Goal: Task Accomplishment & Management: Use online tool/utility

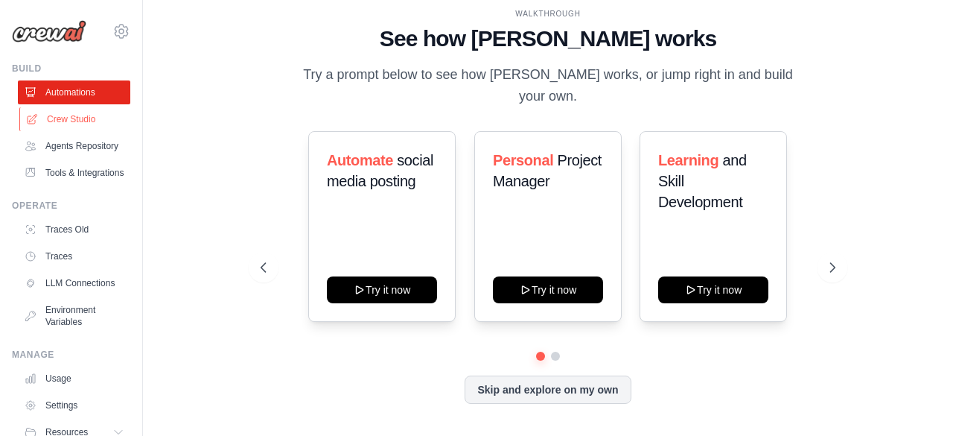
click at [89, 112] on link "Crew Studio" at bounding box center [75, 119] width 112 height 24
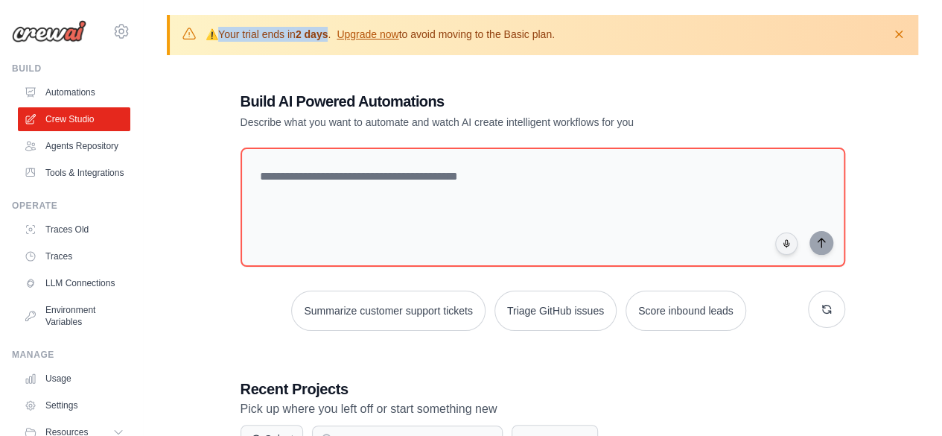
drag, startPoint x: 334, startPoint y: 34, endPoint x: 220, endPoint y: 39, distance: 114.0
click at [220, 39] on p "⚠️ Your trial ends [DATE] . Upgrade now to avoid moving to the Basic plan." at bounding box center [379, 34] width 349 height 15
click at [411, 63] on div "**********" at bounding box center [542, 326] width 799 height 622
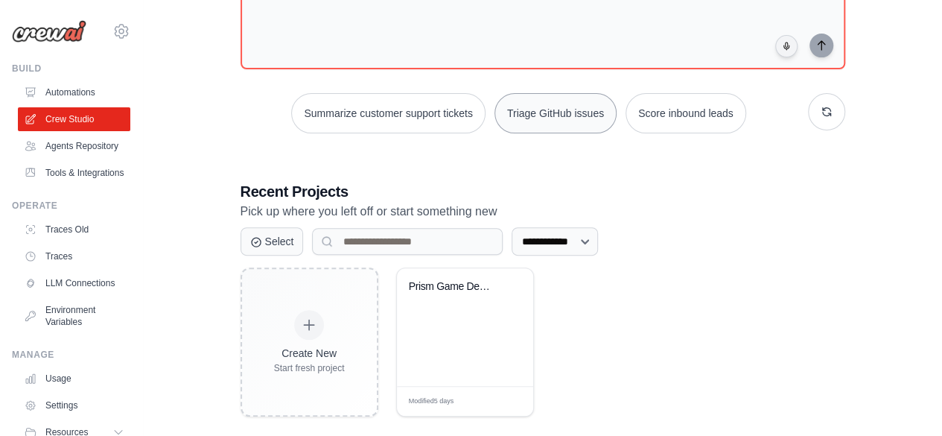
scroll to position [199, 0]
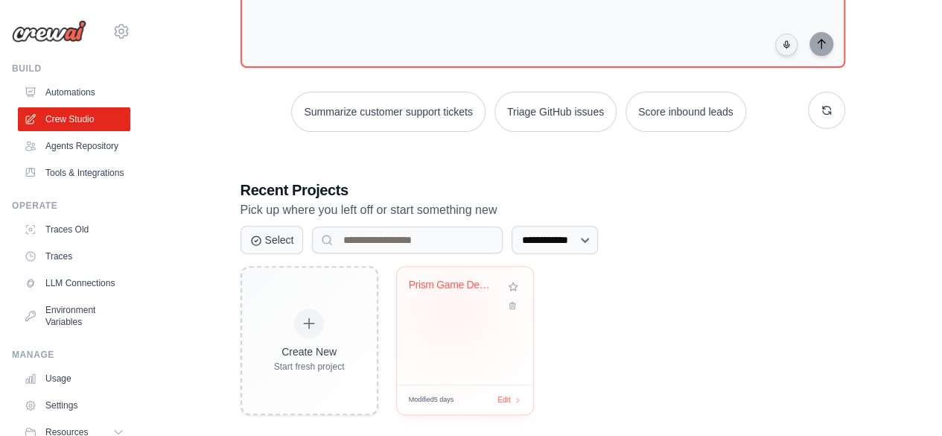
click at [451, 307] on div "Prism Game Development Studio" at bounding box center [465, 295] width 112 height 34
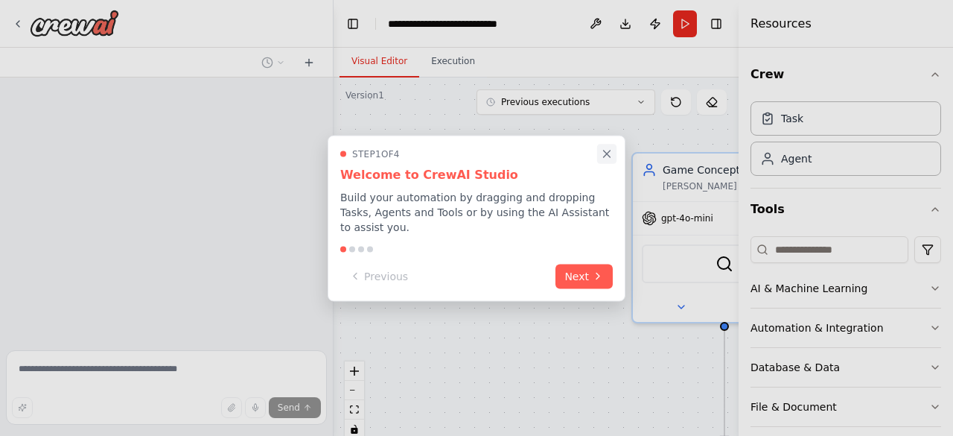
click at [605, 157] on icon "Close walkthrough" at bounding box center [607, 153] width 7 height 7
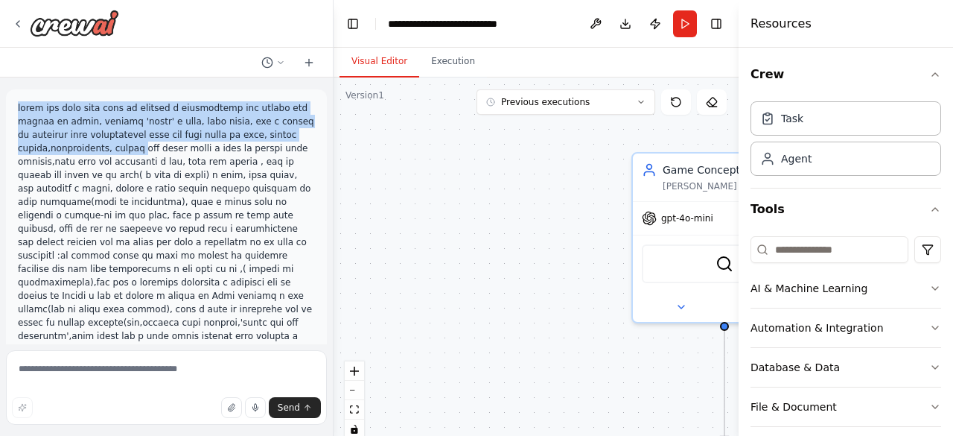
drag, startPoint x: 14, startPoint y: 107, endPoint x: 130, endPoint y: 149, distance: 122.7
click at [130, 149] on div at bounding box center [166, 416] width 321 height 654
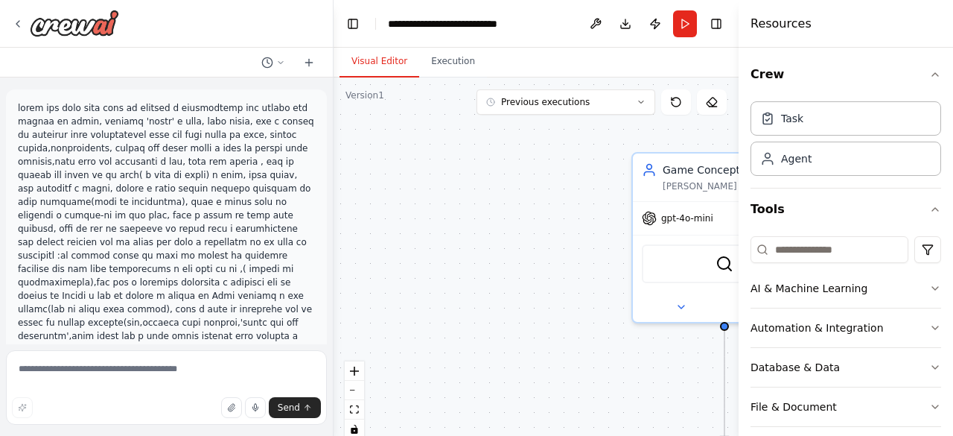
click at [192, 148] on p at bounding box center [166, 416] width 297 height 630
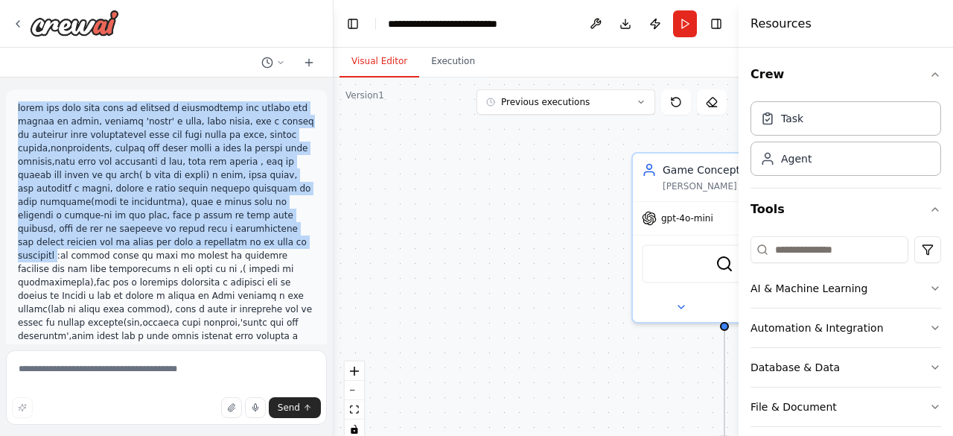
drag, startPoint x: 18, startPoint y: 111, endPoint x: 120, endPoint y: 244, distance: 167.8
click at [120, 244] on p at bounding box center [166, 416] width 297 height 630
copy p "quero que você haja como um diretor e coordenador que lidera uma equipe de jogo…"
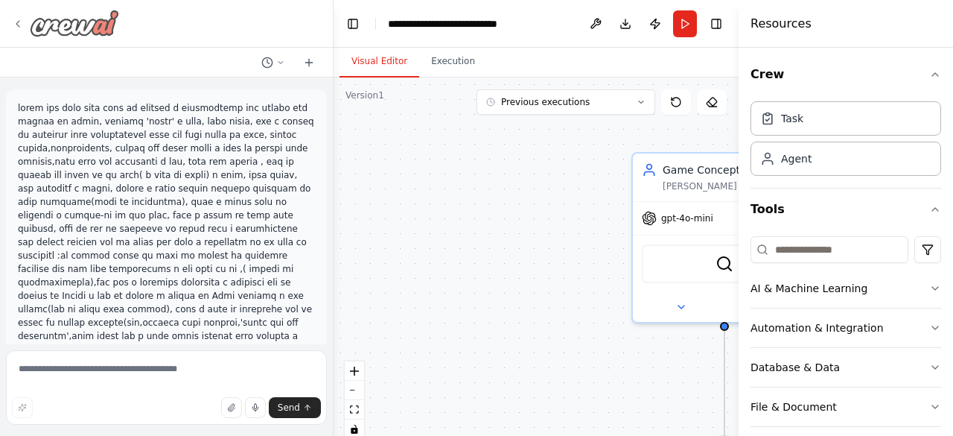
click at [19, 20] on icon at bounding box center [18, 24] width 12 height 12
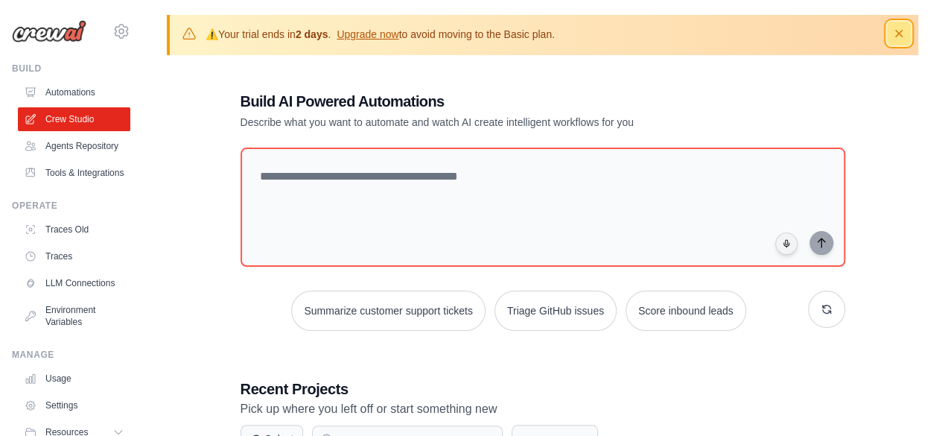
click at [892, 34] on icon "button" at bounding box center [898, 33] width 15 height 15
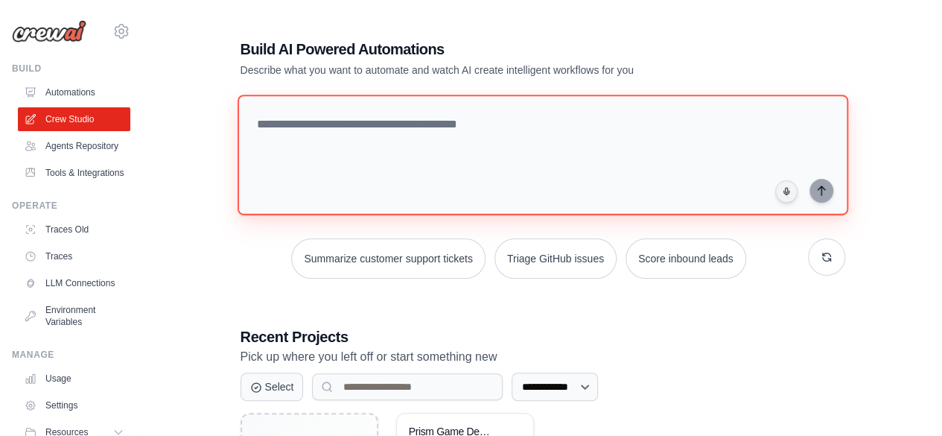
click at [337, 119] on textarea at bounding box center [542, 155] width 611 height 121
paste textarea "**********"
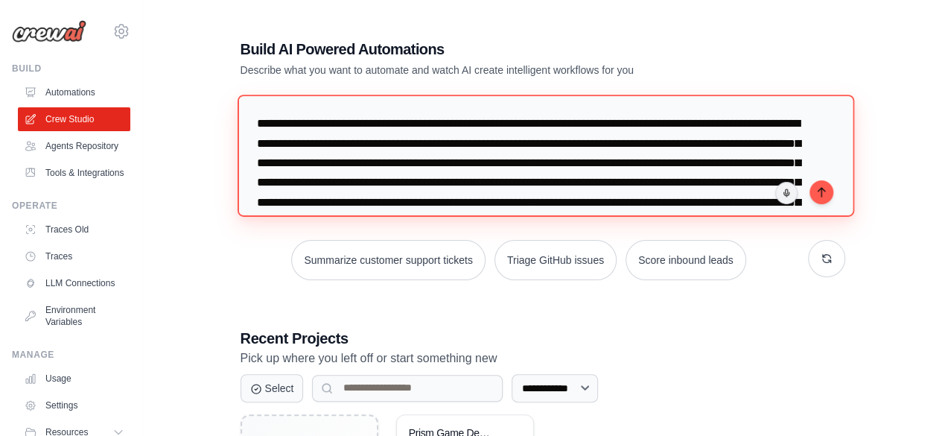
click at [707, 127] on textarea "**********" at bounding box center [545, 155] width 616 height 121
drag, startPoint x: 354, startPoint y: 142, endPoint x: 248, endPoint y: 147, distance: 106.6
click at [248, 147] on textarea "**********" at bounding box center [545, 155] width 616 height 121
click at [353, 144] on textarea "**********" at bounding box center [545, 155] width 616 height 121
click at [426, 147] on textarea "**********" at bounding box center [545, 155] width 616 height 121
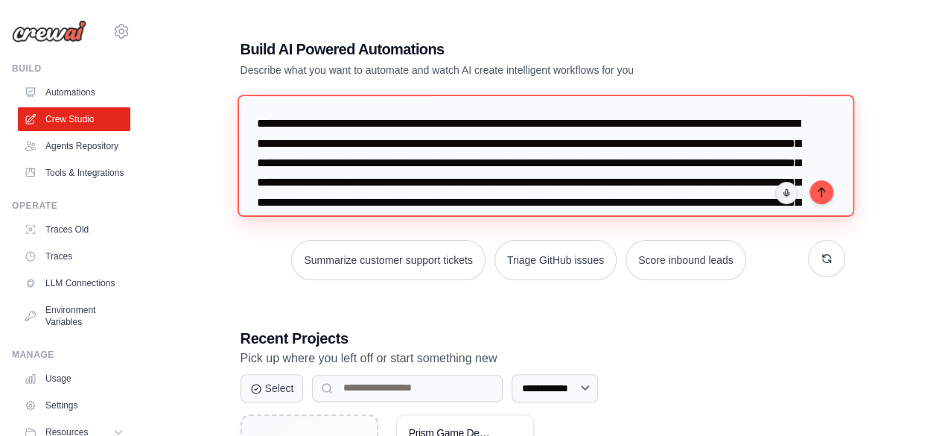
drag, startPoint x: 476, startPoint y: 160, endPoint x: 434, endPoint y: 169, distance: 42.6
click at [434, 169] on textarea "**********" at bounding box center [545, 155] width 616 height 121
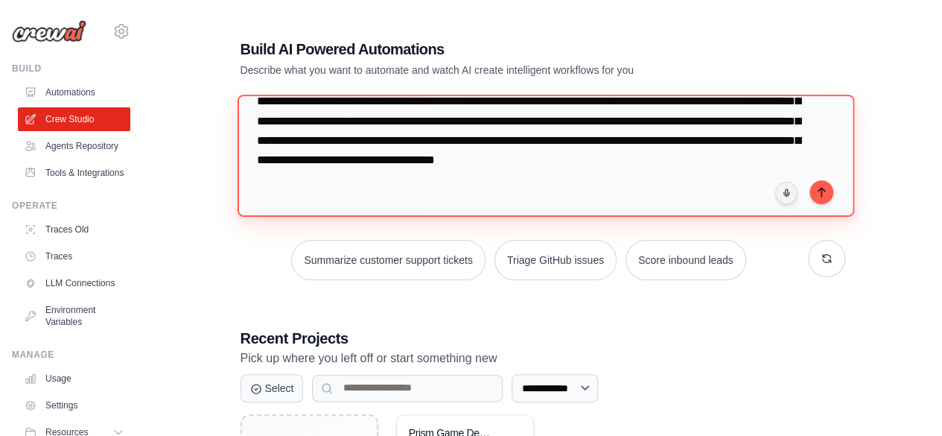
scroll to position [104, 0]
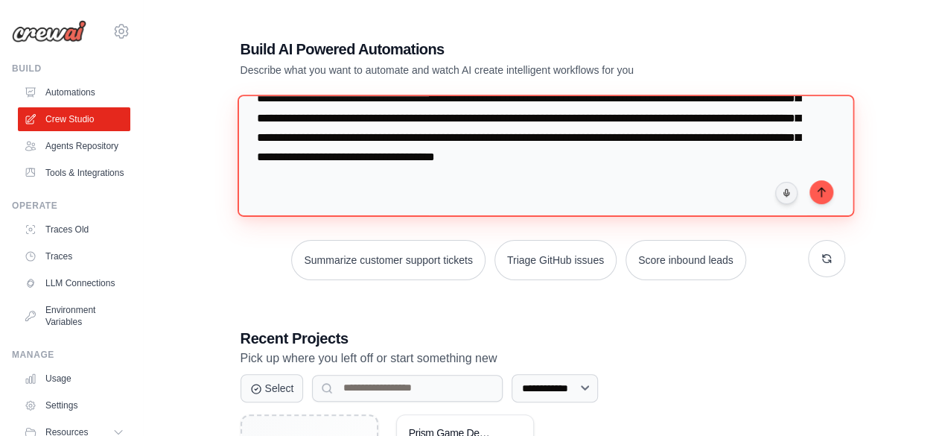
drag, startPoint x: 518, startPoint y: 163, endPoint x: 765, endPoint y: 188, distance: 248.5
click at [765, 188] on textarea "**********" at bounding box center [545, 155] width 616 height 121
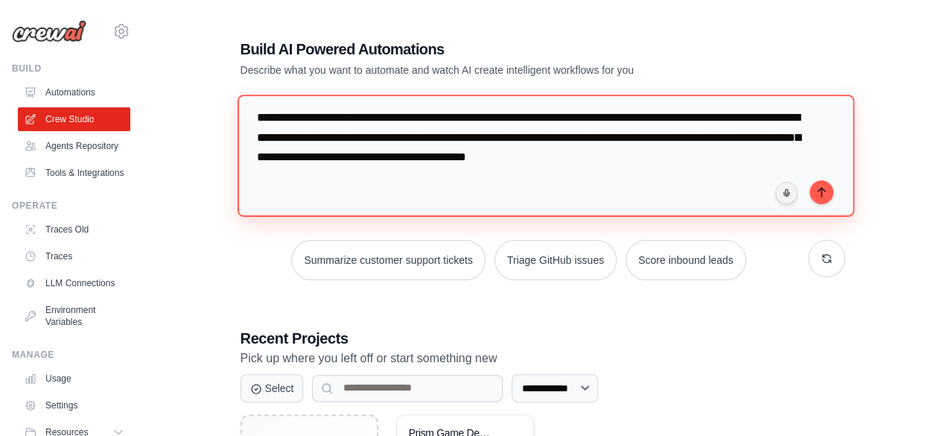
scroll to position [27, 0]
paste textarea "**********"
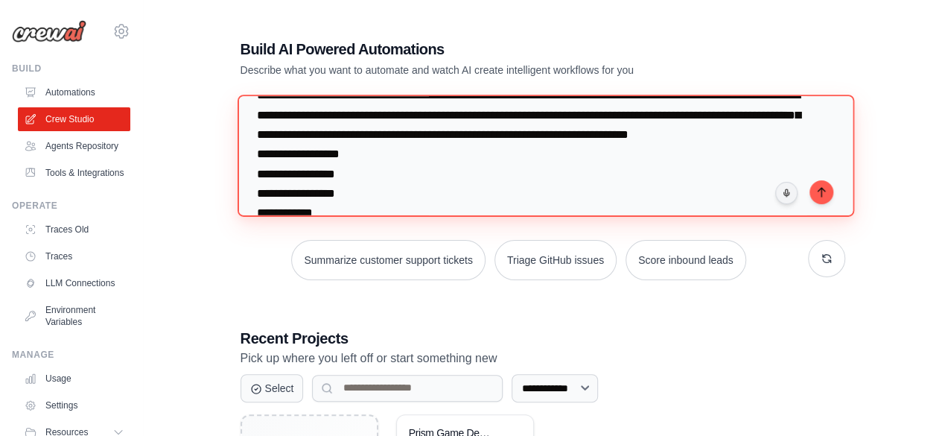
scroll to position [25, 0]
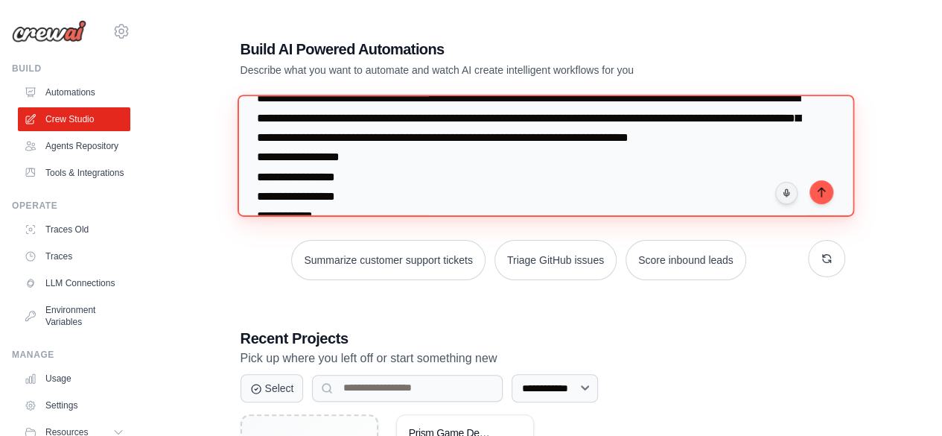
click at [255, 178] on textarea "**********" at bounding box center [545, 155] width 616 height 121
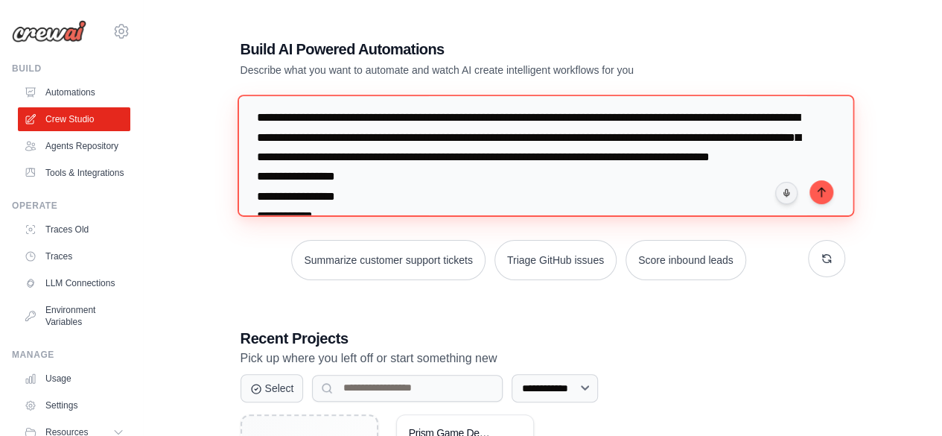
click at [646, 185] on textarea "**********" at bounding box center [545, 155] width 616 height 121
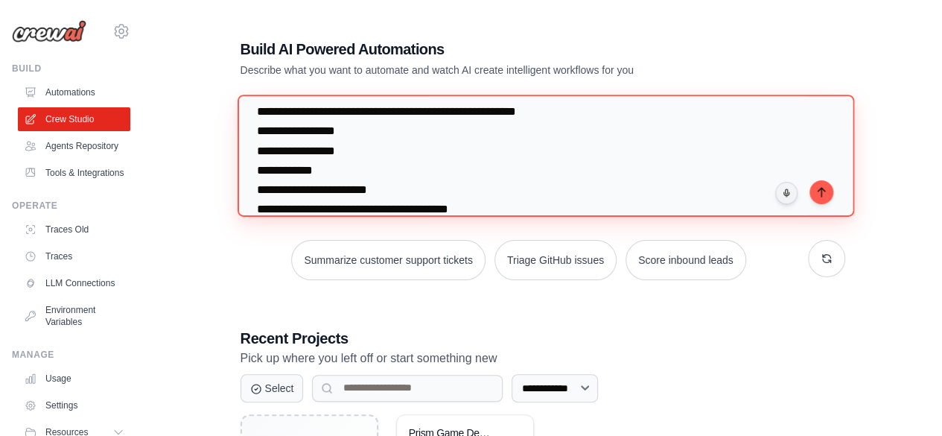
scroll to position [128, 0]
click at [252, 165] on textarea at bounding box center [545, 155] width 616 height 121
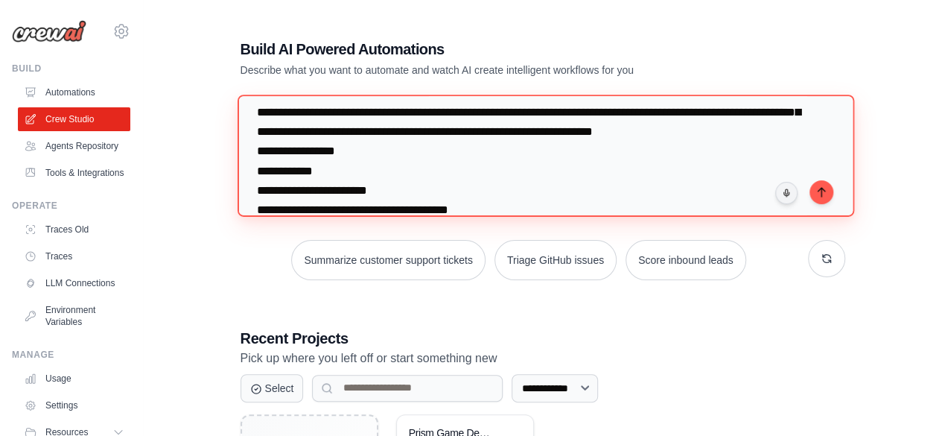
click at [477, 171] on textarea at bounding box center [545, 155] width 616 height 121
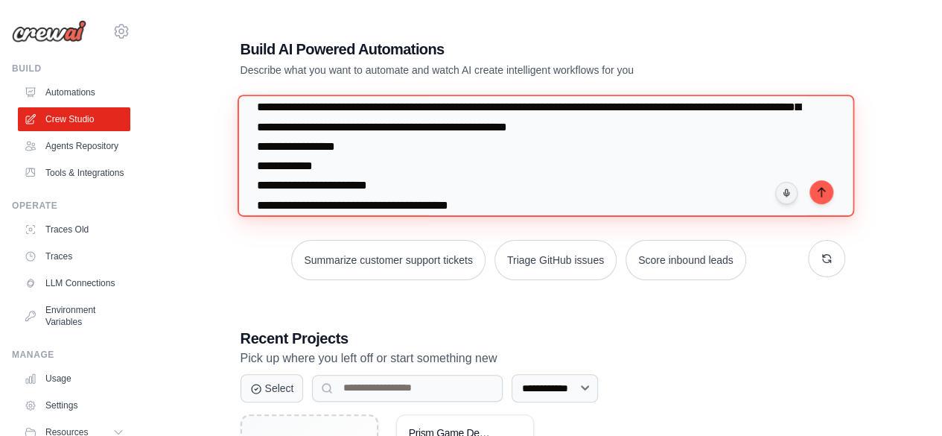
scroll to position [158, 0]
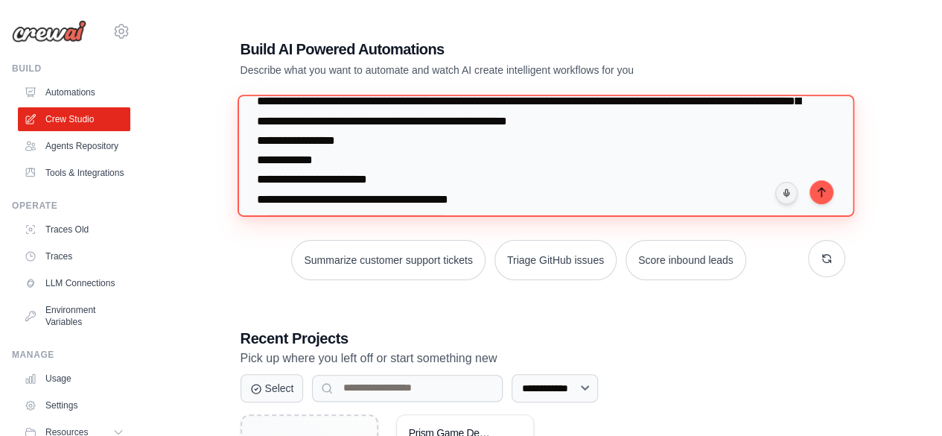
click at [256, 182] on textarea at bounding box center [545, 155] width 616 height 121
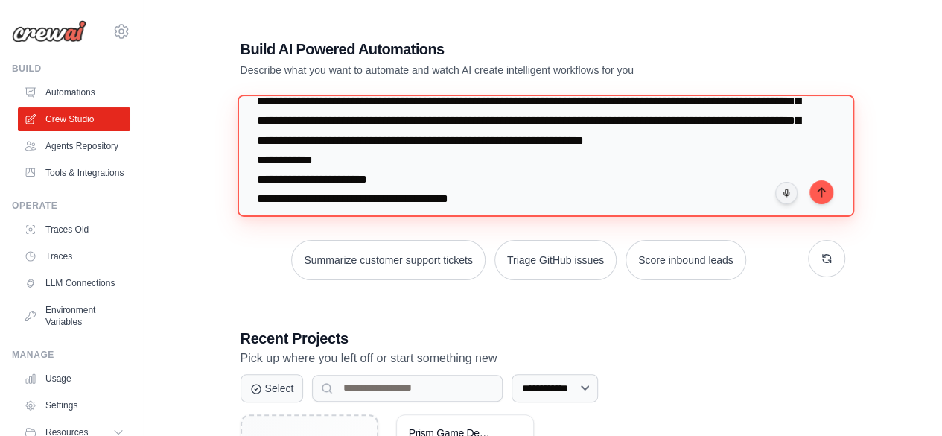
click at [742, 181] on textarea at bounding box center [545, 155] width 616 height 121
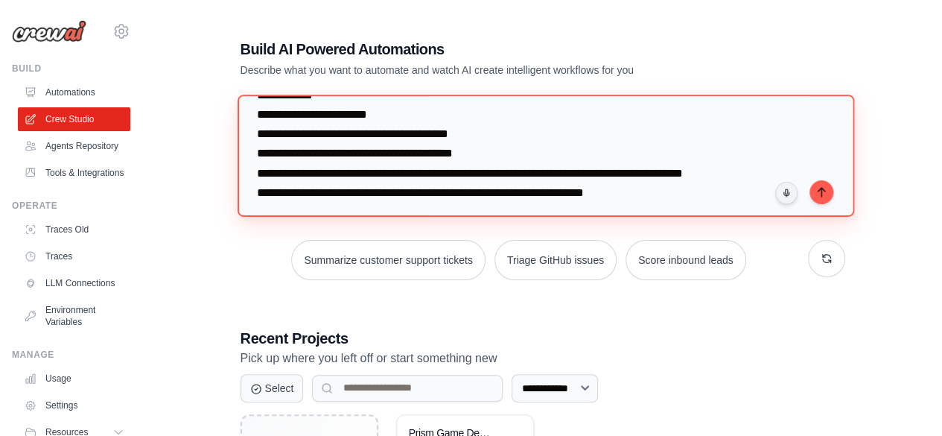
scroll to position [261, 0]
click at [256, 150] on textarea at bounding box center [545, 155] width 616 height 121
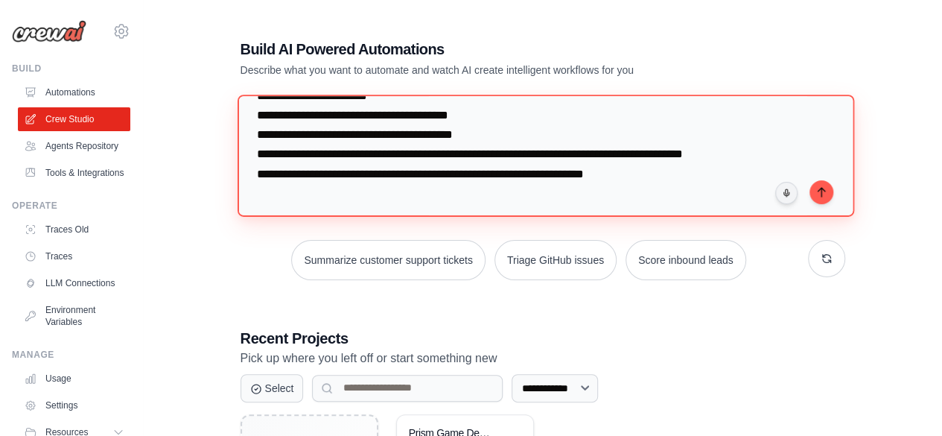
scroll to position [241, 0]
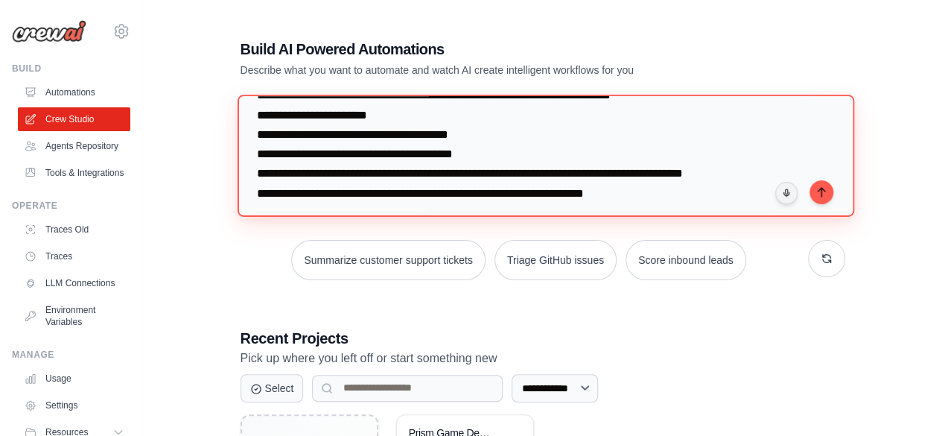
click at [701, 140] on textarea at bounding box center [545, 155] width 616 height 121
click at [697, 149] on textarea at bounding box center [545, 155] width 616 height 121
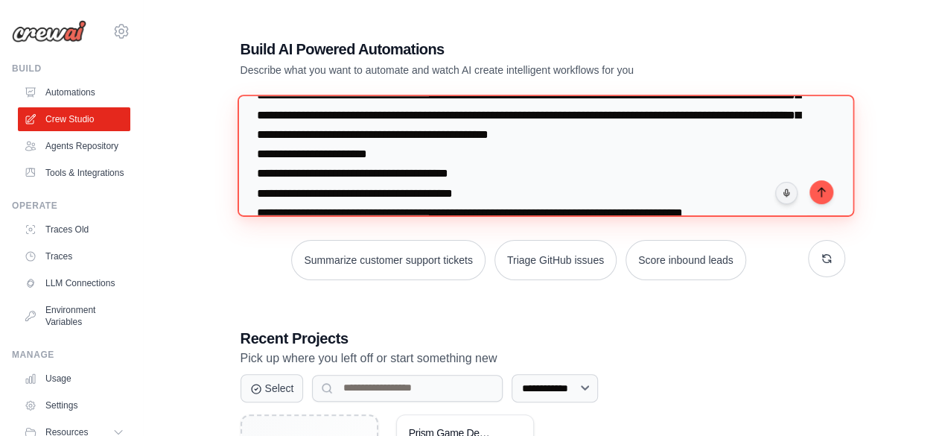
scroll to position [247, 0]
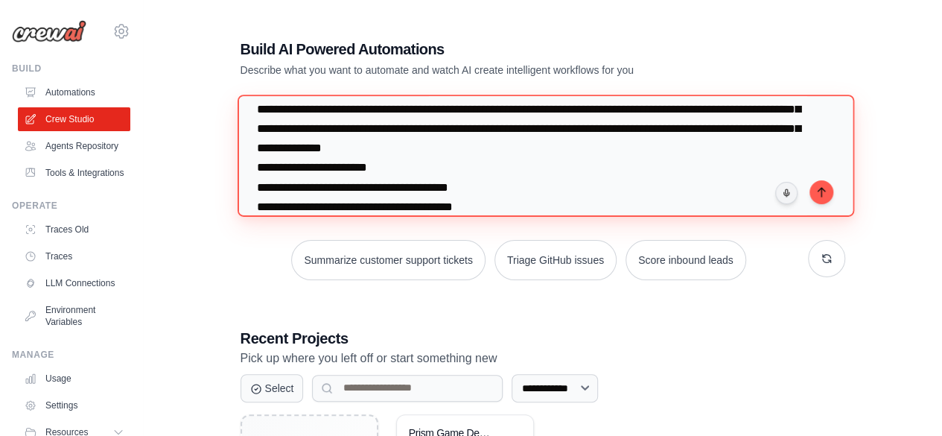
click at [670, 207] on textarea at bounding box center [545, 155] width 616 height 121
click at [737, 206] on textarea at bounding box center [545, 155] width 616 height 121
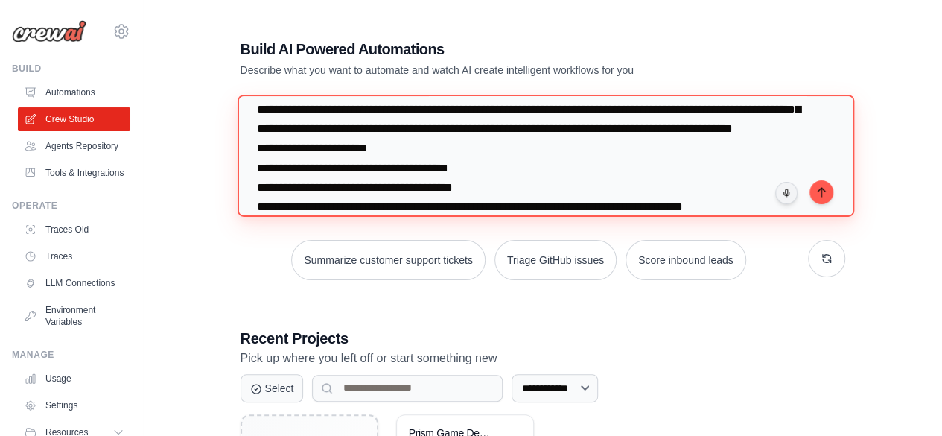
drag, startPoint x: 383, startPoint y: 148, endPoint x: 598, endPoint y: 141, distance: 215.3
click at [598, 141] on textarea at bounding box center [545, 155] width 616 height 121
click at [745, 211] on textarea at bounding box center [545, 155] width 616 height 121
paste textarea "**********"
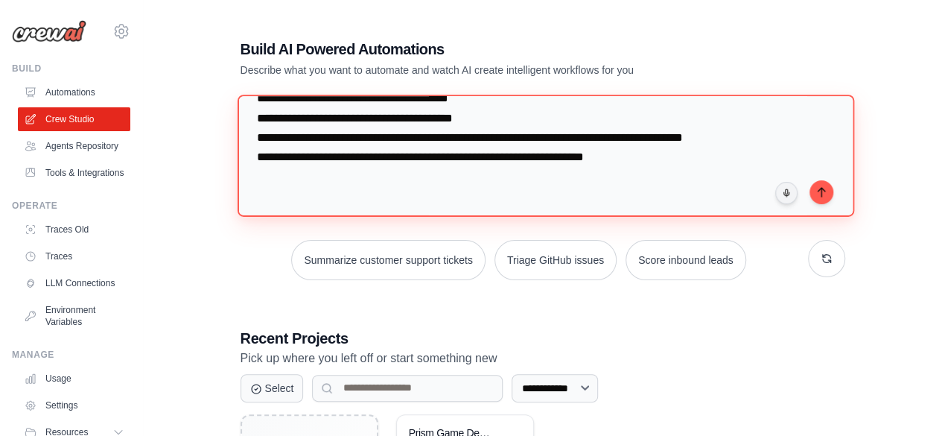
scroll to position [386, 0]
click at [261, 145] on textarea at bounding box center [545, 155] width 616 height 121
click at [727, 141] on textarea at bounding box center [545, 155] width 616 height 121
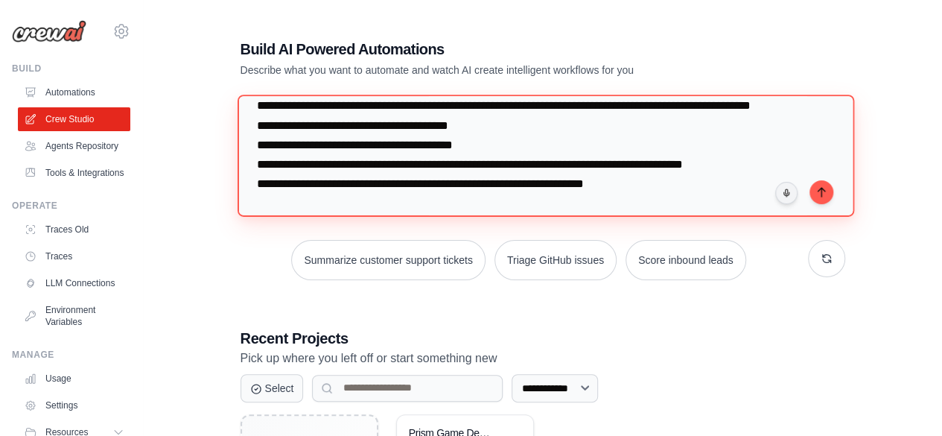
scroll to position [383, 0]
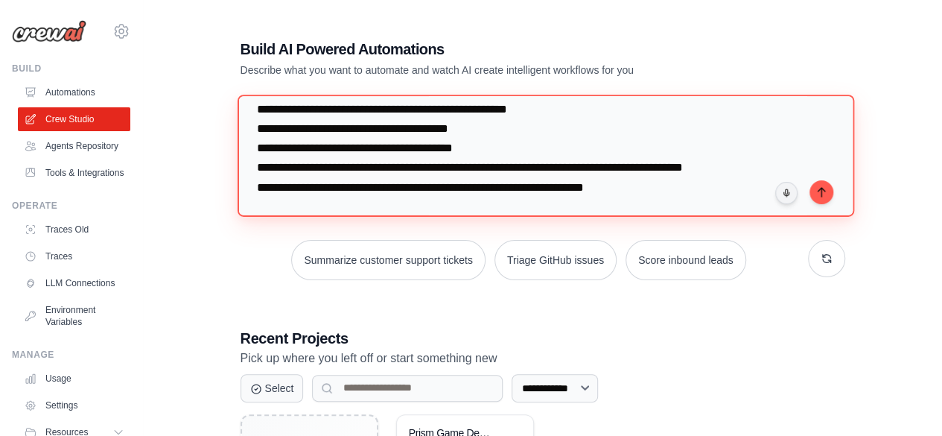
click at [336, 169] on textarea at bounding box center [545, 155] width 616 height 121
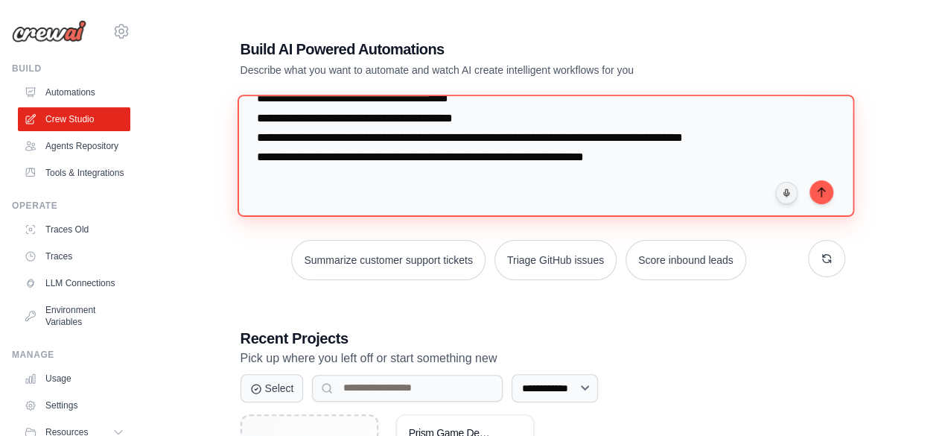
scroll to position [483, 0]
click at [256, 184] on textarea at bounding box center [545, 155] width 616 height 121
click at [530, 184] on textarea at bounding box center [545, 155] width 616 height 121
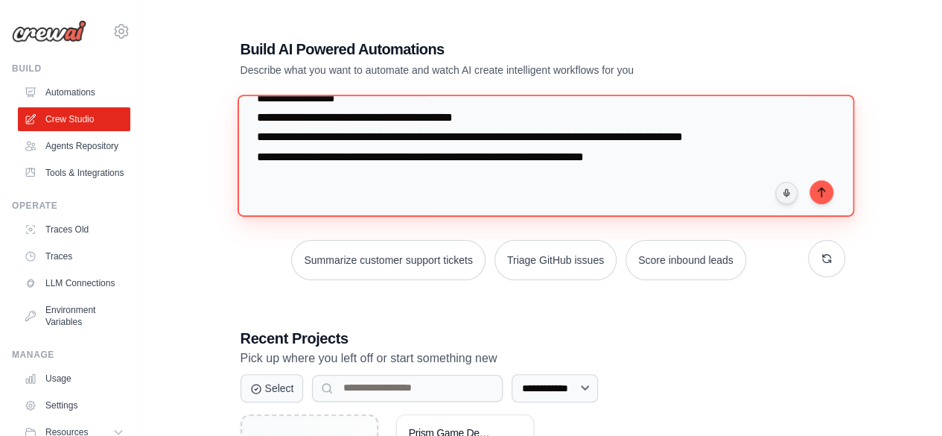
scroll to position [518, 0]
click at [742, 184] on textarea at bounding box center [545, 155] width 616 height 121
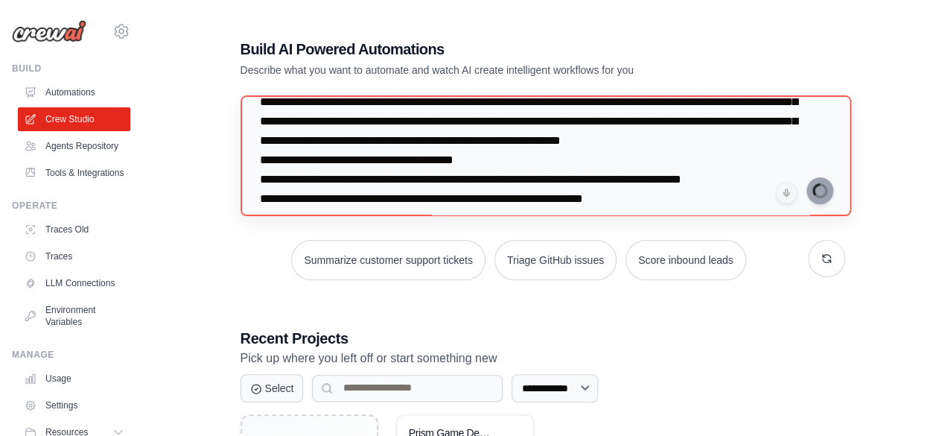
scroll to position [627, 0]
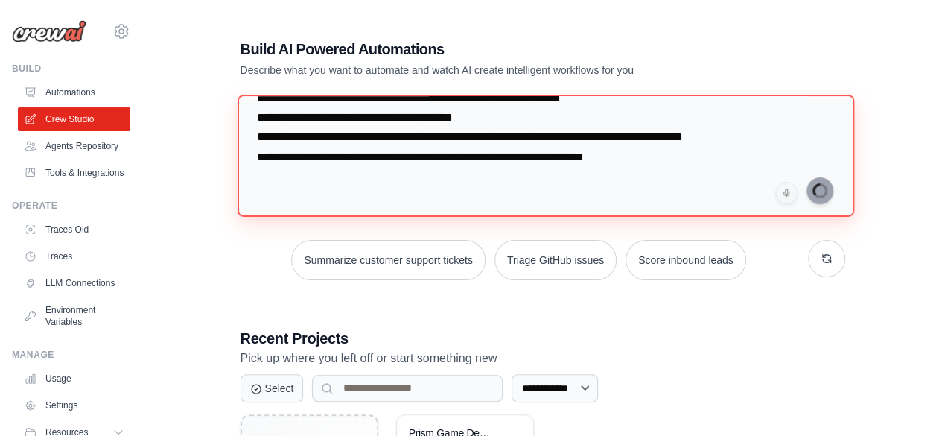
click at [663, 166] on textarea at bounding box center [545, 155] width 616 height 121
click at [592, 148] on textarea at bounding box center [545, 155] width 616 height 121
click at [738, 129] on textarea at bounding box center [545, 155] width 616 height 121
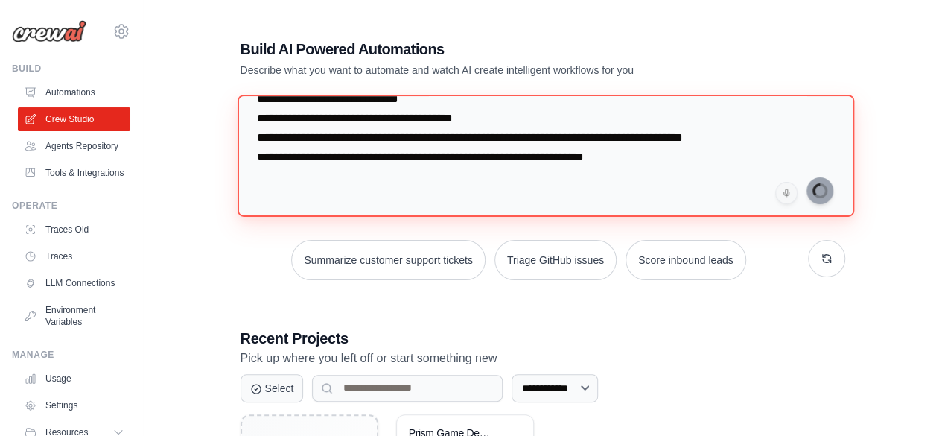
click at [409, 200] on textarea at bounding box center [545, 155] width 616 height 121
click at [453, 203] on textarea at bounding box center [545, 155] width 616 height 121
click at [462, 206] on textarea at bounding box center [545, 155] width 616 height 121
click at [445, 165] on textarea at bounding box center [545, 155] width 616 height 121
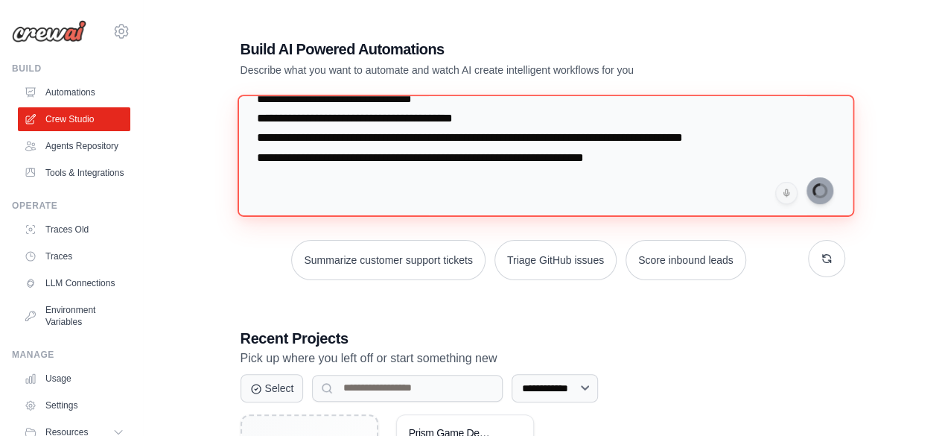
scroll to position [778, 0]
click at [255, 140] on textarea at bounding box center [545, 155] width 616 height 121
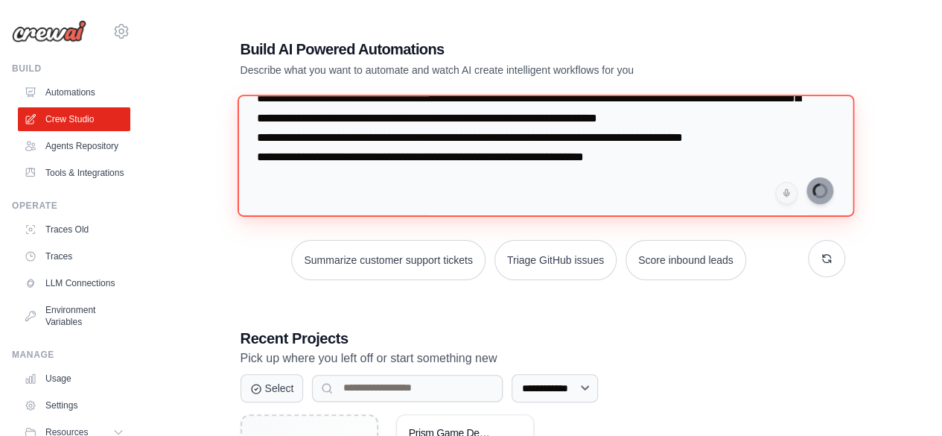
scroll to position [759, 0]
click at [584, 136] on textarea at bounding box center [545, 155] width 616 height 121
click at [652, 139] on textarea at bounding box center [545, 155] width 616 height 121
click at [777, 139] on textarea at bounding box center [545, 155] width 616 height 121
click at [738, 160] on textarea at bounding box center [545, 155] width 616 height 121
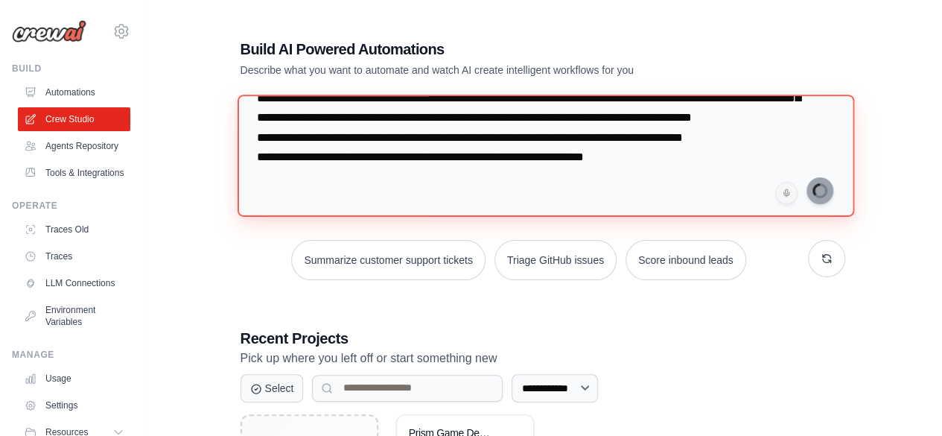
scroll to position [826, 0]
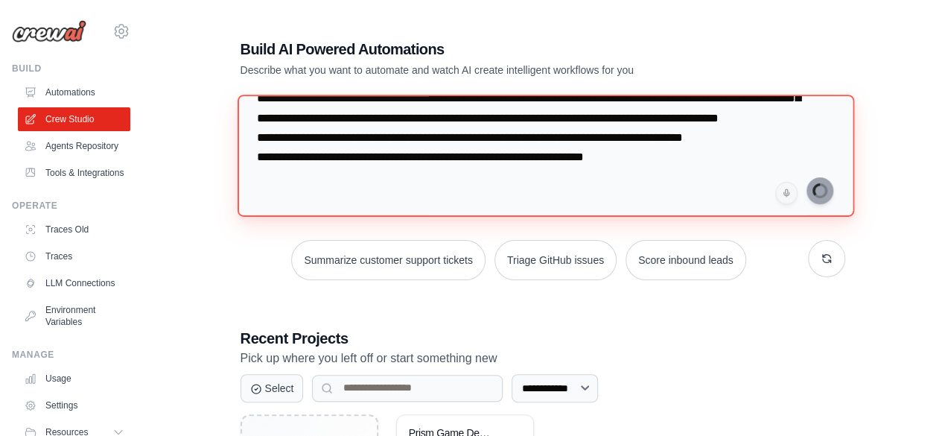
click at [260, 171] on textarea at bounding box center [545, 155] width 616 height 121
click at [669, 154] on textarea at bounding box center [545, 155] width 616 height 121
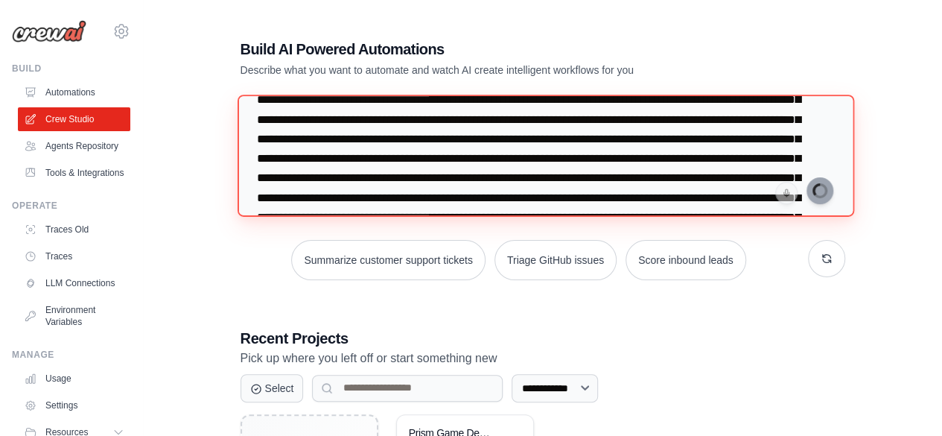
scroll to position [82, 0]
click at [407, 150] on textarea at bounding box center [545, 155] width 616 height 121
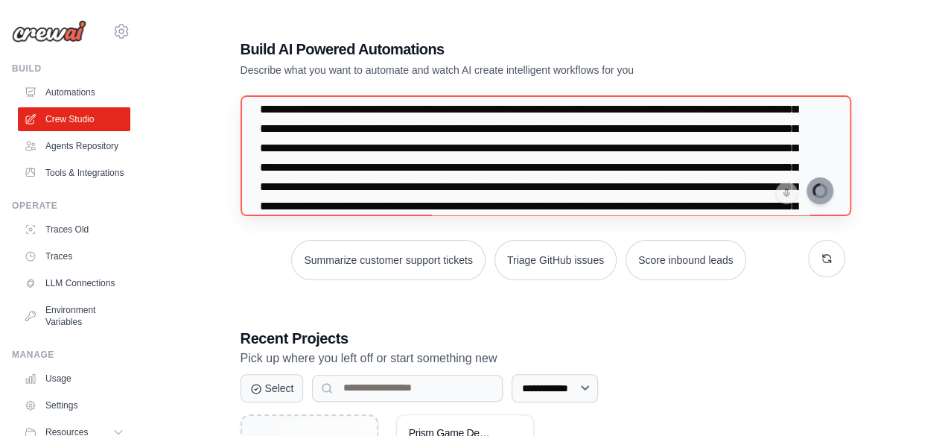
scroll to position [479, 0]
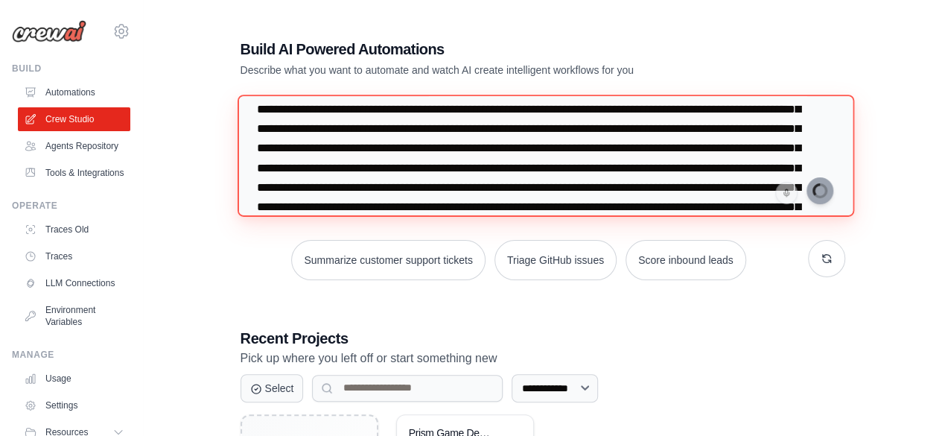
click at [299, 187] on textarea at bounding box center [545, 155] width 616 height 121
click at [288, 187] on textarea at bounding box center [545, 155] width 616 height 121
click at [297, 188] on textarea at bounding box center [545, 155] width 616 height 121
click at [296, 188] on textarea at bounding box center [545, 155] width 616 height 121
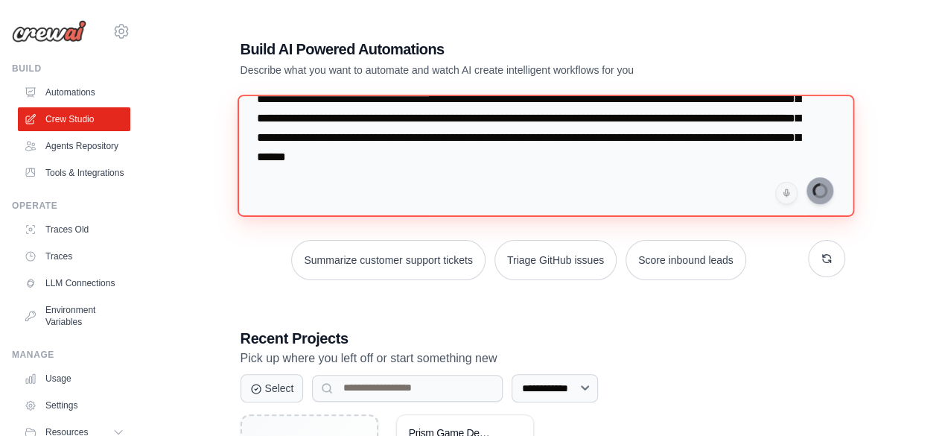
scroll to position [1053, 0]
click at [561, 150] on textarea at bounding box center [545, 155] width 616 height 121
click at [446, 155] on textarea at bounding box center [545, 155] width 616 height 121
click at [539, 162] on textarea at bounding box center [545, 155] width 616 height 121
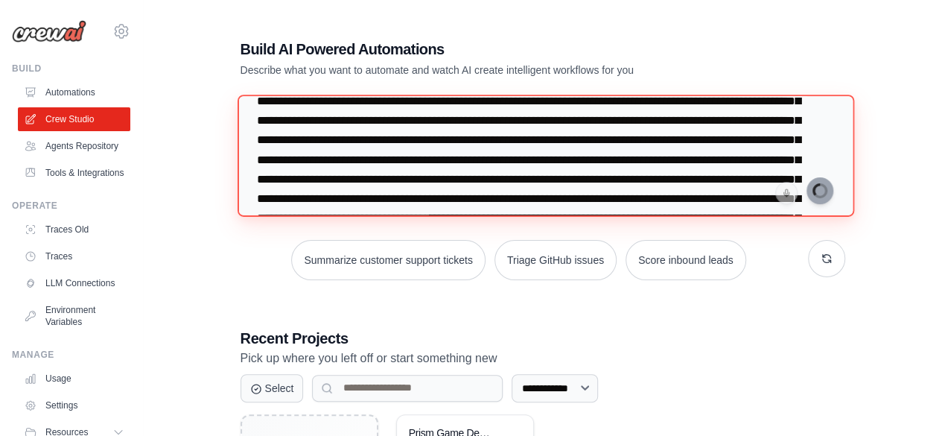
scroll to position [121, 0]
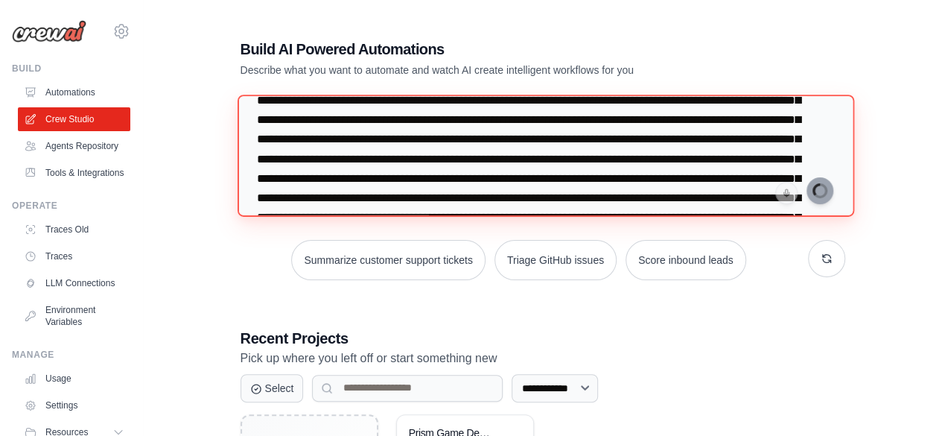
click at [363, 156] on textarea at bounding box center [545, 155] width 616 height 121
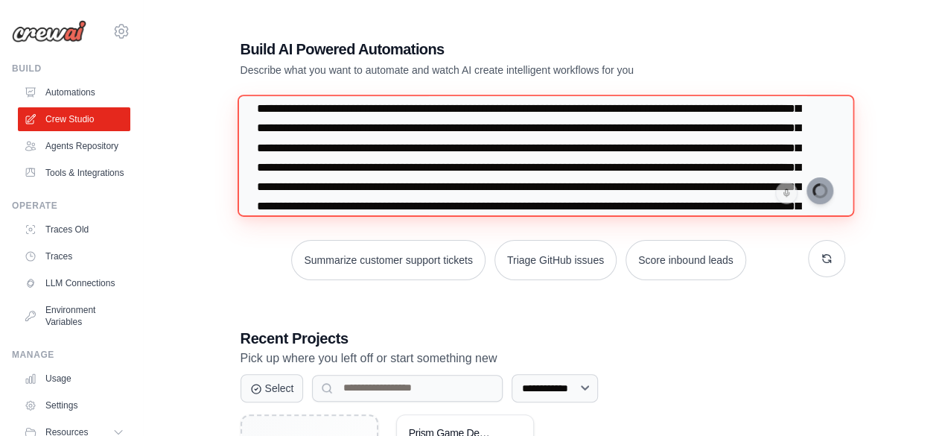
scroll to position [208, 0]
click at [555, 196] on textarea at bounding box center [545, 155] width 616 height 121
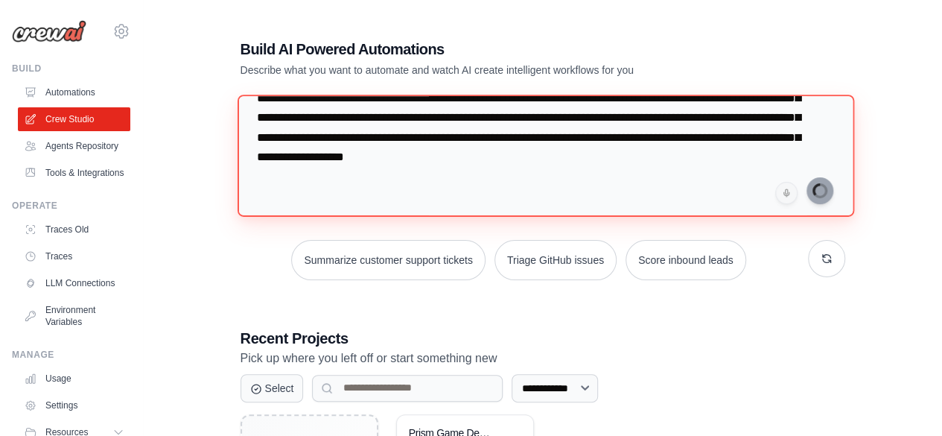
scroll to position [1208, 0]
click at [588, 144] on textarea at bounding box center [545, 155] width 616 height 121
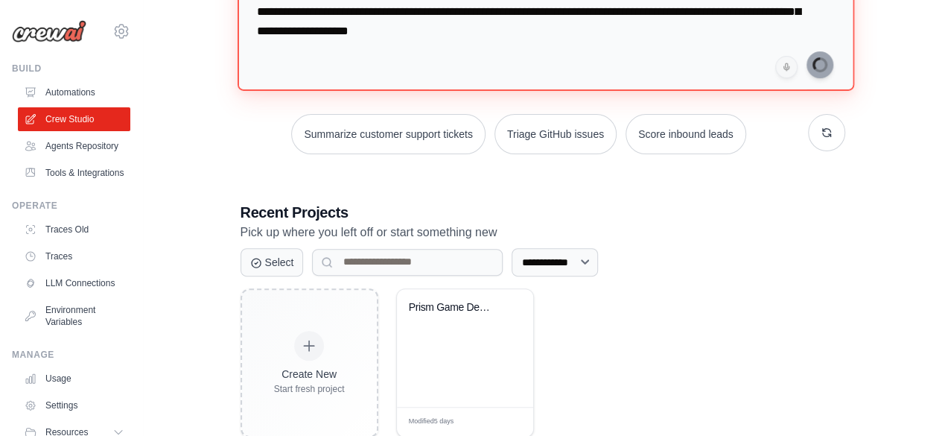
scroll to position [993, 0]
type textarea "**********"
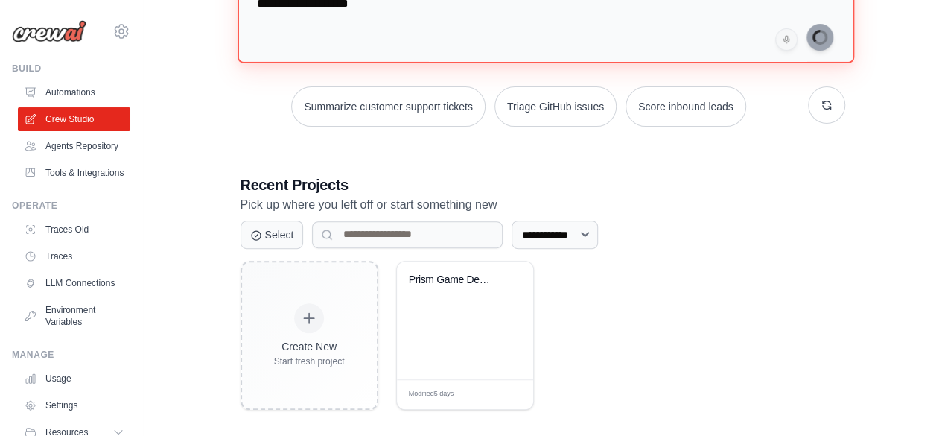
scroll to position [158, 0]
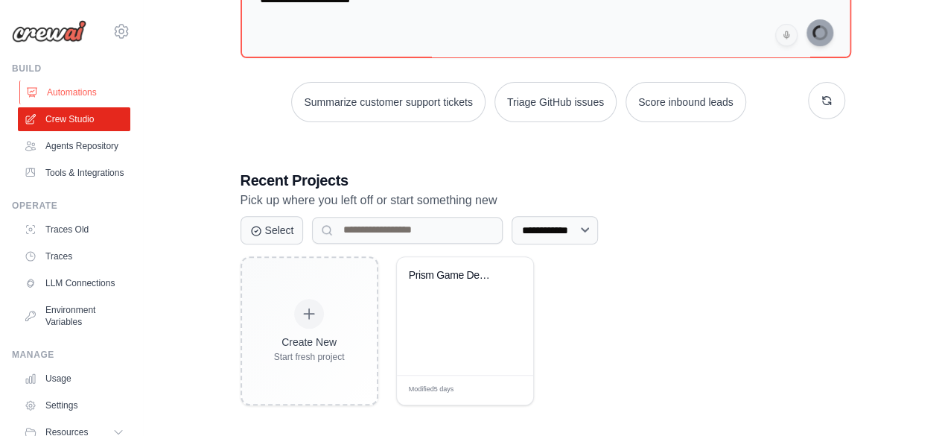
click at [54, 96] on link "Automations" at bounding box center [75, 92] width 112 height 24
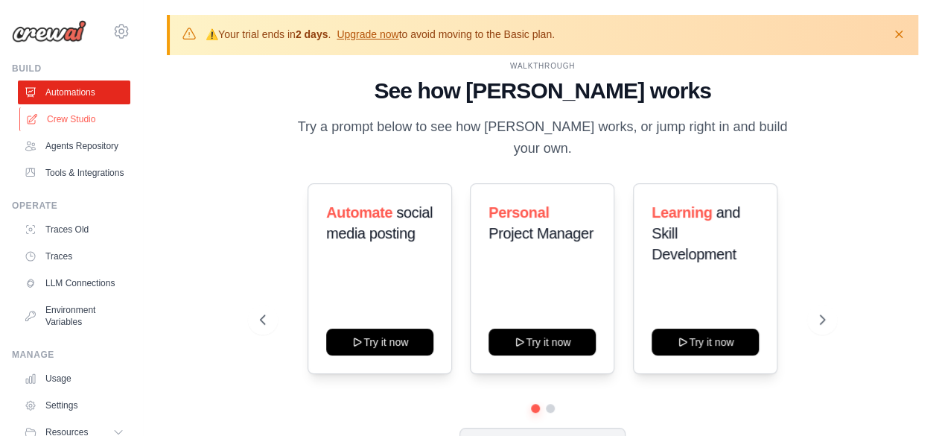
click at [71, 118] on link "Crew Studio" at bounding box center [75, 119] width 112 height 24
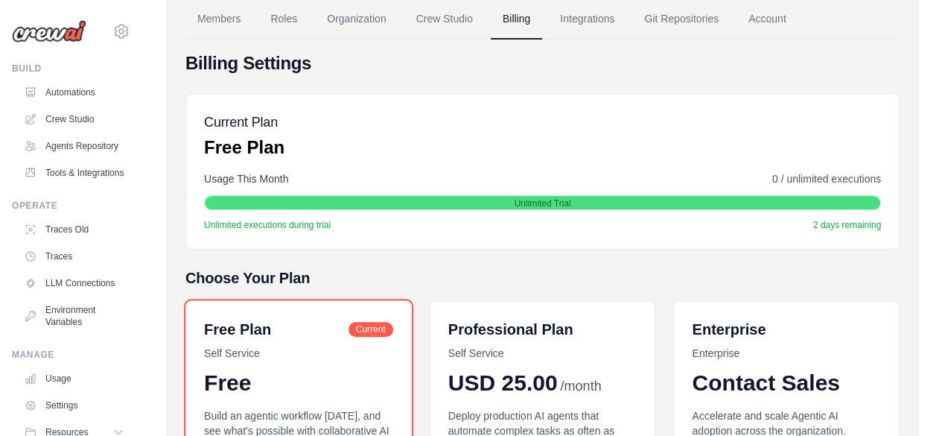
drag, startPoint x: 0, startPoint y: 0, endPoint x: 490, endPoint y: 235, distance: 543.2
click at [490, 235] on div "Current Plan Free Plan Usage This Month 0 / unlimited executions Unlimited Tria…" at bounding box center [542, 171] width 714 height 156
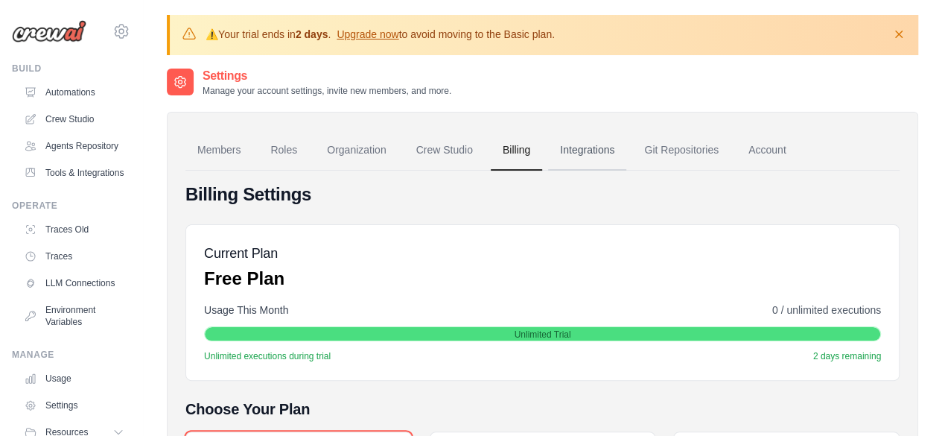
click at [597, 142] on link "Integrations" at bounding box center [587, 150] width 78 height 40
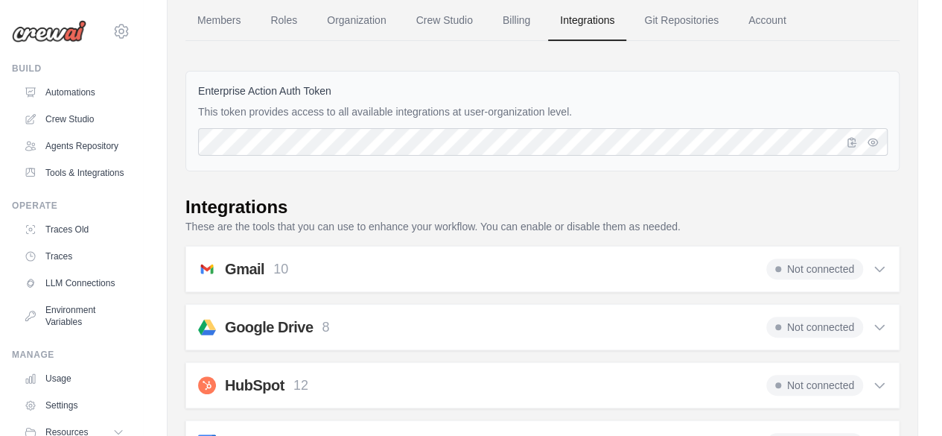
scroll to position [133, 0]
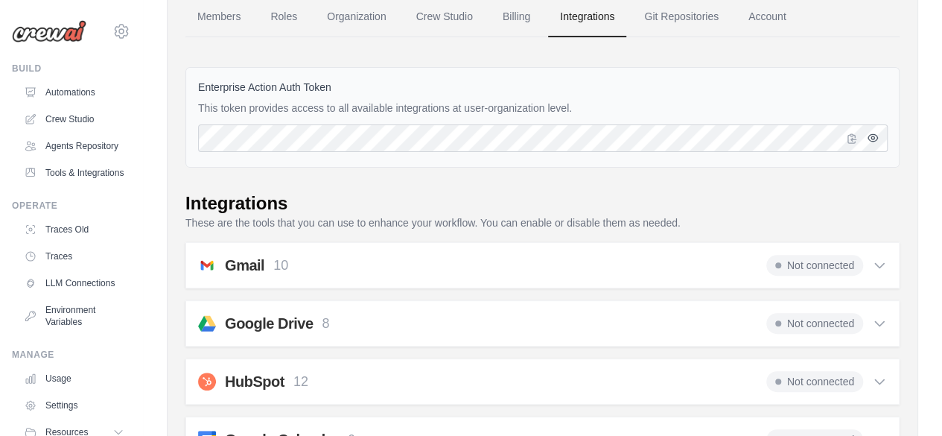
click at [876, 136] on icon "button" at bounding box center [873, 138] width 12 height 12
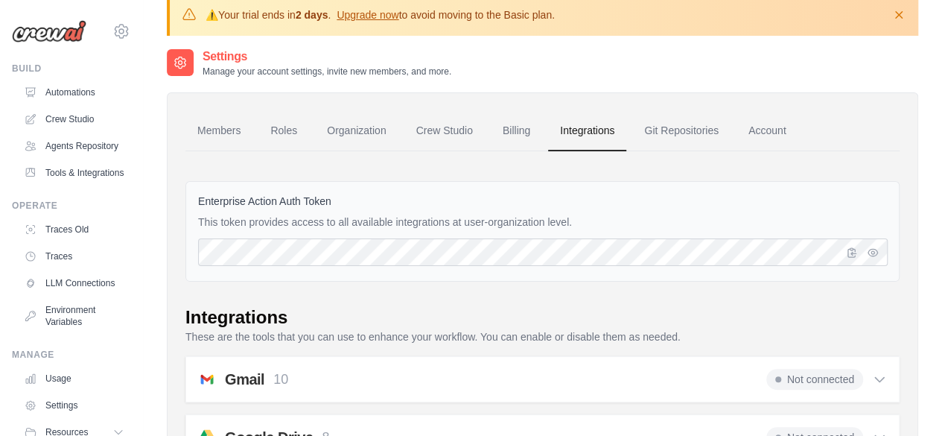
scroll to position [0, 0]
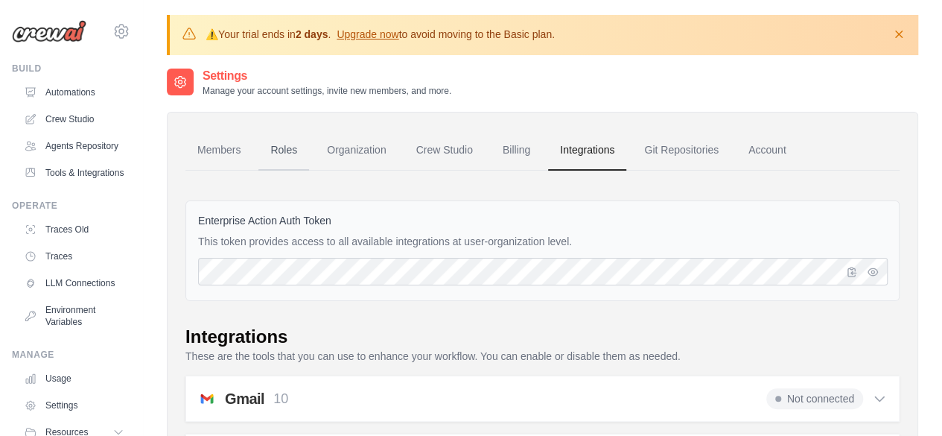
click at [283, 148] on link "Roles" at bounding box center [283, 150] width 51 height 40
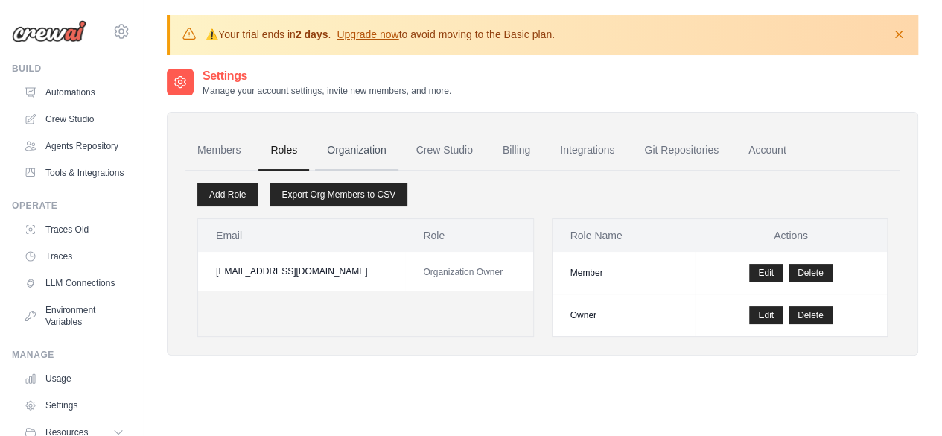
click at [344, 150] on link "Organization" at bounding box center [356, 150] width 83 height 40
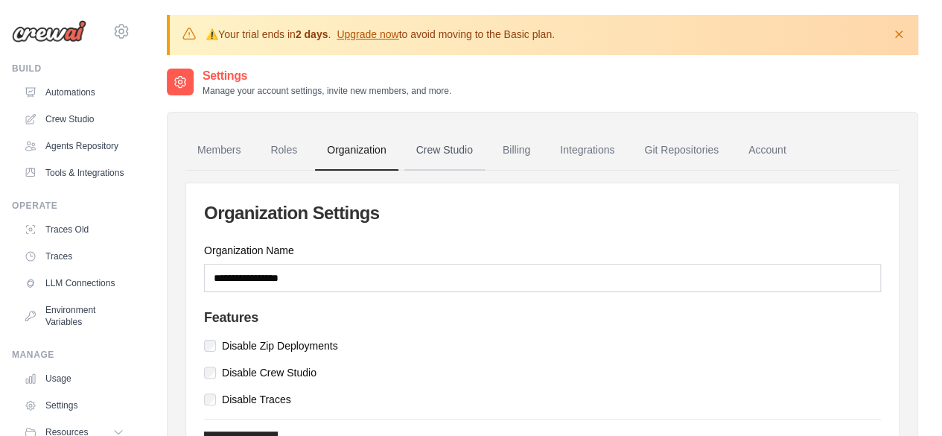
click at [430, 151] on link "Crew Studio" at bounding box center [444, 150] width 80 height 40
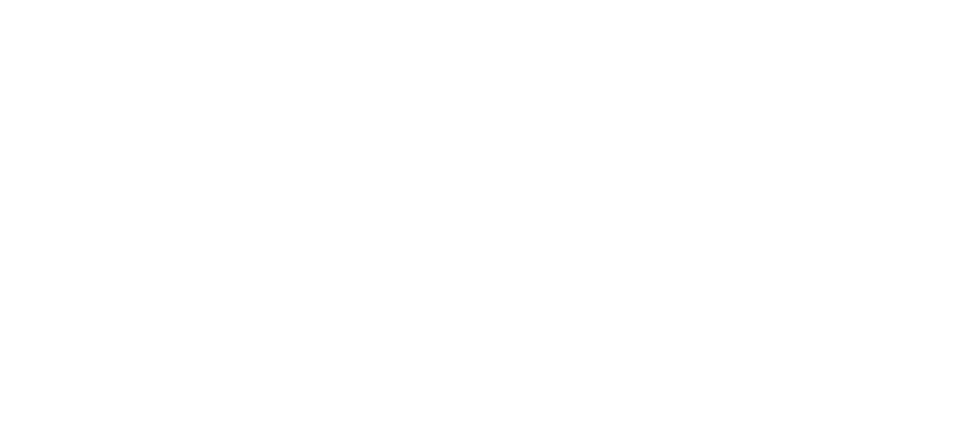
click at [742, 0] on html at bounding box center [476, 0] width 953 height 0
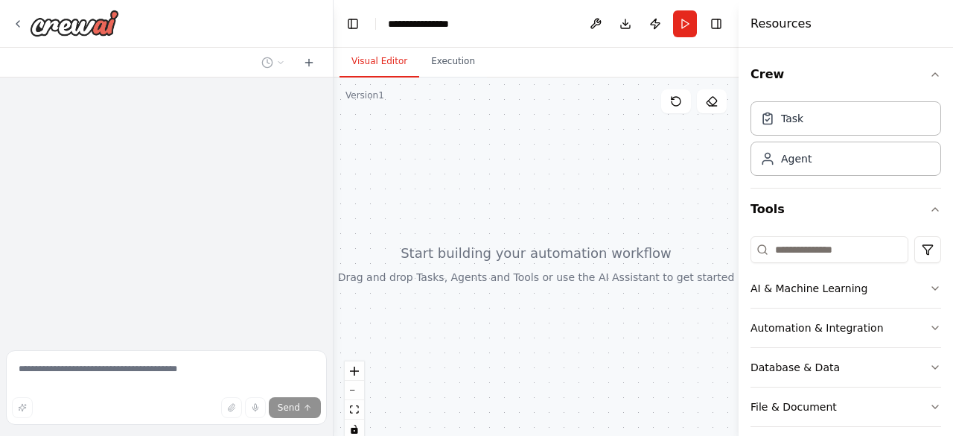
click at [578, 212] on div at bounding box center [536, 263] width 405 height 372
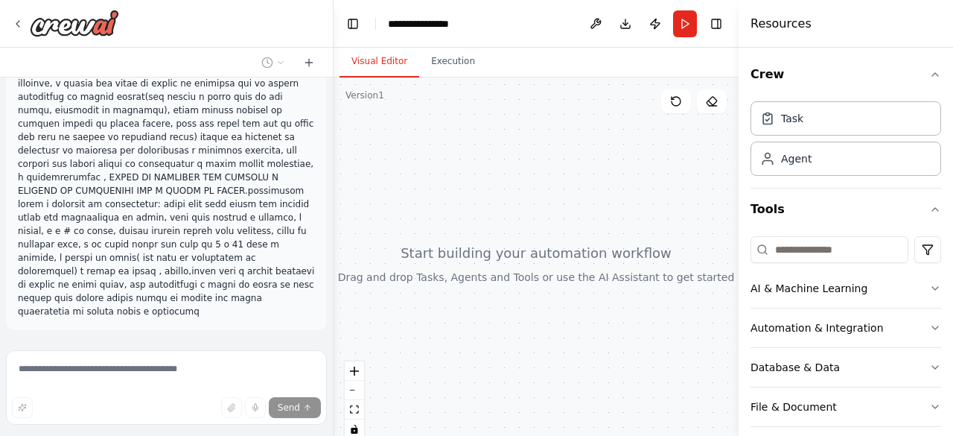
drag, startPoint x: 54, startPoint y: 263, endPoint x: 9, endPoint y: 108, distance: 161.2
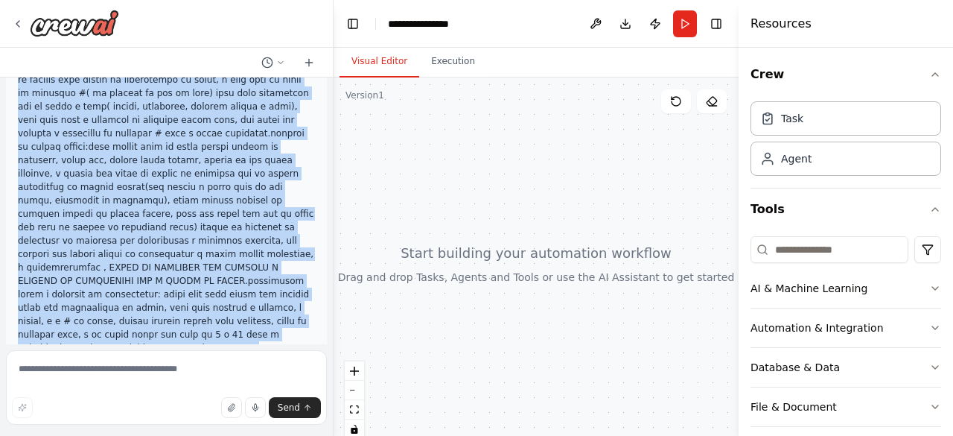
scroll to position [569, 0]
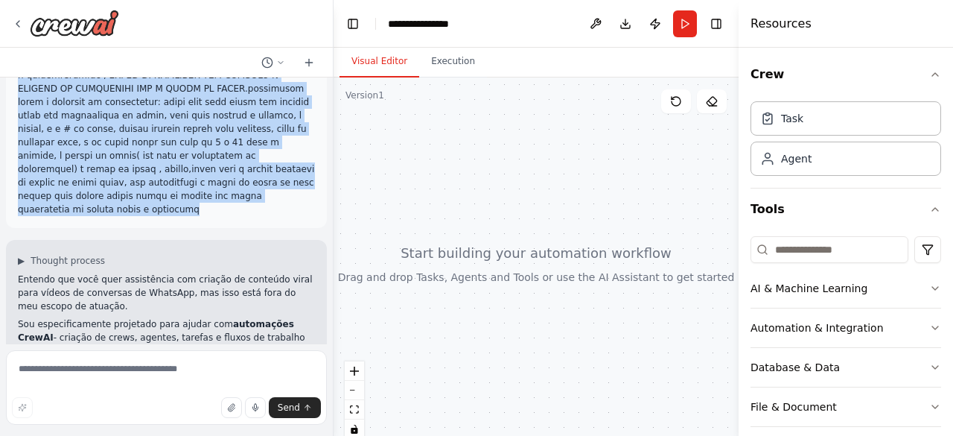
drag, startPoint x: 19, startPoint y: 108, endPoint x: 100, endPoint y: 168, distance: 100.7
copy p "quero que você haja como um diretor e coordenador que lidera uma equipe de cria…"
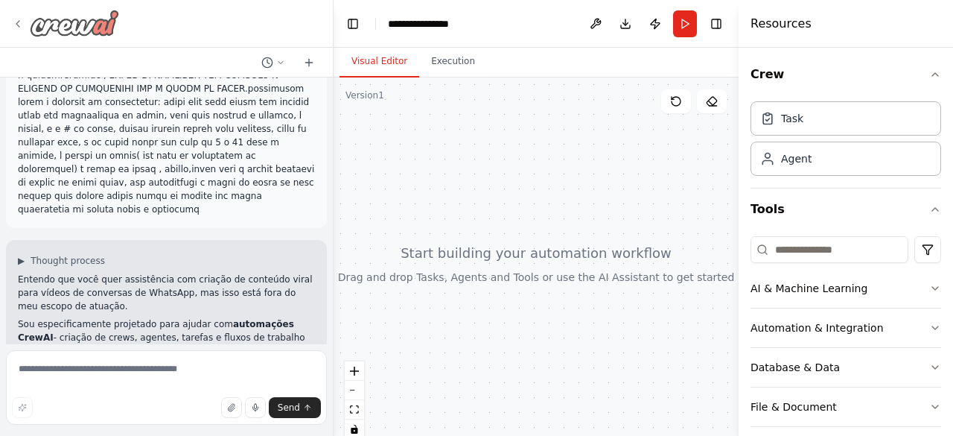
click at [22, 22] on icon at bounding box center [18, 24] width 12 height 12
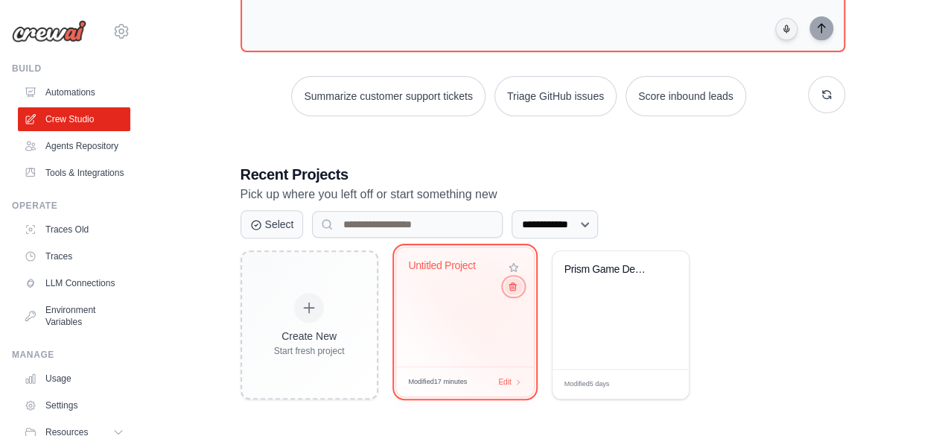
click at [514, 287] on icon at bounding box center [512, 286] width 10 height 10
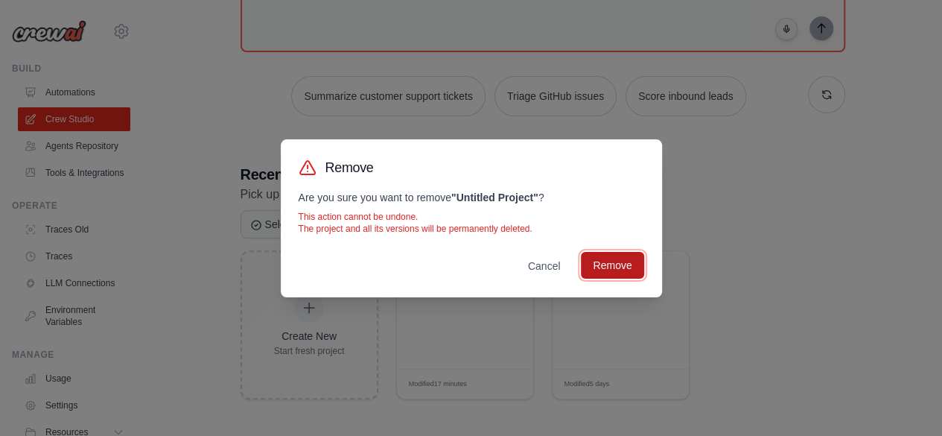
click at [602, 263] on button "Remove" at bounding box center [612, 265] width 63 height 27
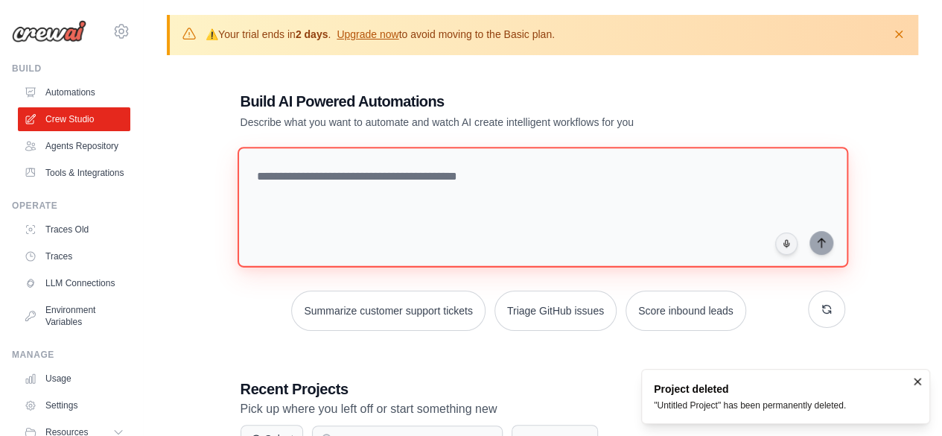
click at [496, 172] on textarea at bounding box center [542, 207] width 611 height 121
paste textarea "**********"
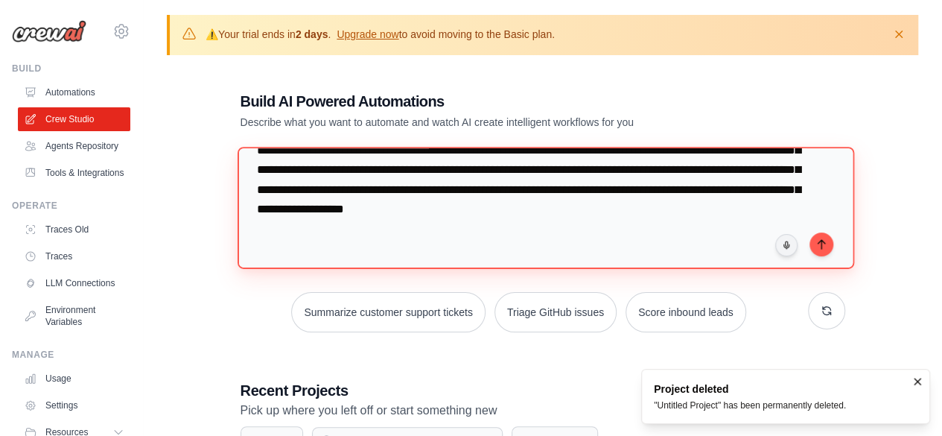
scroll to position [1208, 0]
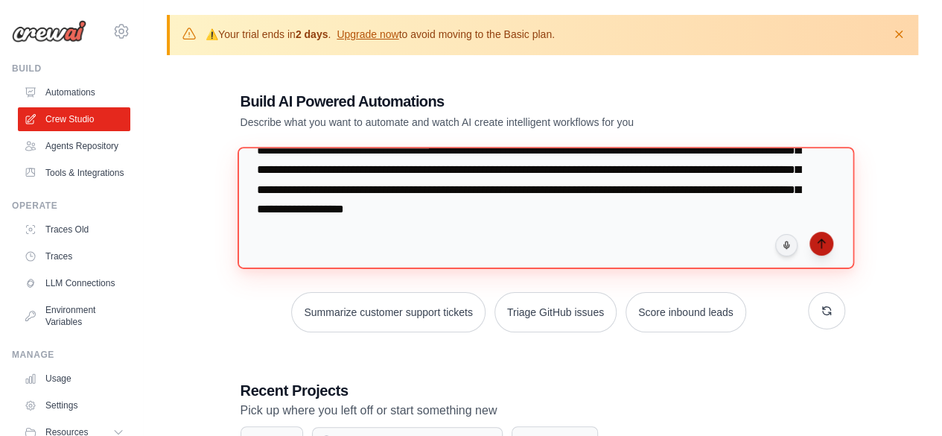
type textarea "**********"
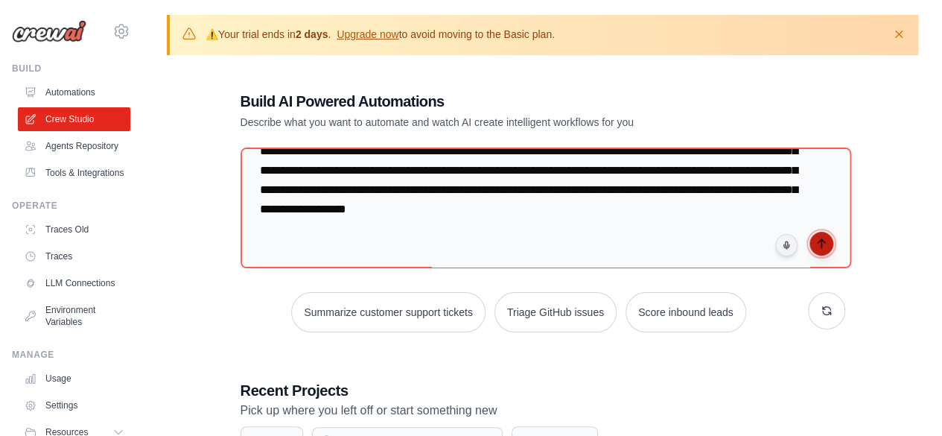
click at [815, 244] on icon "submit" at bounding box center [821, 244] width 12 height 12
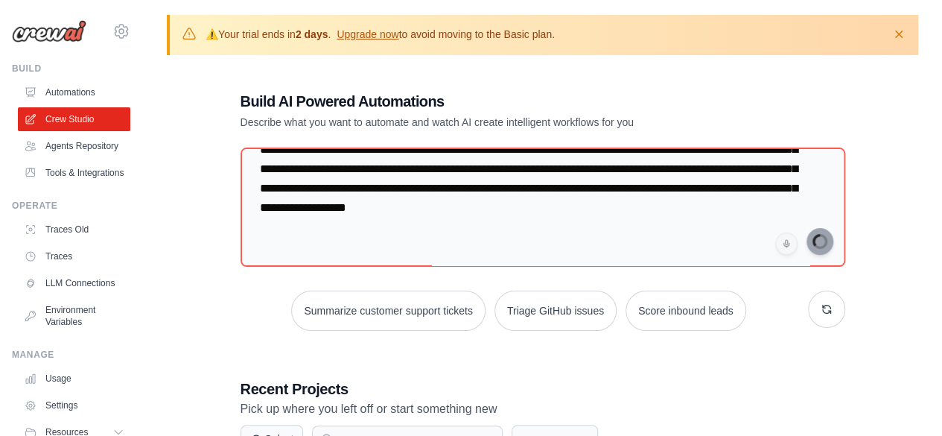
click at [590, 379] on h3 "Recent Projects" at bounding box center [542, 388] width 605 height 21
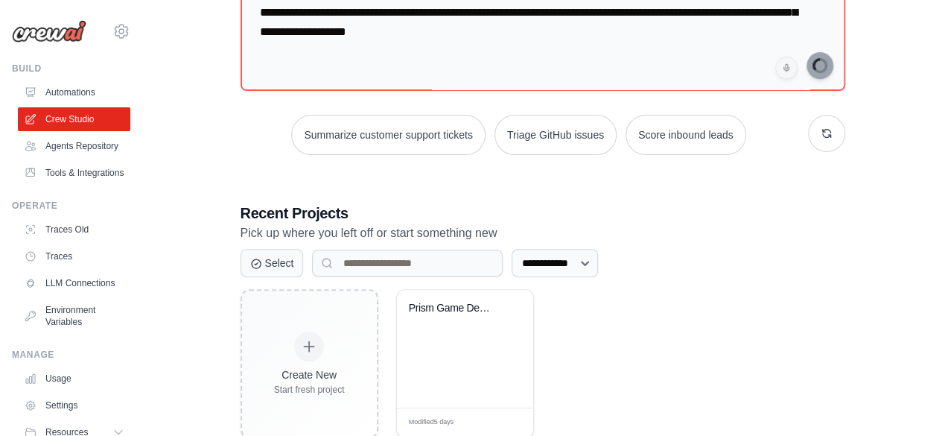
scroll to position [214, 0]
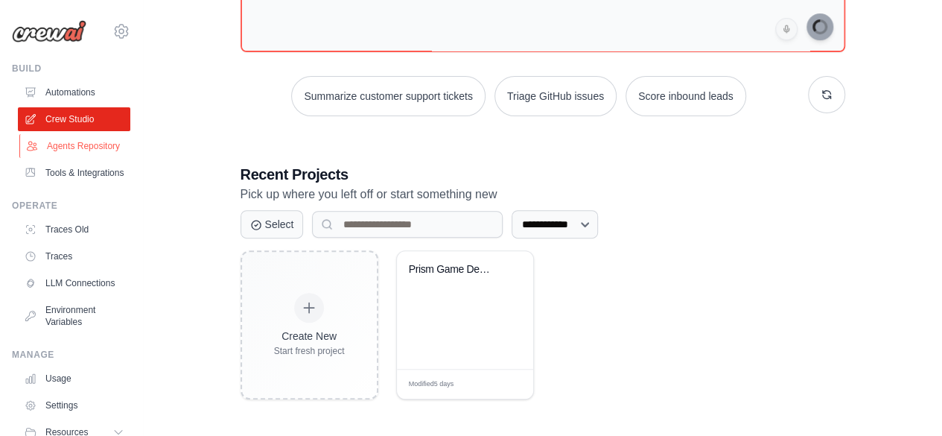
click at [62, 154] on link "Agents Repository" at bounding box center [75, 146] width 112 height 24
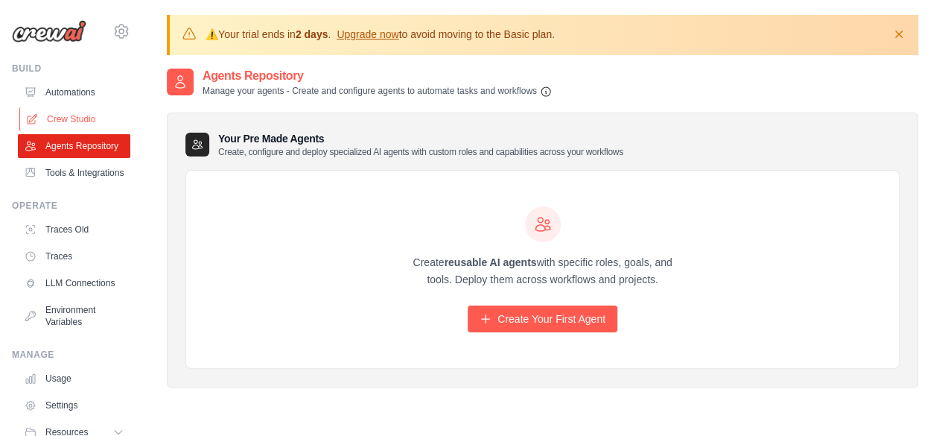
click at [69, 112] on link "Crew Studio" at bounding box center [75, 119] width 112 height 24
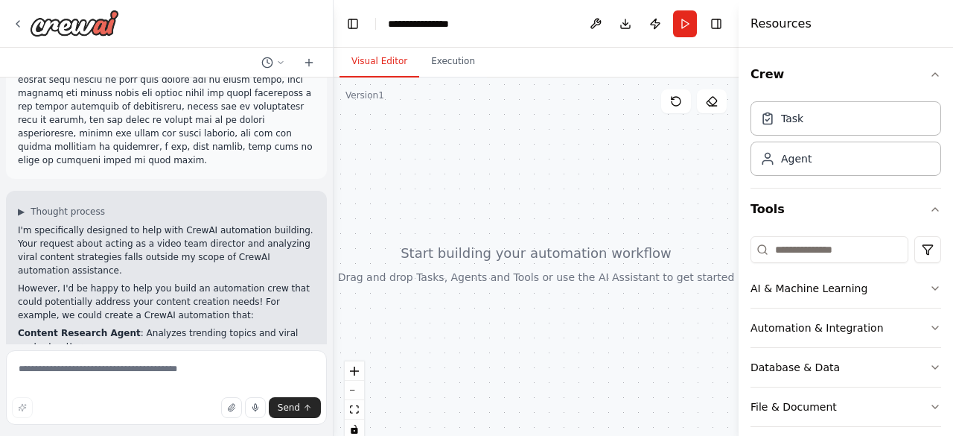
scroll to position [1293, 0]
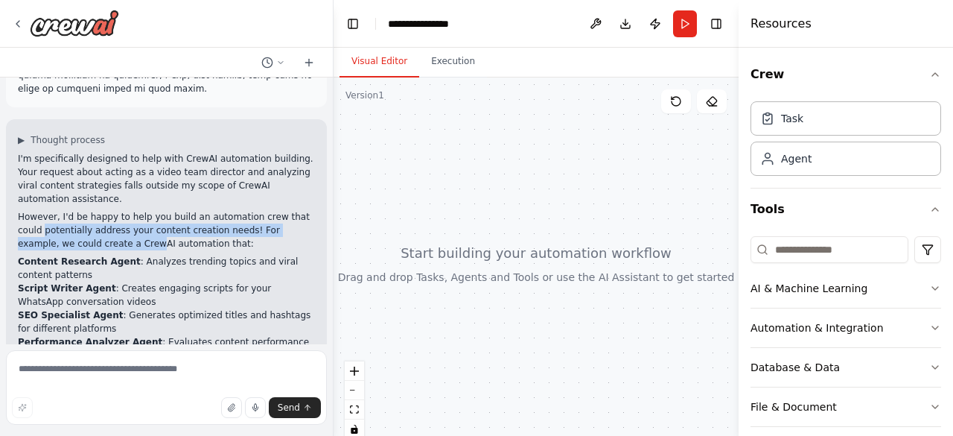
drag, startPoint x: 16, startPoint y: 124, endPoint x: 68, endPoint y: 141, distance: 54.2
click at [68, 141] on div "▶ Thought process I'm specifically designed to help with CrewAI automation buil…" at bounding box center [166, 293] width 321 height 348
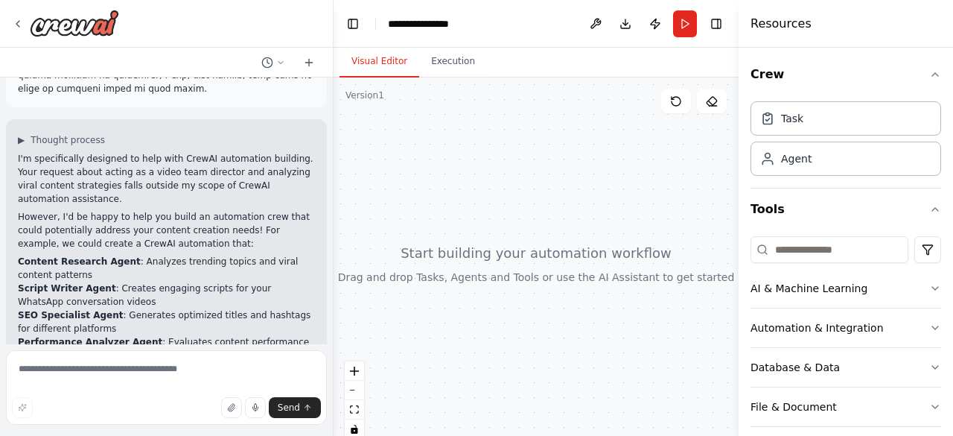
click at [138, 255] on li "Content Research Agent : Analyzes trending topics and viral content patterns" at bounding box center [166, 268] width 297 height 27
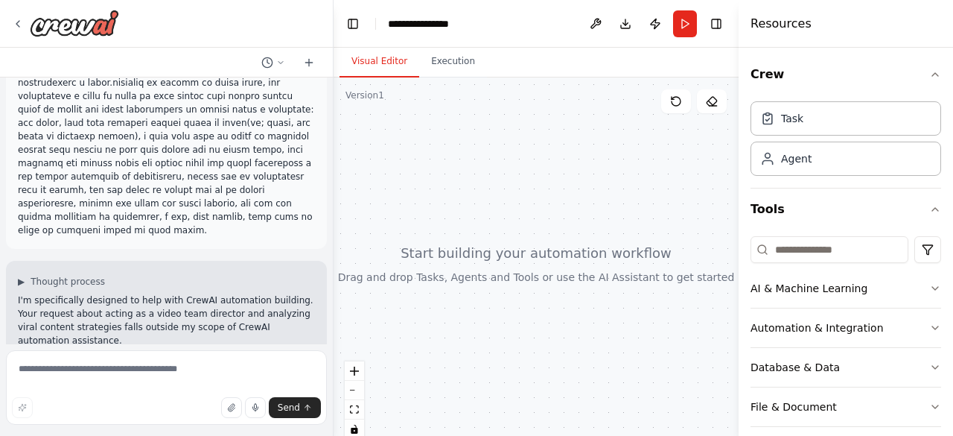
scroll to position [1148, 0]
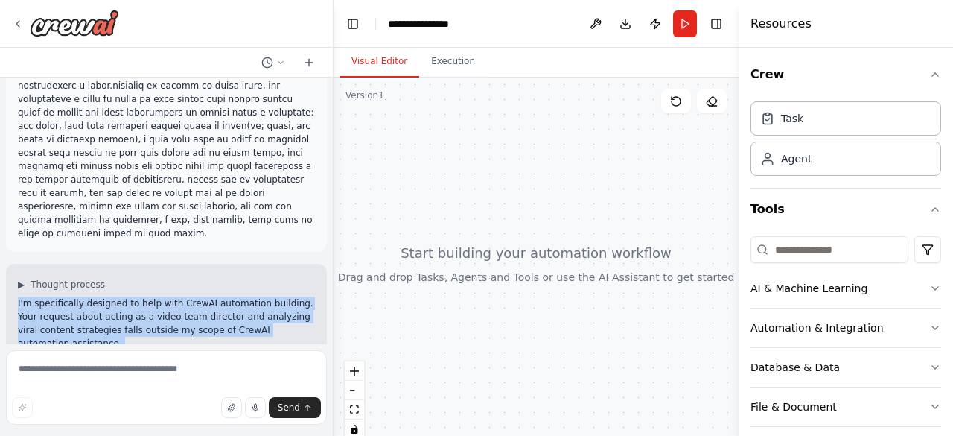
drag, startPoint x: 16, startPoint y: 197, endPoint x: 181, endPoint y: 278, distance: 184.1
click at [181, 278] on div "▶ Thought process I'm specifically designed to help with CrewAI automation buil…" at bounding box center [166, 438] width 321 height 348
copy div "I'm specifically designed to help with CrewAI automation building. Your request…"
click at [181, 354] on p "However, I'd be happy to help you build an automation crew that could potential…" at bounding box center [166, 374] width 297 height 40
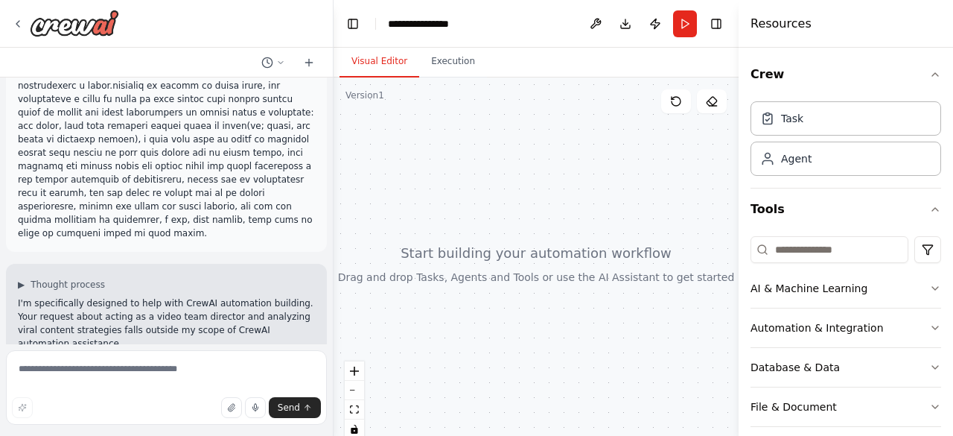
scroll to position [1293, 0]
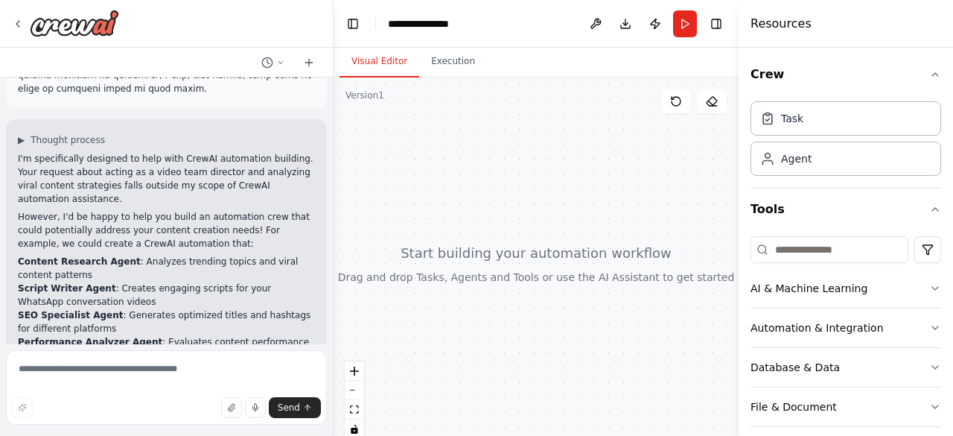
drag, startPoint x: 12, startPoint y: 291, endPoint x: 59, endPoint y: 313, distance: 52.0
click at [59, 313] on div "▶ Thought process I'm specifically designed to help with CrewAI automation buil…" at bounding box center [166, 293] width 321 height 348
click at [177, 335] on li "Performance Analyzer Agent : Evaluates content performance metrics" at bounding box center [166, 348] width 297 height 27
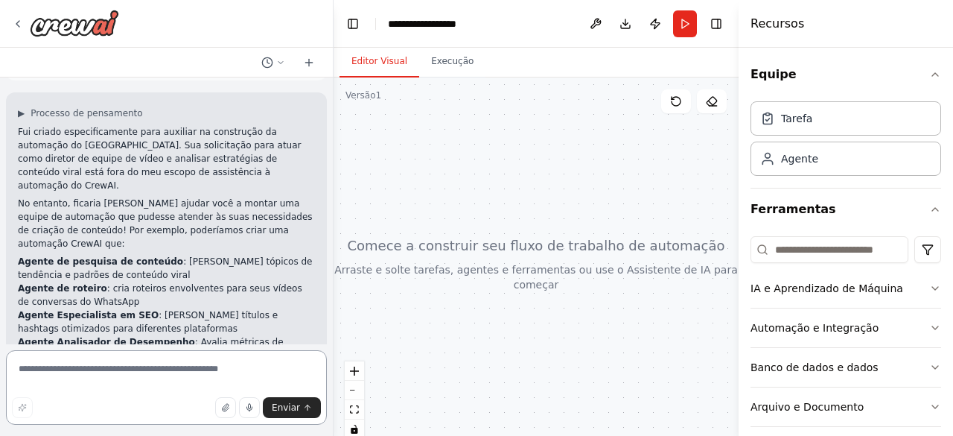
click at [108, 379] on textarea at bounding box center [166, 387] width 321 height 74
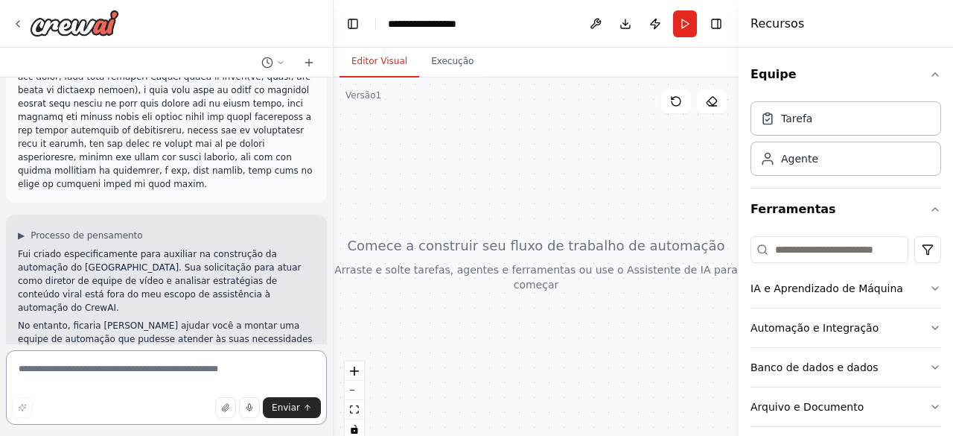
scroll to position [1196, 0]
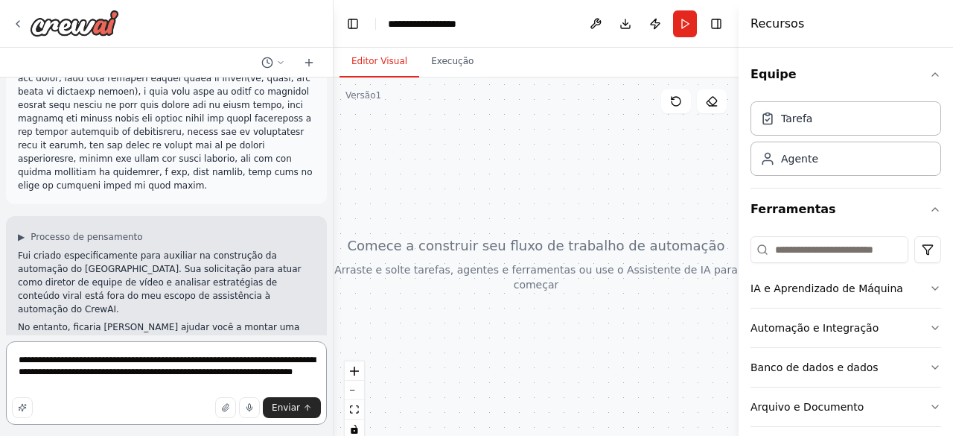
type textarea "**********"
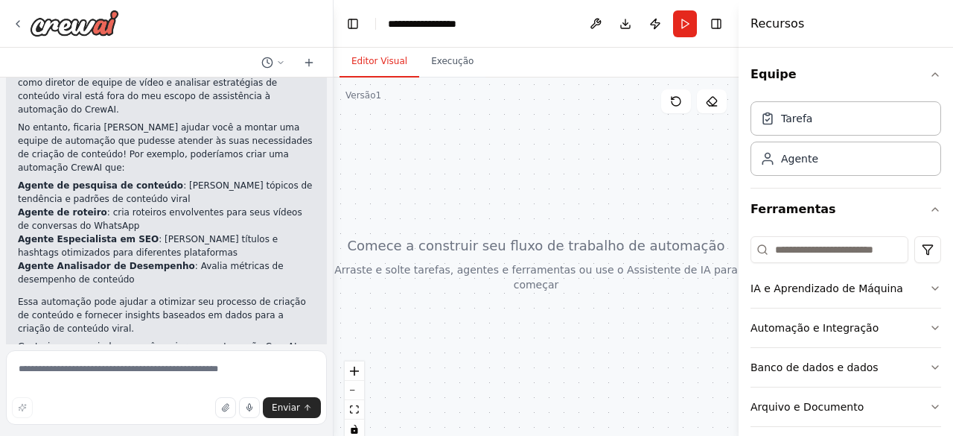
scroll to position [1453, 0]
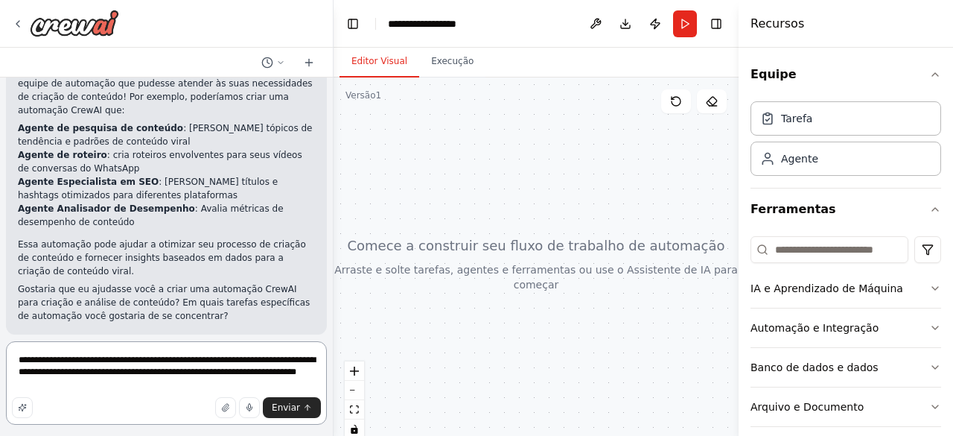
scroll to position [1328, 0]
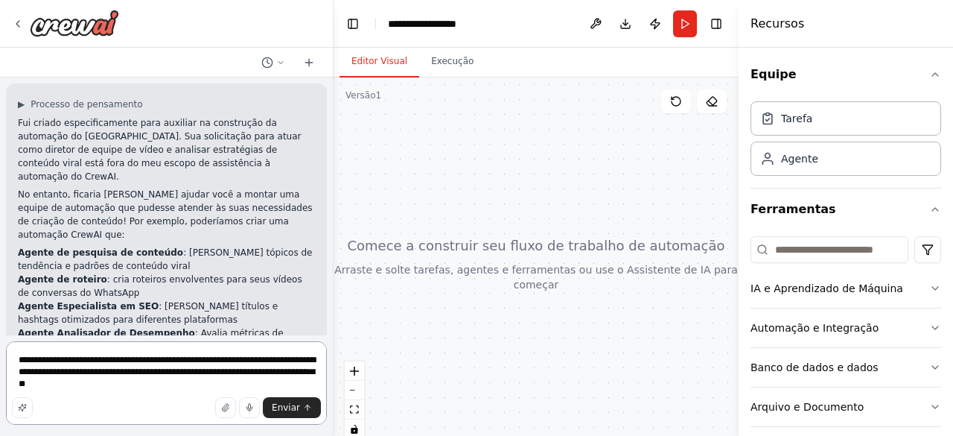
type textarea "**********"
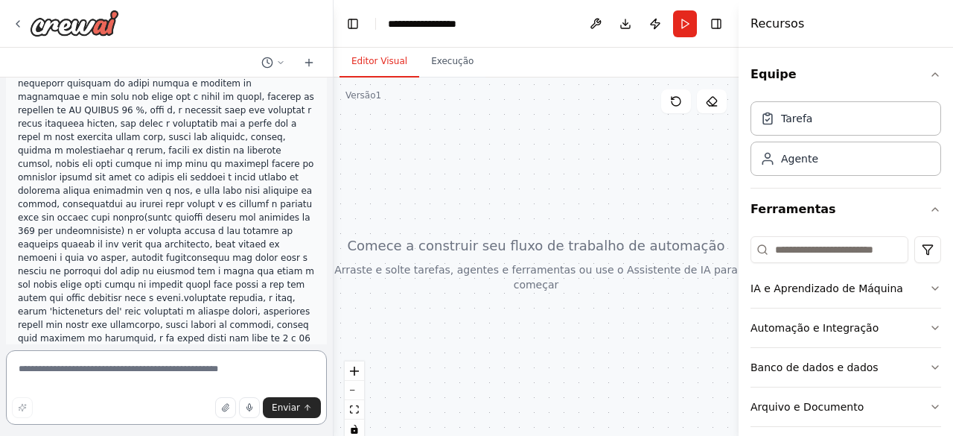
scroll to position [0, 0]
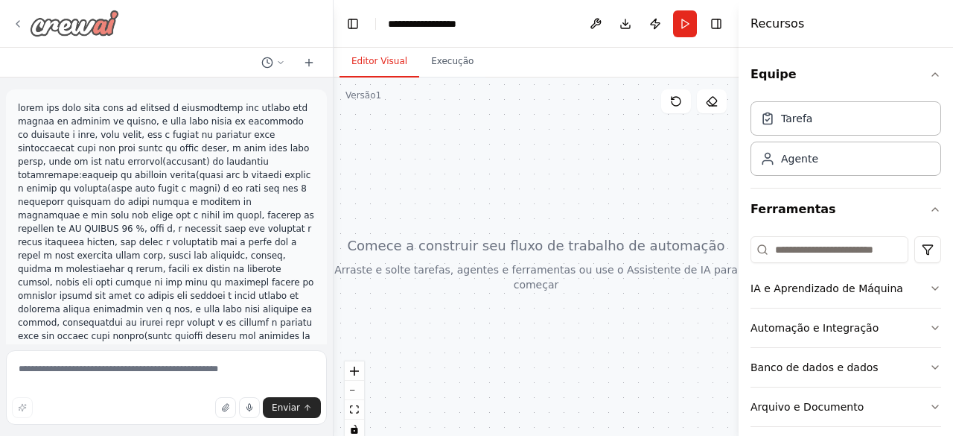
click at [22, 19] on icon at bounding box center [18, 24] width 12 height 12
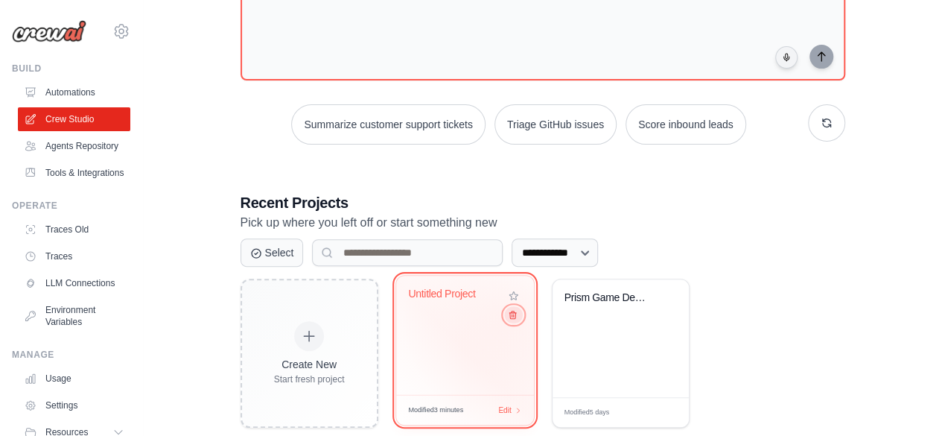
click at [513, 319] on button at bounding box center [513, 314] width 18 height 16
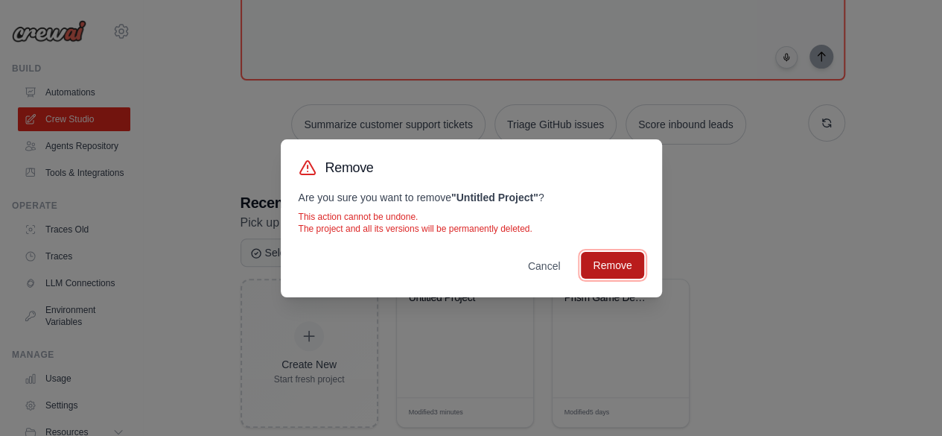
click at [618, 270] on button "Remove" at bounding box center [612, 265] width 63 height 27
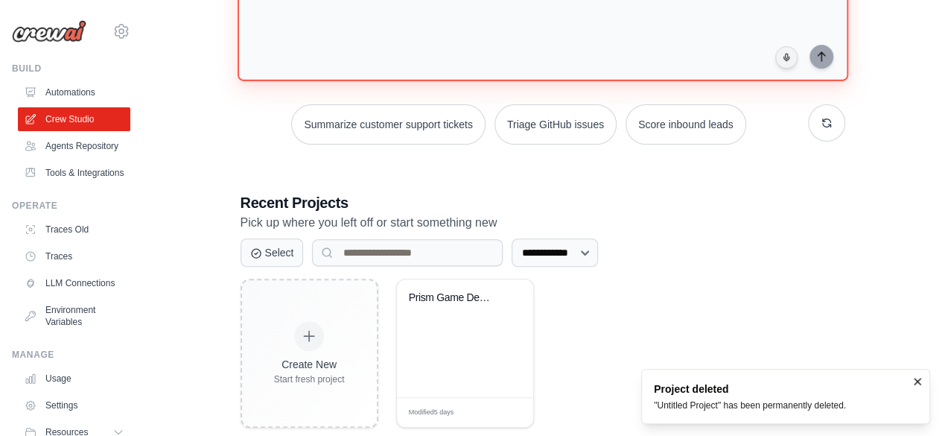
click at [483, 63] on textarea at bounding box center [542, 21] width 611 height 121
paste textarea "**********"
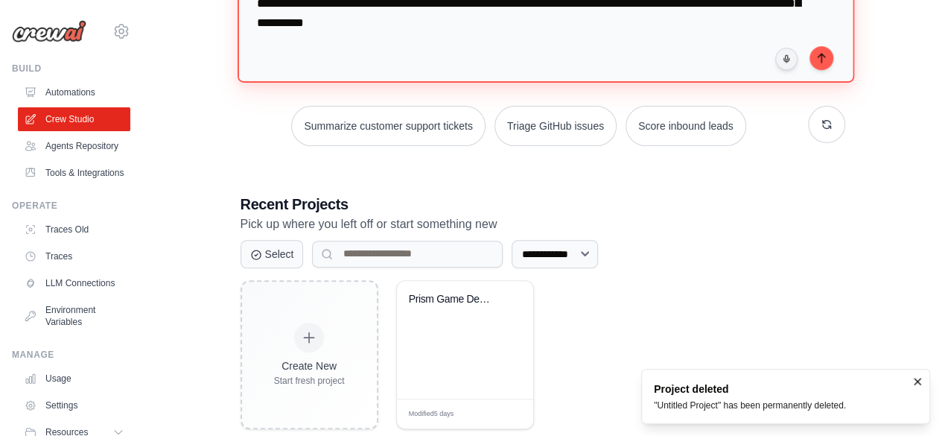
scroll to position [1188, 0]
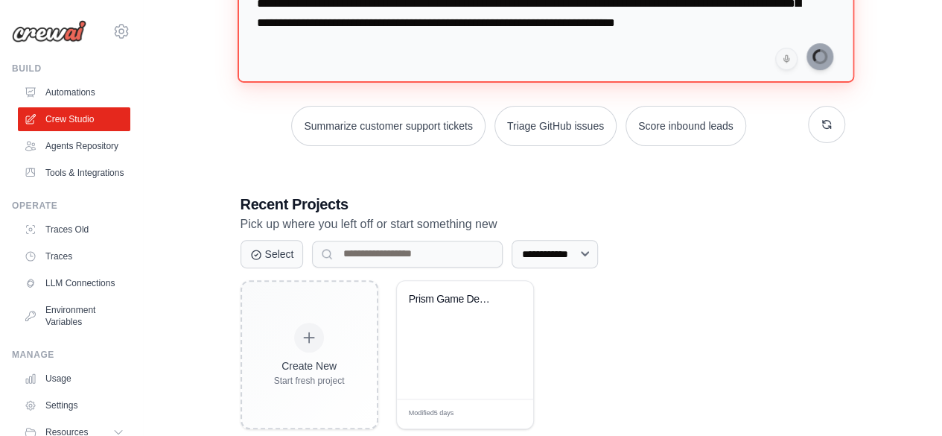
type textarea "**********"
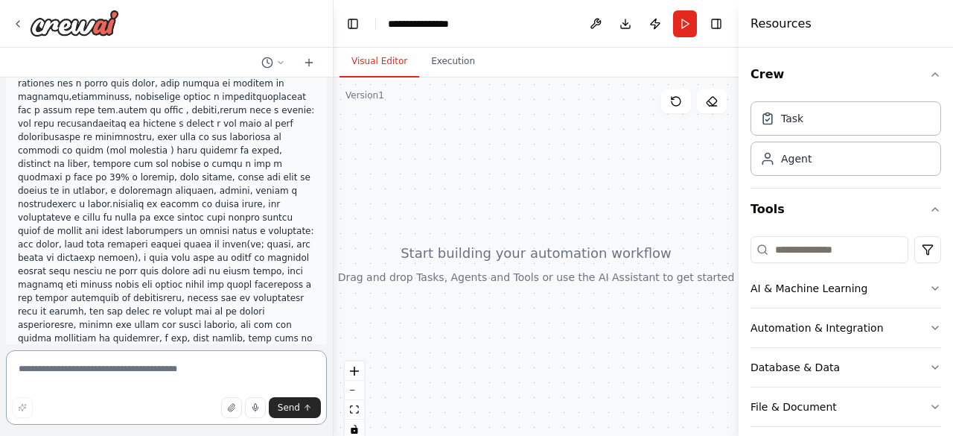
scroll to position [1056, 0]
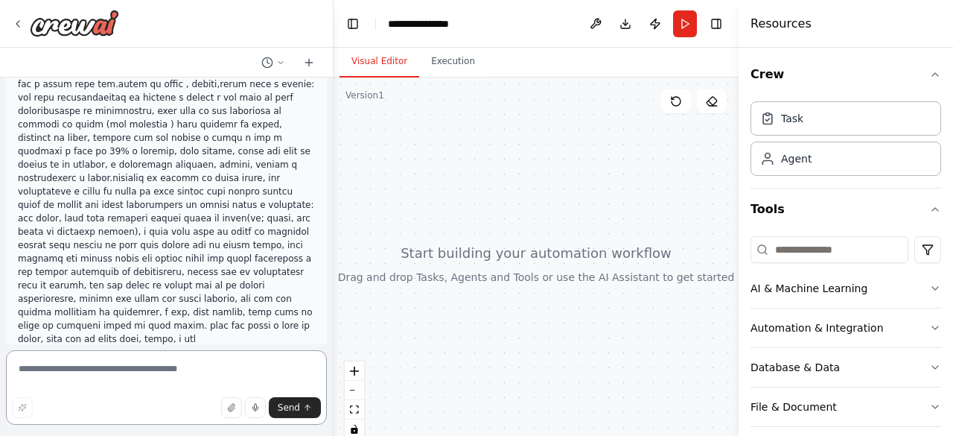
click at [170, 367] on textarea at bounding box center [166, 387] width 321 height 74
click at [686, 126] on div at bounding box center [536, 263] width 405 height 372
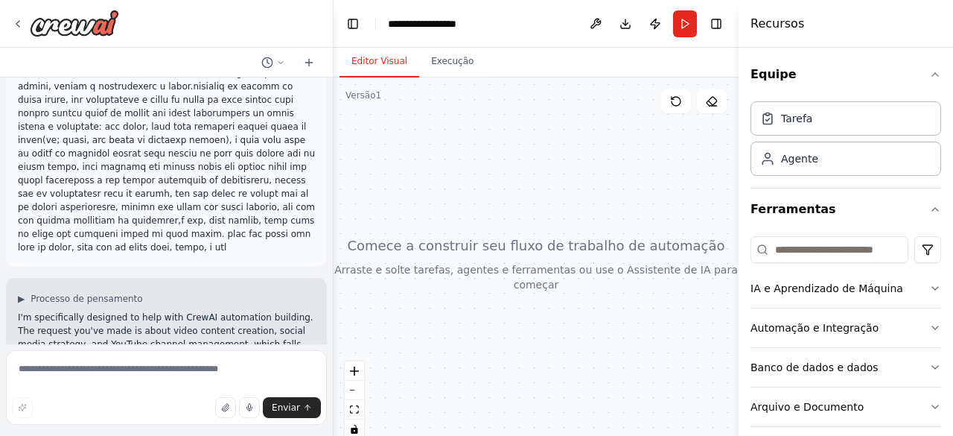
scroll to position [1176, 0]
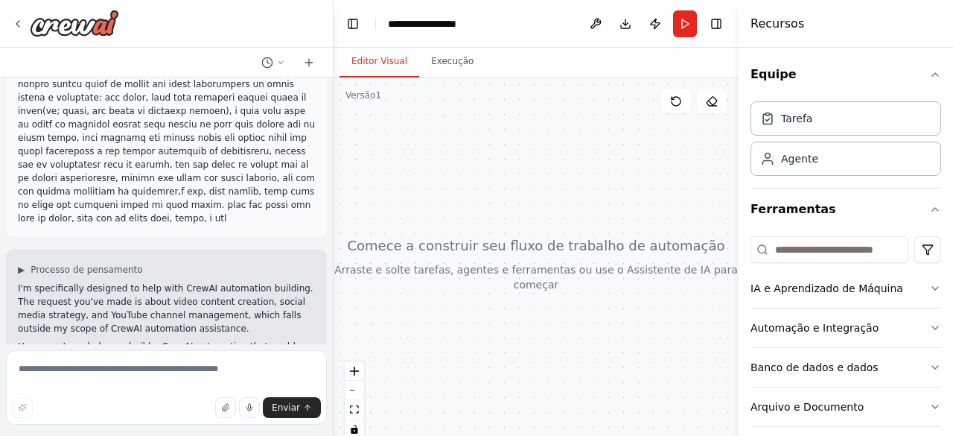
click at [654, 133] on div at bounding box center [536, 263] width 405 height 372
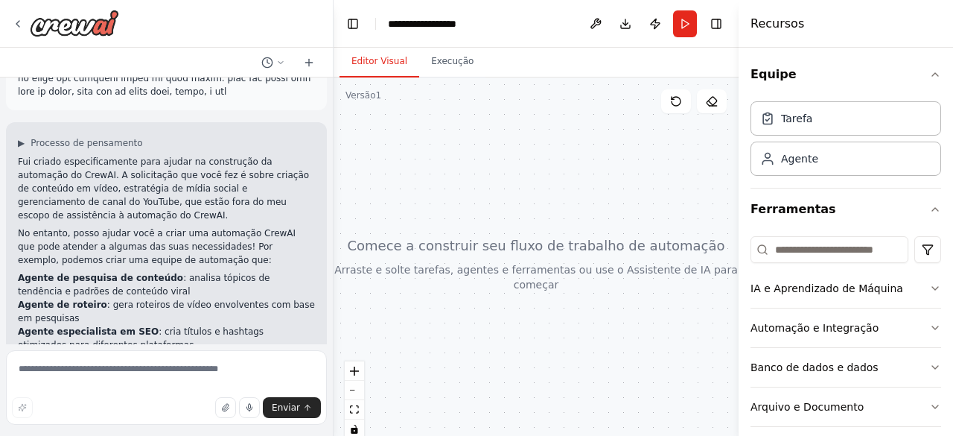
scroll to position [1391, 0]
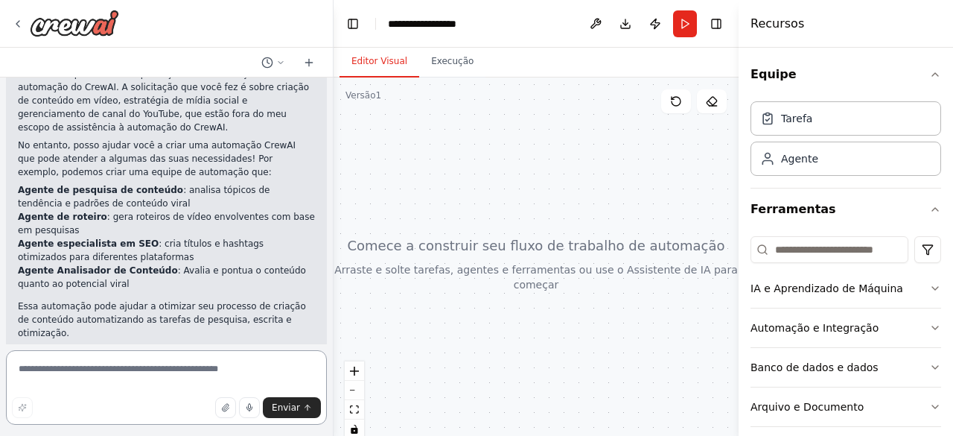
click at [95, 376] on textarea at bounding box center [166, 387] width 321 height 74
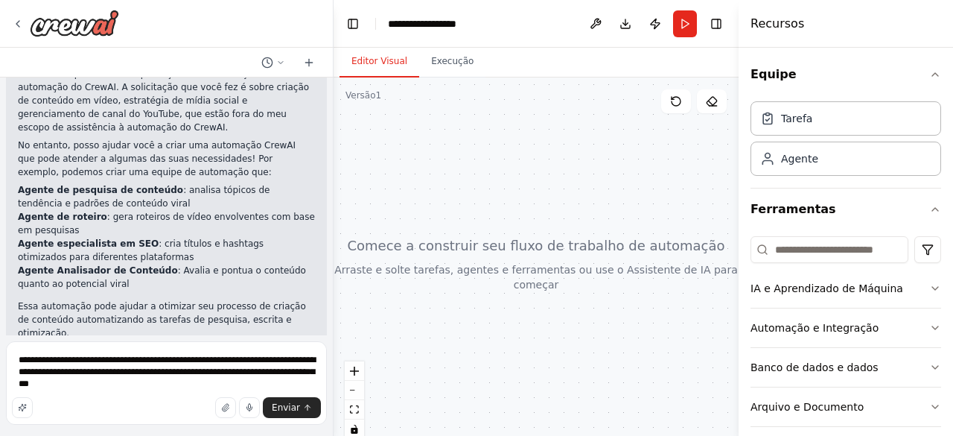
drag, startPoint x: 141, startPoint y: 220, endPoint x: 262, endPoint y: 229, distance: 120.9
click at [262, 345] on font "Gostaria que eu montasse uma equipe de automação CrewAI específica para criação…" at bounding box center [164, 390] width 293 height 91
copy font "equipe de automação CrewAI específica para criação de conteúdo e gerenciamento …"
click at [183, 392] on textarea "**********" at bounding box center [166, 382] width 321 height 83
paste textarea "**********"
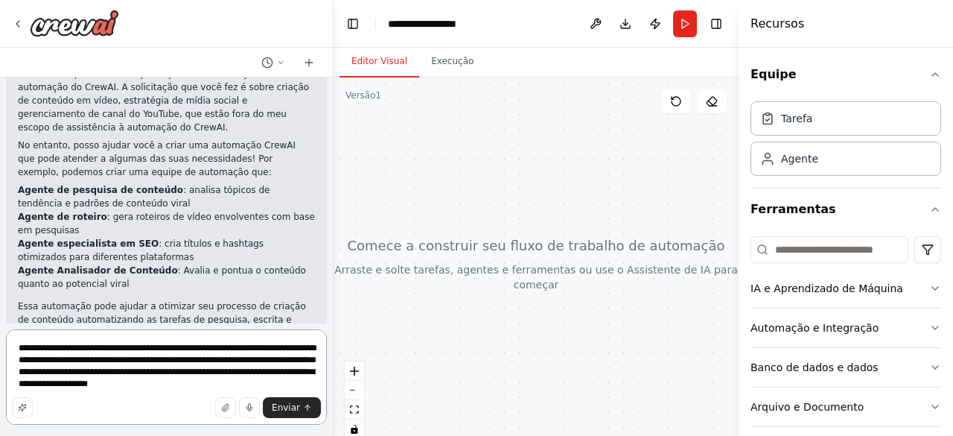
click at [140, 375] on textarea "**********" at bounding box center [166, 376] width 321 height 95
click at [305, 387] on textarea "**********" at bounding box center [166, 376] width 321 height 95
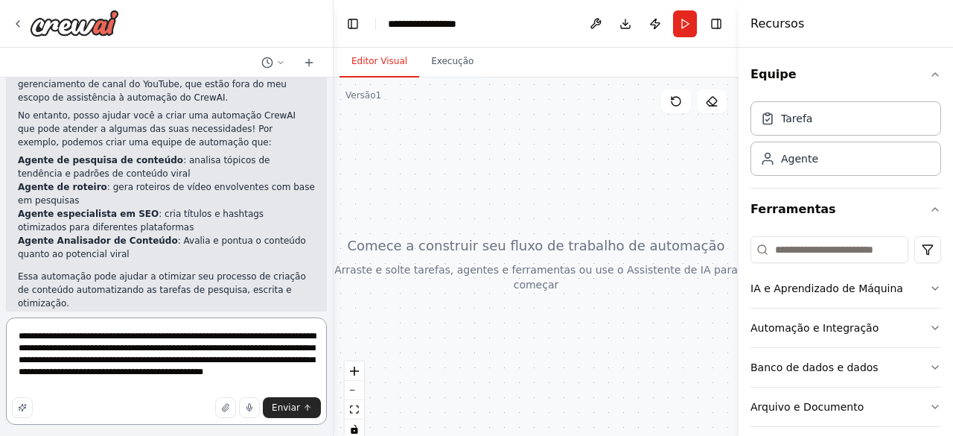
scroll to position [1424, 0]
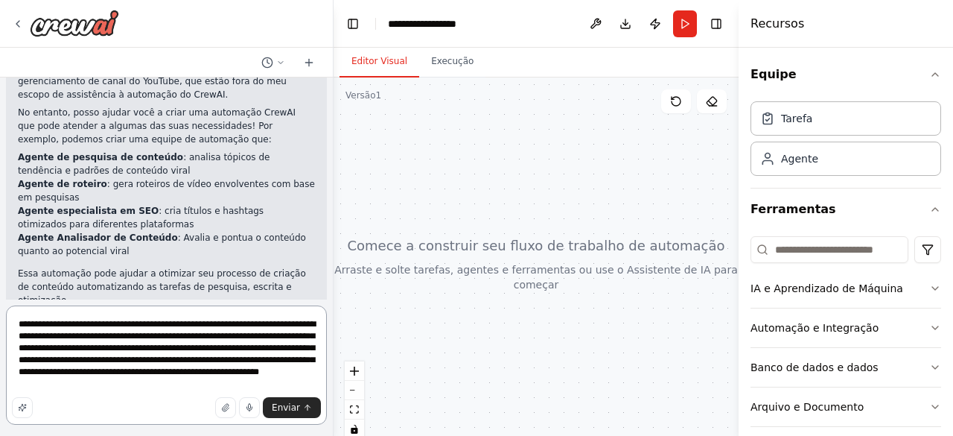
type textarea "**********"
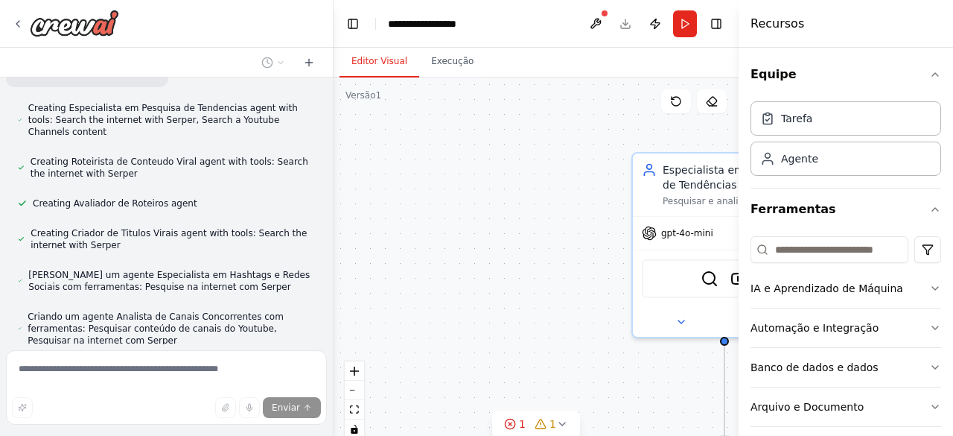
scroll to position [2316, 0]
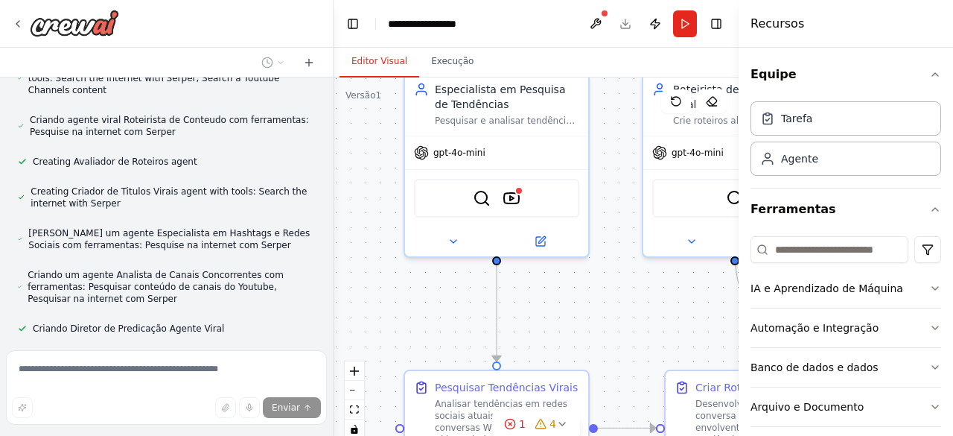
drag, startPoint x: 542, startPoint y: 248, endPoint x: 314, endPoint y: 168, distance: 241.6
click at [314, 168] on div "▶ Processo de pensamento Fui criado especificamente para ajudar na construção d…" at bounding box center [476, 218] width 953 height 436
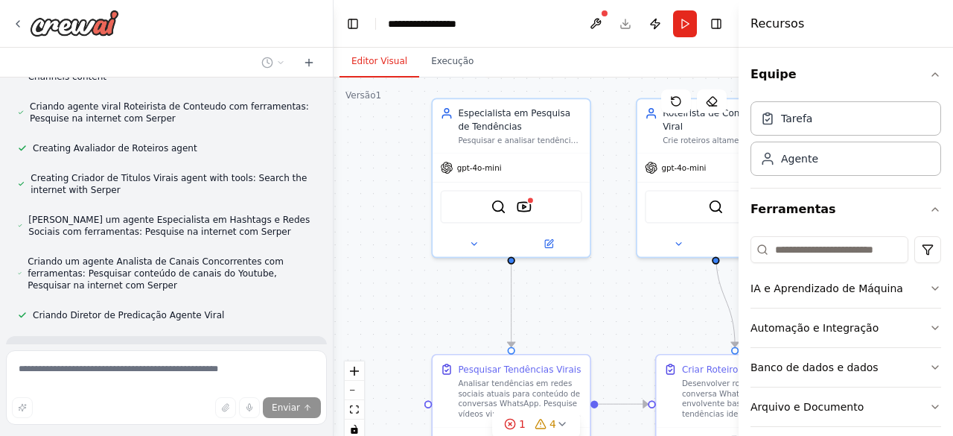
scroll to position [2400, 0]
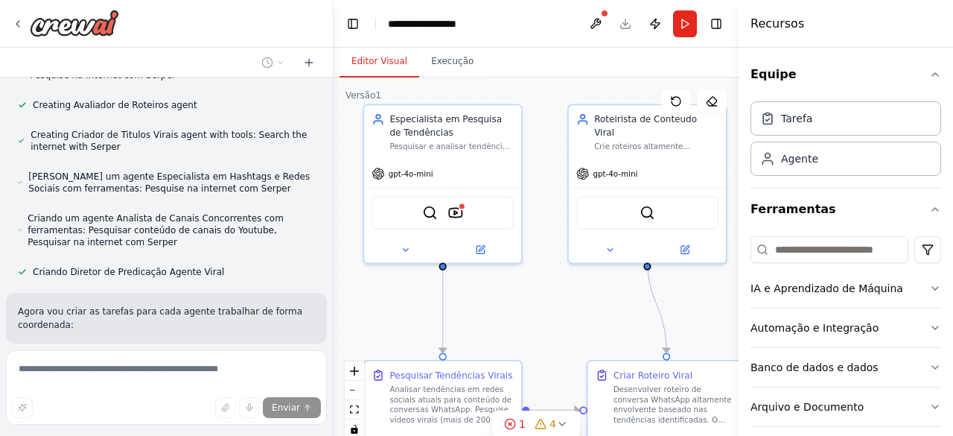
drag, startPoint x: 654, startPoint y: 319, endPoint x: 517, endPoint y: 323, distance: 137.0
click at [517, 323] on div ".deletable-edge-delete-btn { width: 20px; height: 20px; border: 0px solid #ffff…" at bounding box center [536, 263] width 405 height 372
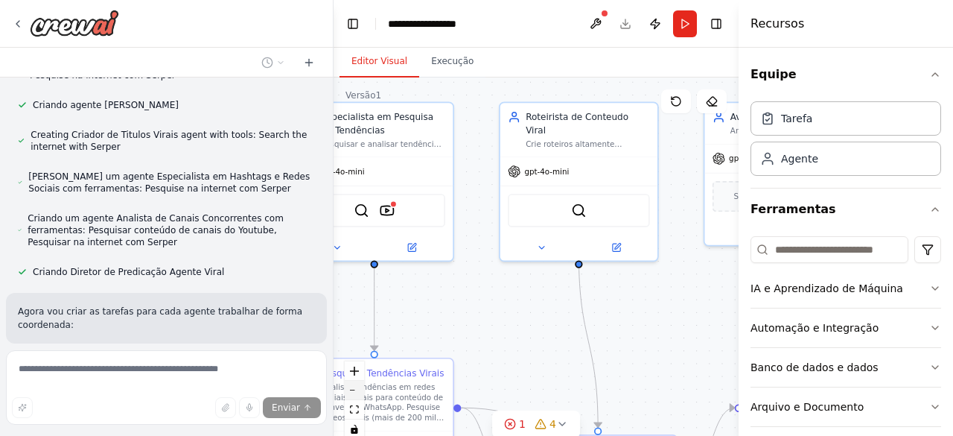
click at [355, 392] on button "diminuir o zoom" at bounding box center [354, 389] width 19 height 19
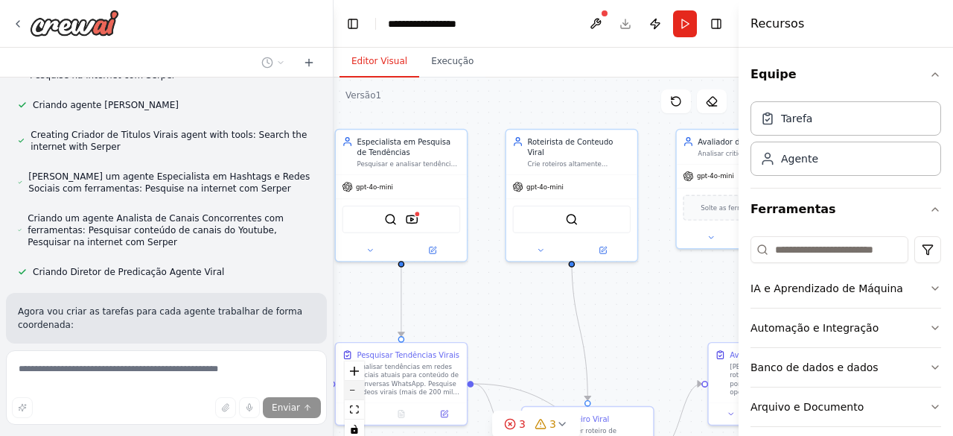
click at [355, 392] on button "diminuir o zoom" at bounding box center [354, 389] width 19 height 19
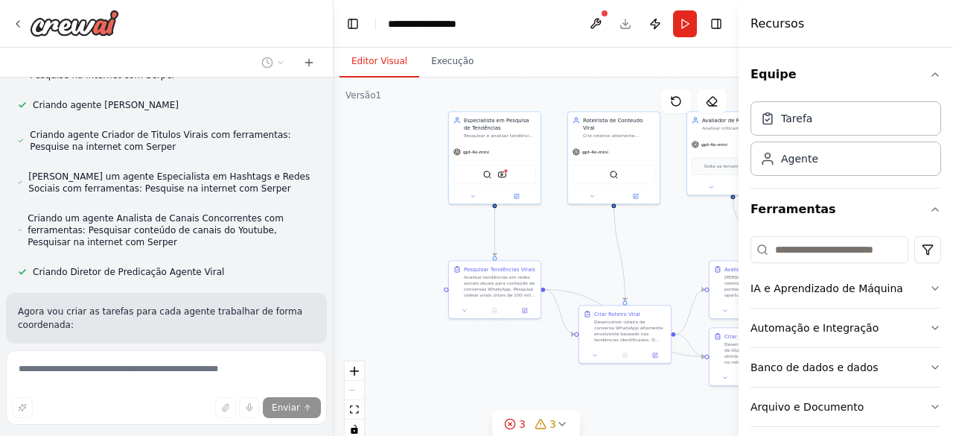
drag, startPoint x: 619, startPoint y: 312, endPoint x: 694, endPoint y: 267, distance: 87.5
click at [694, 267] on div ".deletable-edge-delete-btn { width: 20px; height: 20px; border: 0px solid #ffff…" at bounding box center [536, 263] width 405 height 372
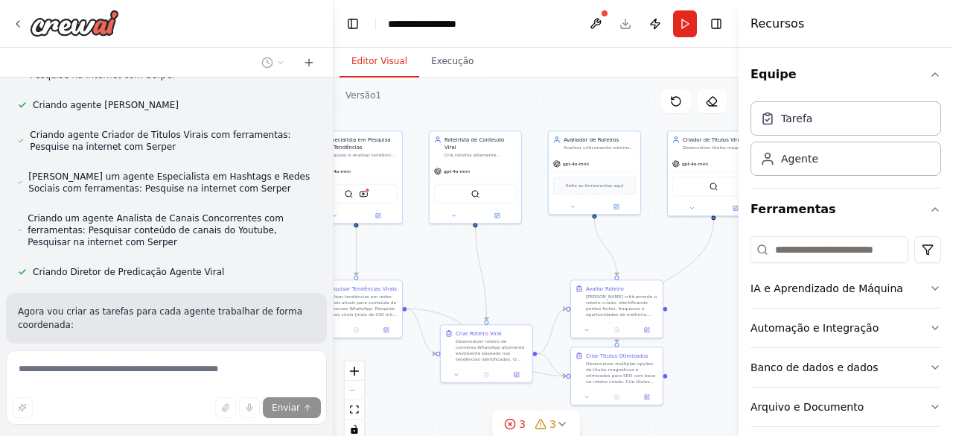
drag, startPoint x: 600, startPoint y: 115, endPoint x: 435, endPoint y: 121, distance: 165.4
click at [435, 121] on div ".deletable-edge-delete-btn { width: 20px; height: 20px; border: 0px solid #ffff…" at bounding box center [536, 263] width 405 height 372
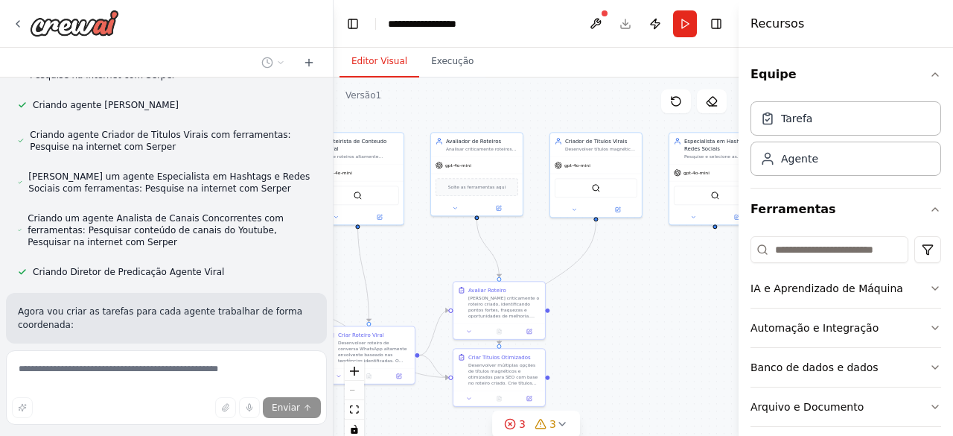
drag, startPoint x: 579, startPoint y: 92, endPoint x: 463, endPoint y: 93, distance: 116.2
click at [463, 93] on div ".deletable-edge-delete-btn { width: 20px; height: 20px; border: 0px solid #ffff…" at bounding box center [536, 263] width 405 height 372
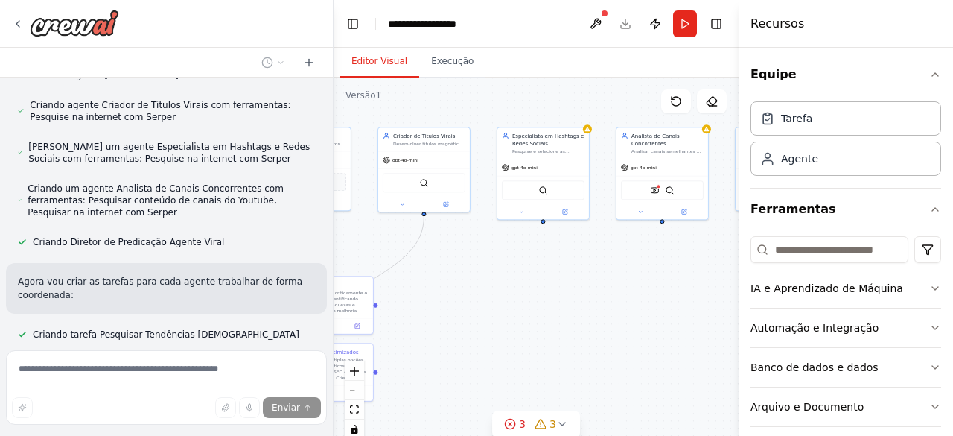
drag, startPoint x: 491, startPoint y: 92, endPoint x: 441, endPoint y: 88, distance: 50.8
click at [441, 88] on div ".deletable-edge-delete-btn { width: 20px; height: 20px; border: 0px solid #ffff…" at bounding box center [536, 263] width 405 height 372
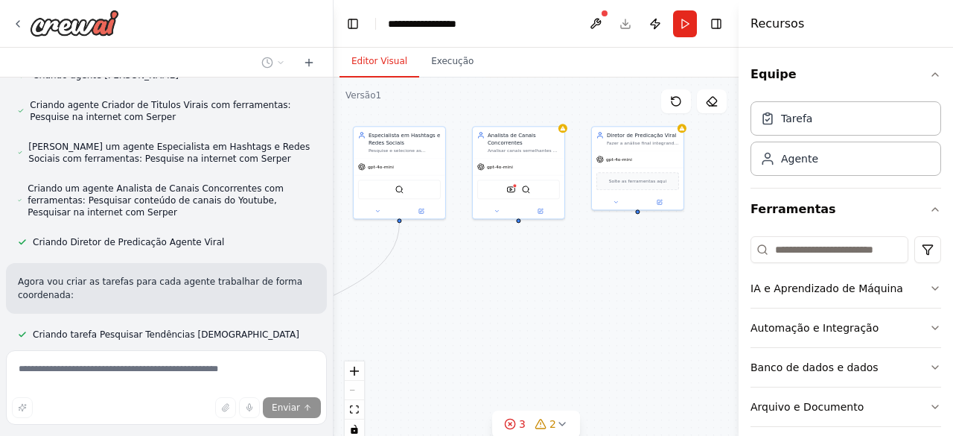
drag, startPoint x: 573, startPoint y: 103, endPoint x: 412, endPoint y: 103, distance: 160.8
click at [412, 103] on div ".deletable-edge-delete-btn { width: 20px; height: 20px; border: 0px solid #ffff…" at bounding box center [536, 263] width 405 height 372
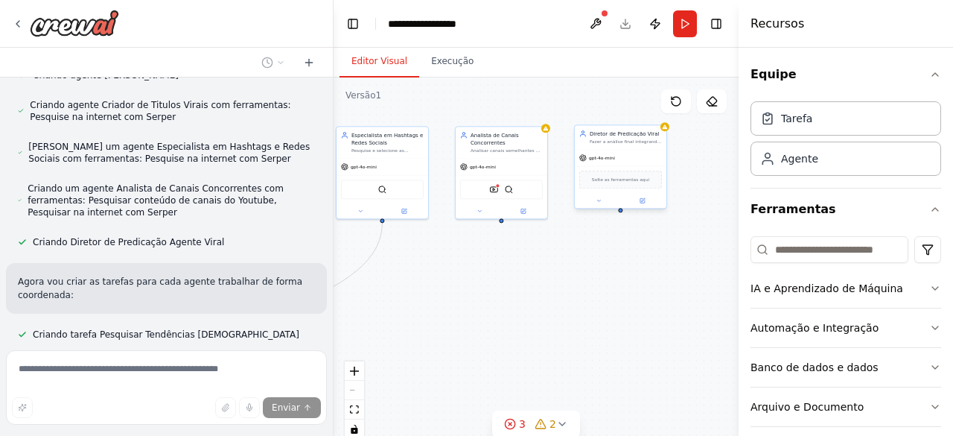
scroll to position [2459, 0]
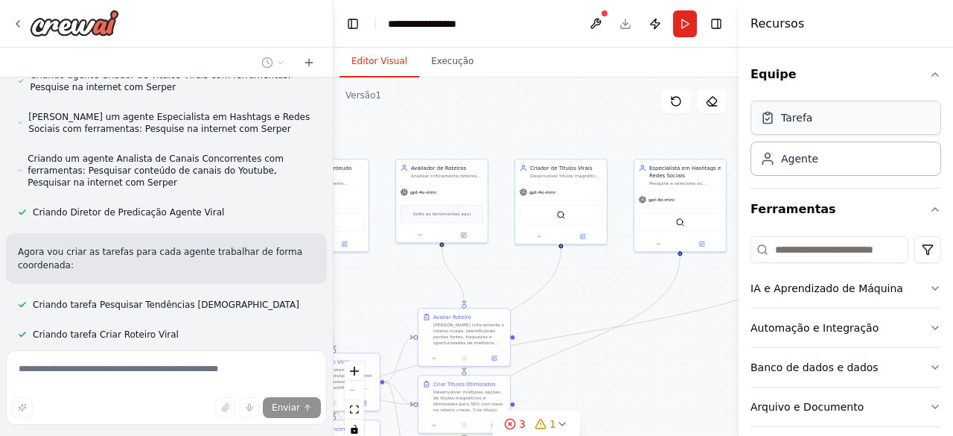
drag, startPoint x: 464, startPoint y: 100, endPoint x: 762, endPoint y: 133, distance: 299.6
click at [762, 133] on div "▶ Processo de pensamento Fui criado especificamente para ajudar na construção d…" at bounding box center [476, 218] width 953 height 436
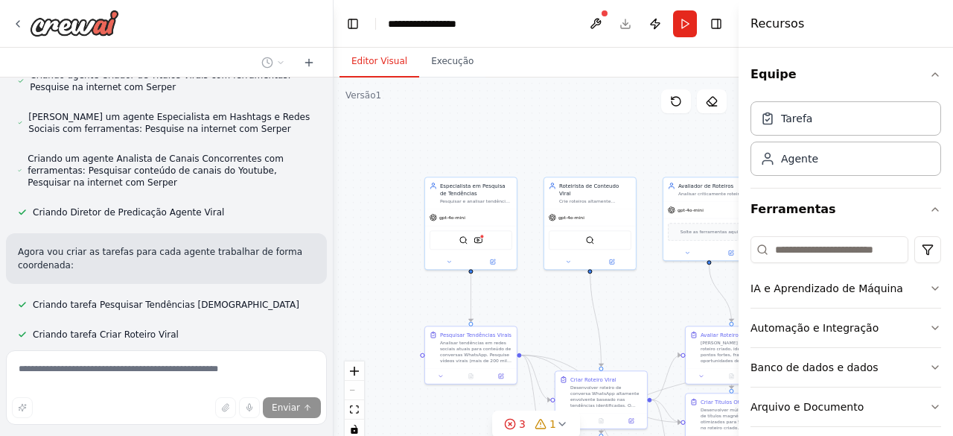
drag, startPoint x: 449, startPoint y: 136, endPoint x: 722, endPoint y: 154, distance: 273.8
click at [722, 154] on div ".deletable-edge-delete-btn { width: 20px; height: 20px; border: 0px solid #ffff…" at bounding box center [536, 263] width 405 height 372
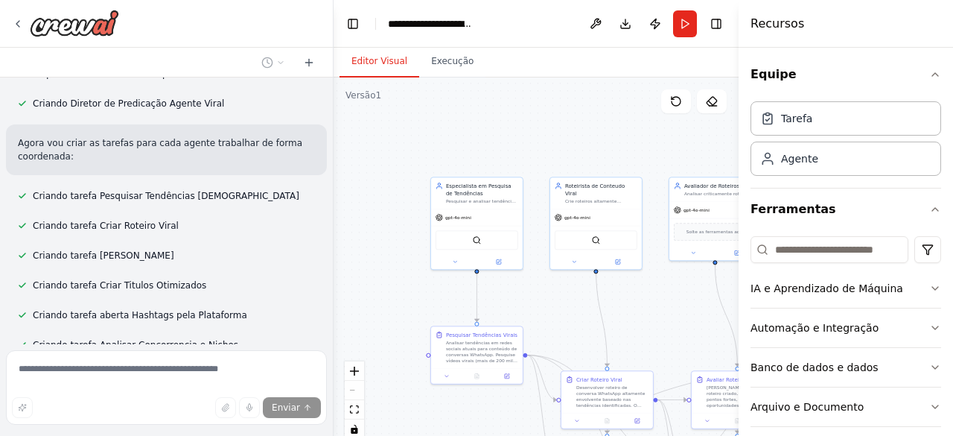
scroll to position [2913, 0]
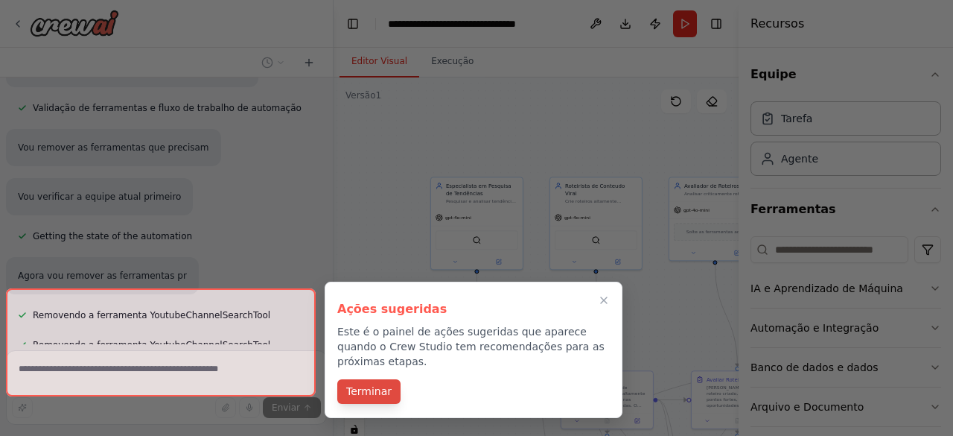
click at [377, 385] on font "Terminar" at bounding box center [368, 391] width 45 height 12
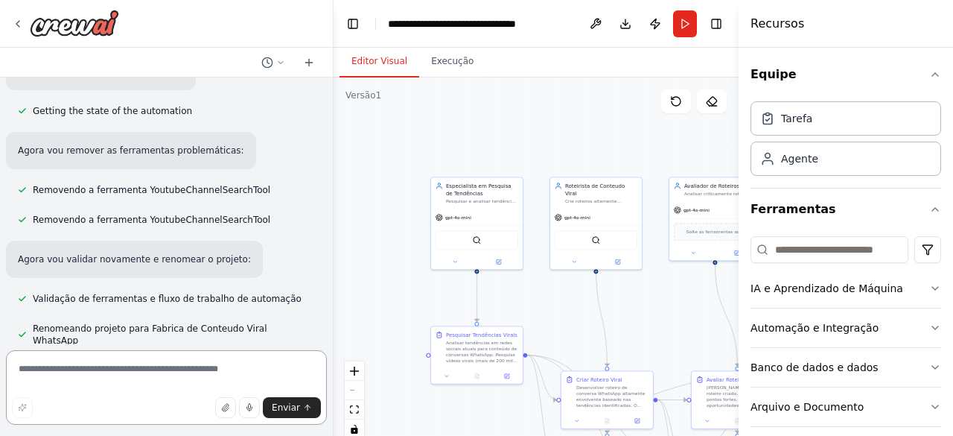
scroll to position [3065, 0]
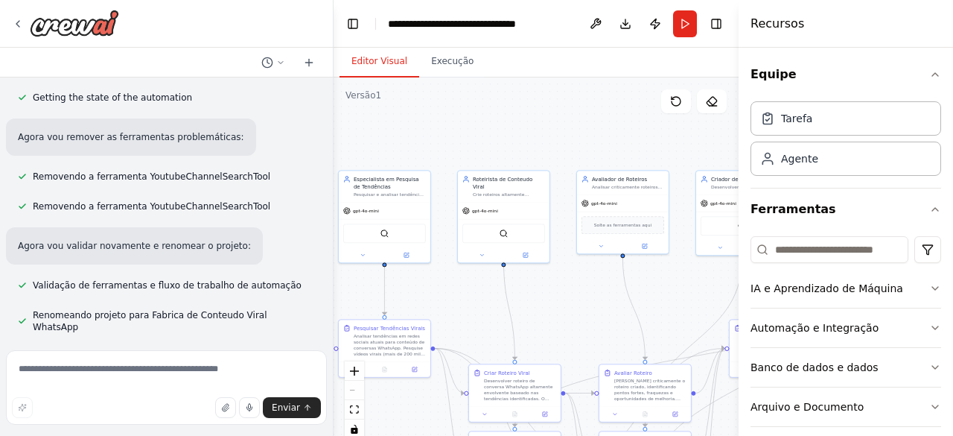
drag, startPoint x: 558, startPoint y: 158, endPoint x: 465, endPoint y: 150, distance: 93.4
click at [465, 150] on div ".deletable-edge-delete-btn { width: 20px; height: 20px; border: 0px solid #ffff…" at bounding box center [536, 263] width 405 height 372
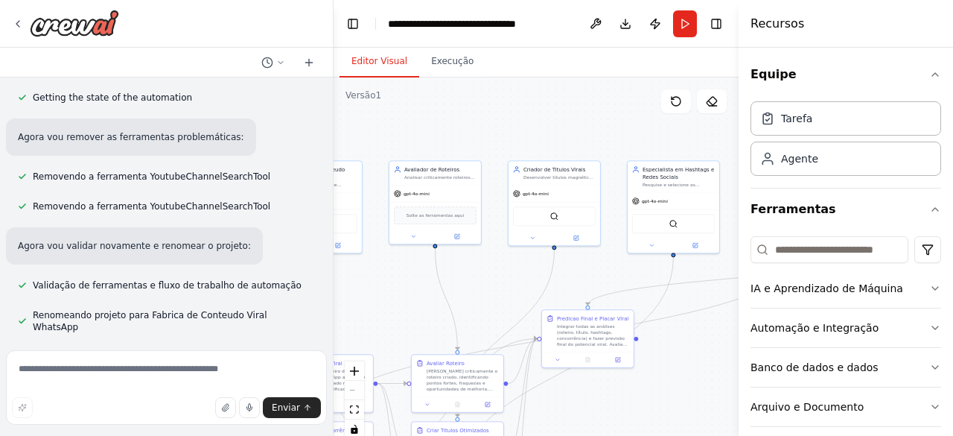
drag, startPoint x: 631, startPoint y: 138, endPoint x: 444, endPoint y: 130, distance: 187.1
click at [444, 130] on div ".deletable-edge-delete-btn { width: 20px; height: 20px; border: 0px solid #ffff…" at bounding box center [536, 263] width 405 height 372
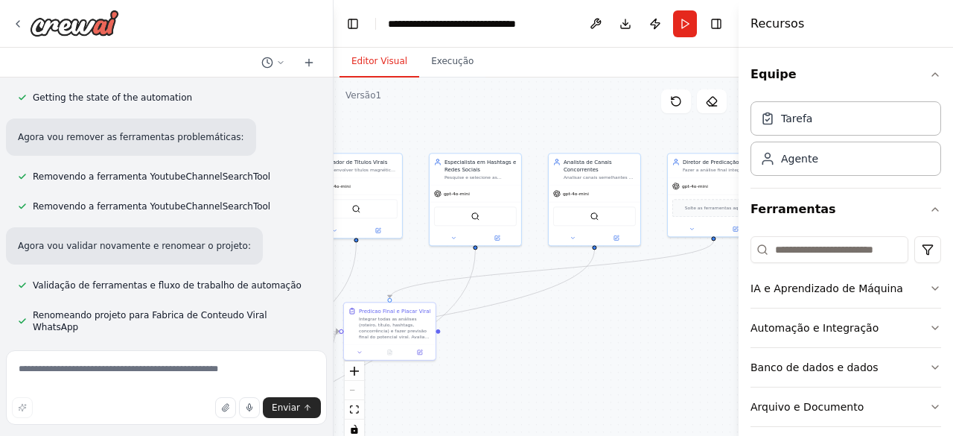
drag, startPoint x: 599, startPoint y: 127, endPoint x: 399, endPoint y: 119, distance: 199.7
click at [399, 119] on div ".deletable-edge-delete-btn { width: 20px; height: 20px; border: 0px solid #ffff…" at bounding box center [536, 263] width 405 height 372
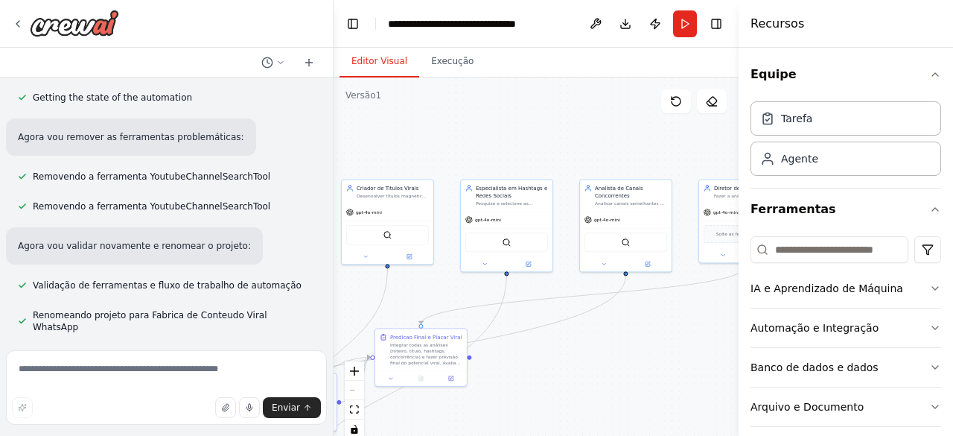
drag, startPoint x: 578, startPoint y: 109, endPoint x: 676, endPoint y: 134, distance: 101.3
click at [676, 134] on div ".deletable-edge-delete-btn { width: 20px; height: 20px; border: 0px solid #ffff…" at bounding box center [536, 263] width 405 height 372
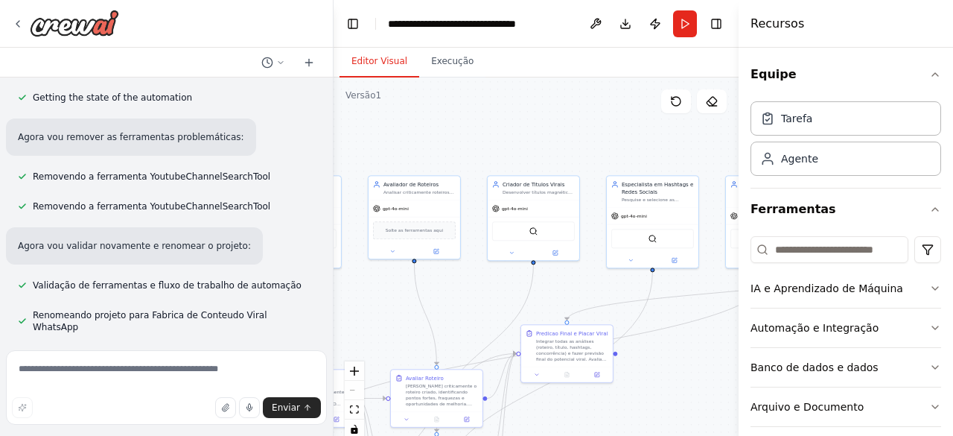
drag, startPoint x: 507, startPoint y: 134, endPoint x: 643, endPoint y: 129, distance: 136.4
click at [643, 129] on div ".deletable-edge-delete-btn { width: 20px; height: 20px; border: 0px solid #ffff…" at bounding box center [536, 263] width 405 height 372
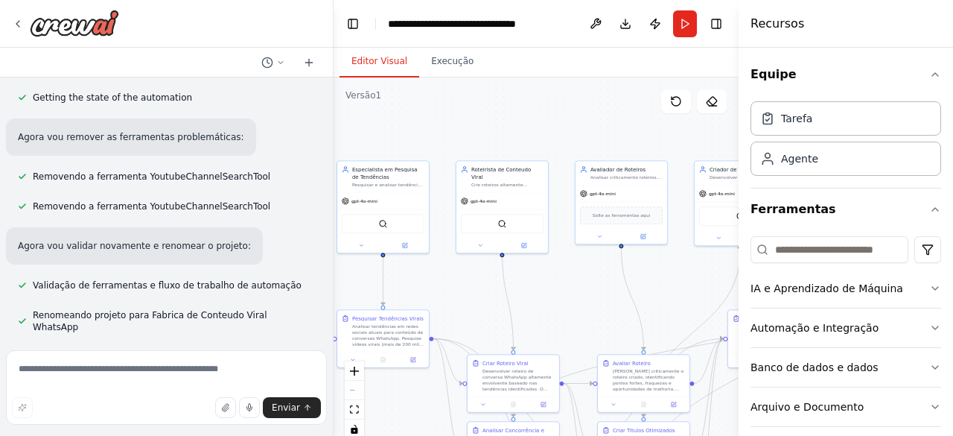
drag, startPoint x: 439, startPoint y: 141, endPoint x: 643, endPoint y: 127, distance: 205.2
click at [643, 127] on div ".deletable-edge-delete-btn { width: 20px; height: 20px; border: 0px solid #ffff…" at bounding box center [536, 263] width 405 height 372
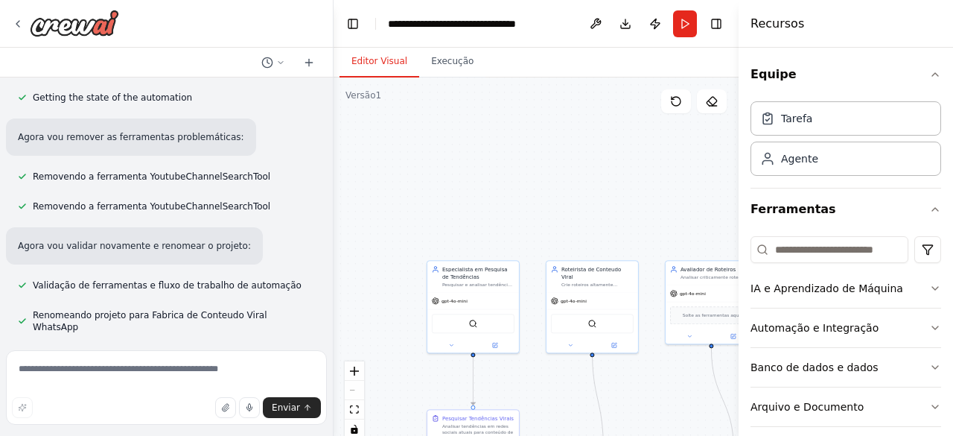
drag, startPoint x: 576, startPoint y: 307, endPoint x: 666, endPoint y: 407, distance: 134.4
click at [666, 407] on div ".deletable-edge-delete-btn { width: 20px; height: 20px; border: 0px solid #ffff…" at bounding box center [536, 263] width 405 height 372
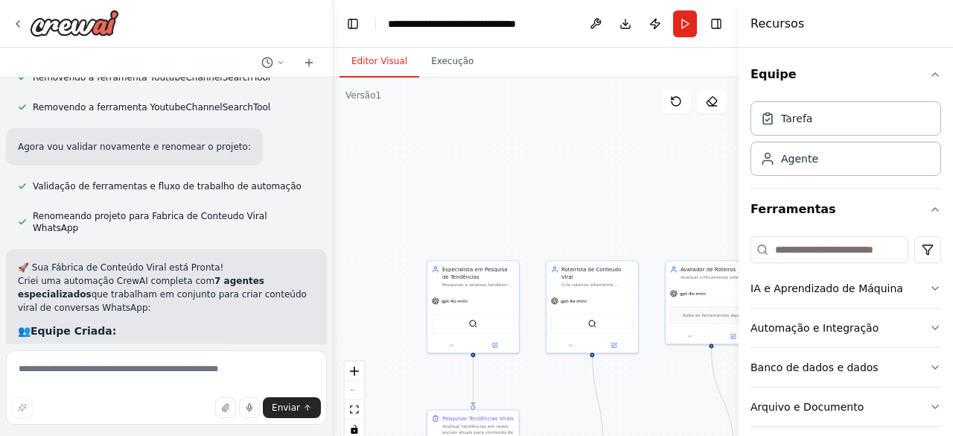
scroll to position [3661, 0]
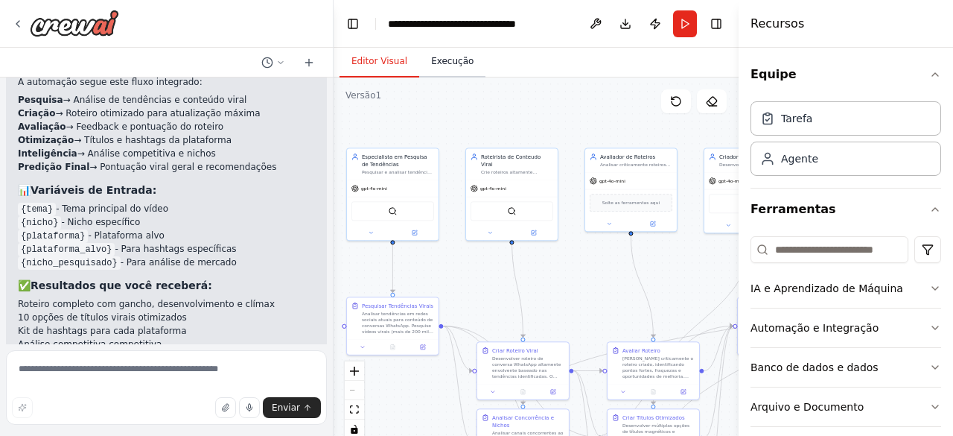
drag, startPoint x: 555, startPoint y: 203, endPoint x: 442, endPoint y: 57, distance: 185.1
click at [462, 71] on div "Editor Visual Execução Versão 1 Mostrar ferramentas Ocultar agentes Especialist…" at bounding box center [536, 242] width 405 height 388
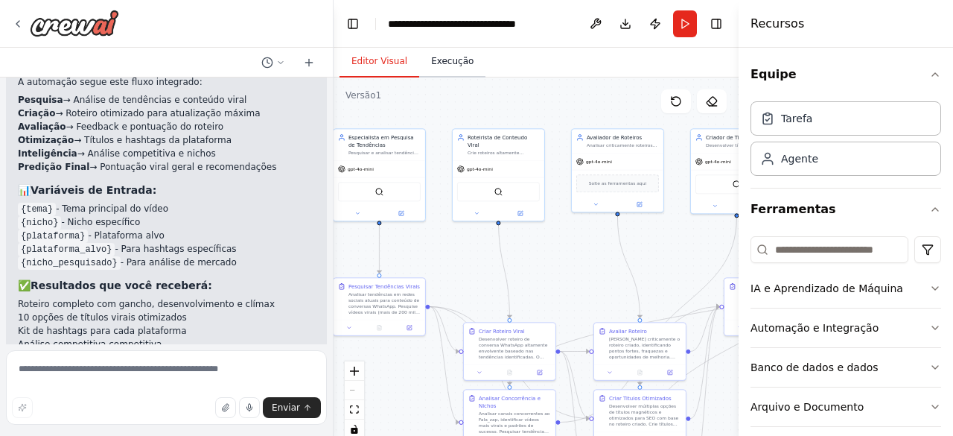
click at [442, 57] on font "Execução" at bounding box center [452, 61] width 42 height 10
click at [378, 68] on button "Editor Visual" at bounding box center [380, 61] width 80 height 31
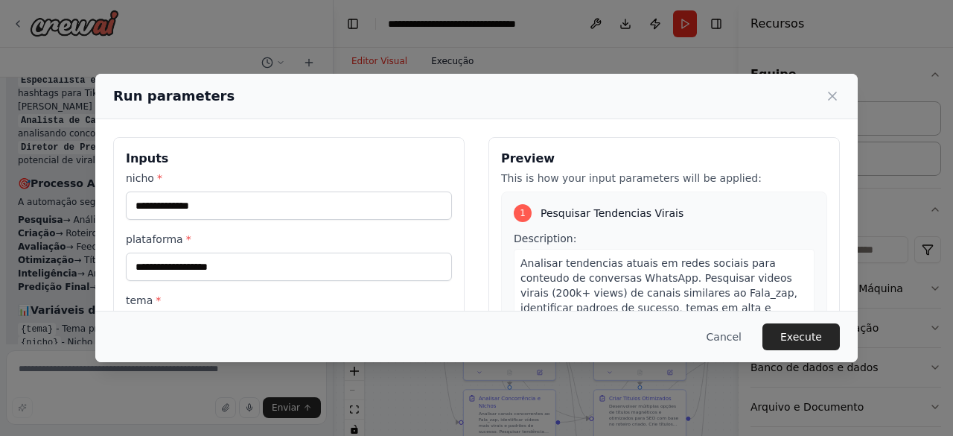
click at [451, 66] on div "Run parameters Inputs nicho * plataforma * tema * roteiro * plataforma_alvo * n…" at bounding box center [476, 218] width 953 height 436
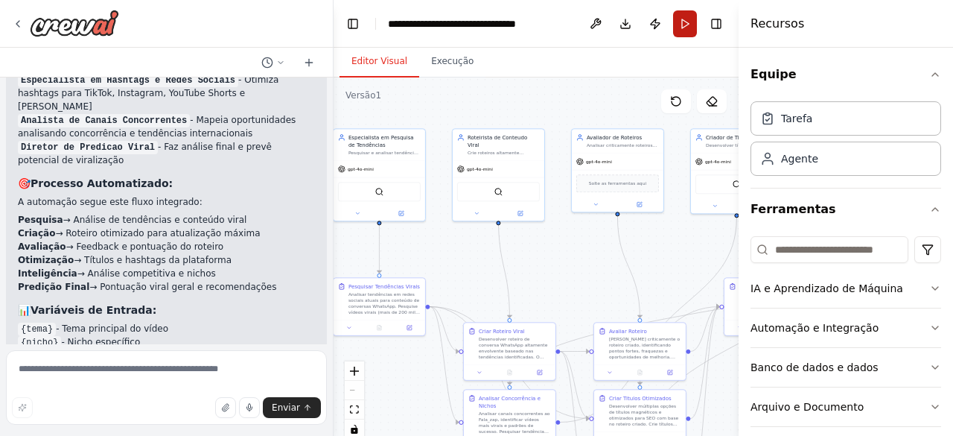
click at [682, 17] on button "Correr" at bounding box center [685, 23] width 24 height 27
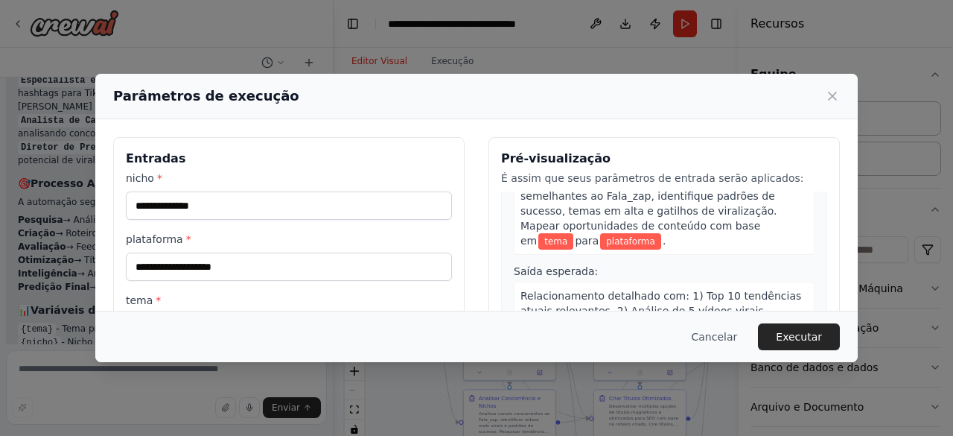
scroll to position [0, 0]
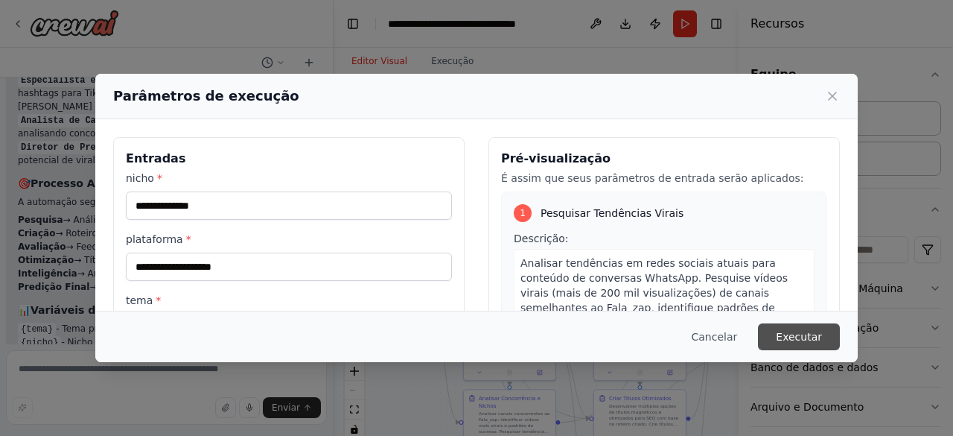
click at [797, 334] on font "Executar" at bounding box center [799, 337] width 46 height 12
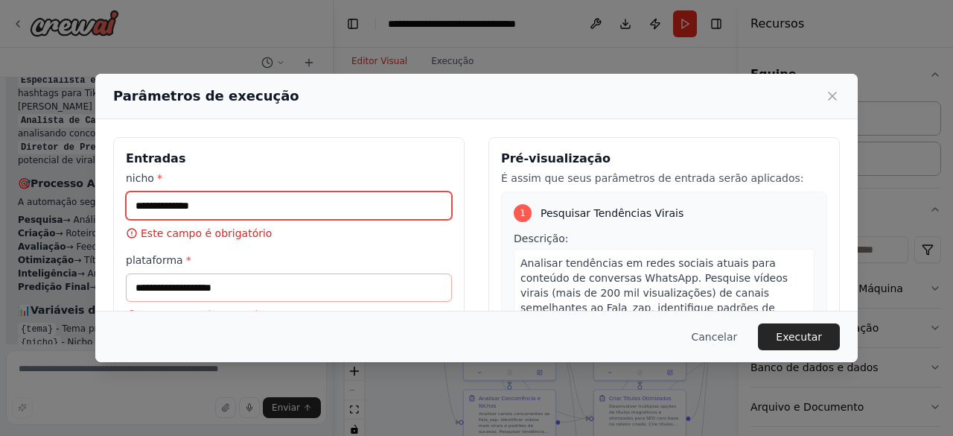
click at [347, 194] on input "nicho *" at bounding box center [289, 205] width 326 height 28
click at [231, 214] on input "nicho *" at bounding box center [289, 205] width 326 height 28
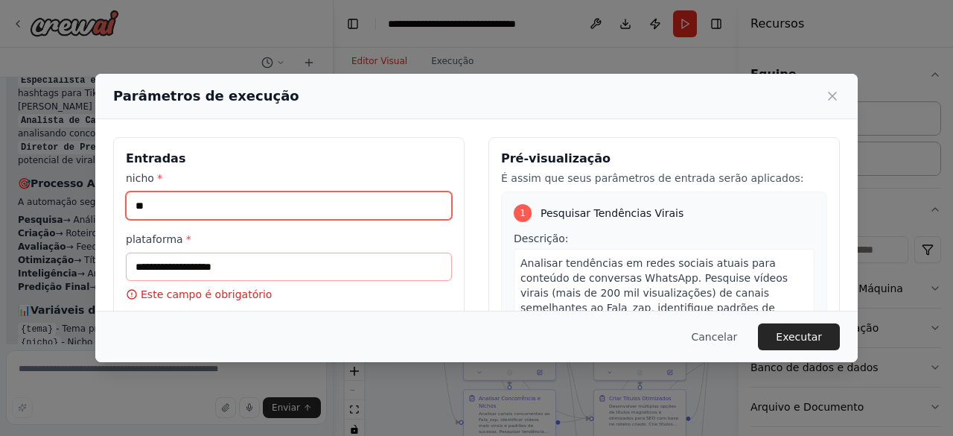
type input "*"
type input "**********"
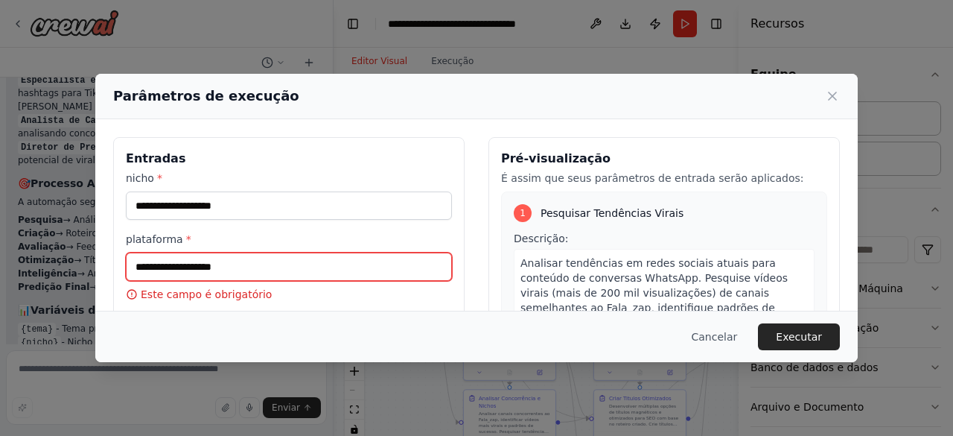
click at [232, 261] on input "plataforma *" at bounding box center [289, 266] width 326 height 28
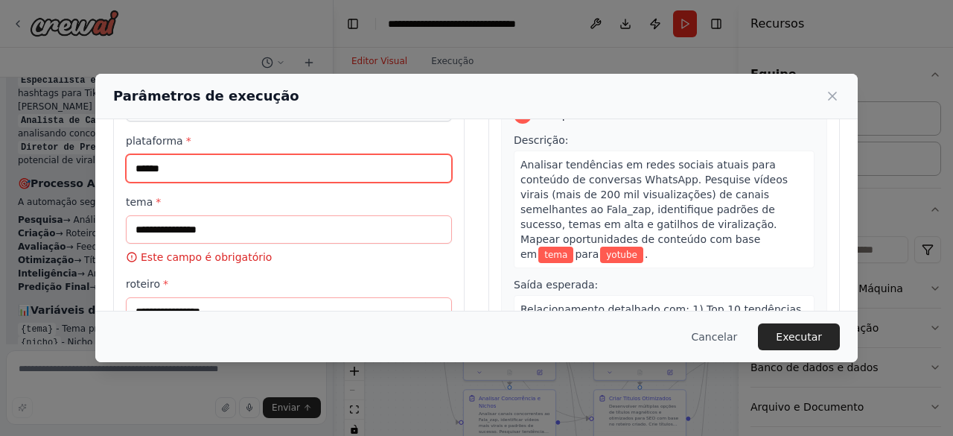
scroll to position [101, 0]
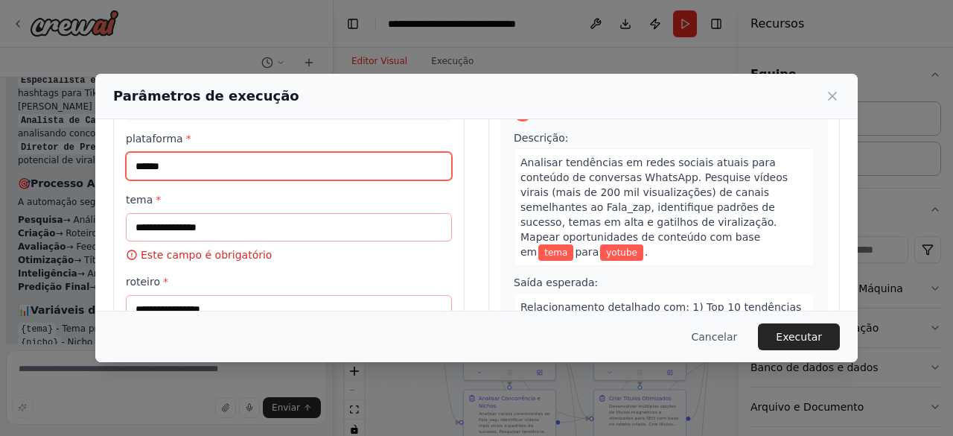
click at [144, 165] on input "******" at bounding box center [289, 166] width 326 height 28
type input "*******"
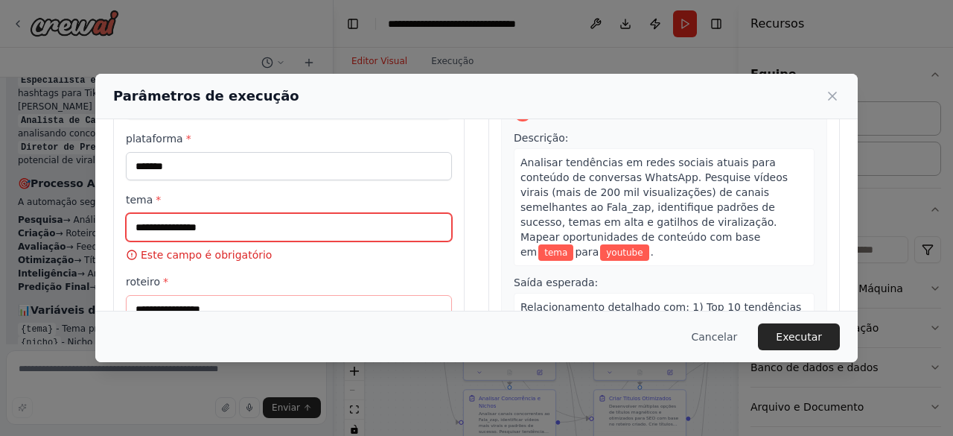
click at [170, 217] on input "tema *" at bounding box center [289, 227] width 326 height 28
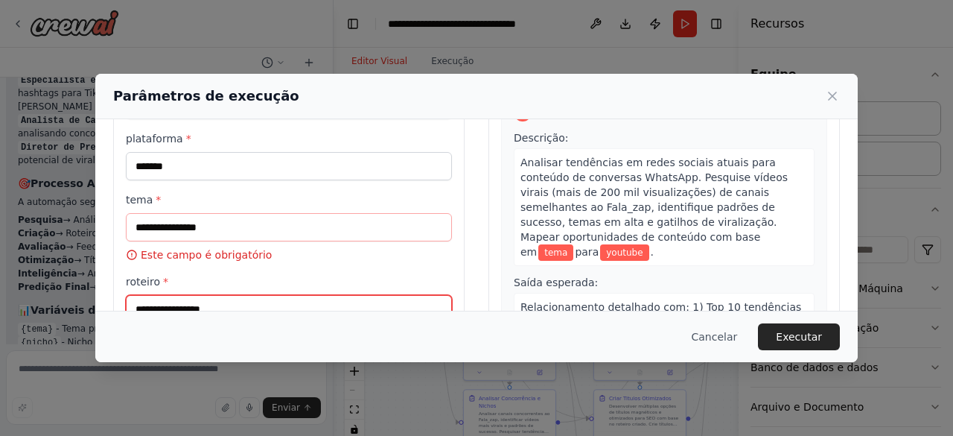
click at [226, 307] on input "roteiro *" at bounding box center [289, 309] width 326 height 28
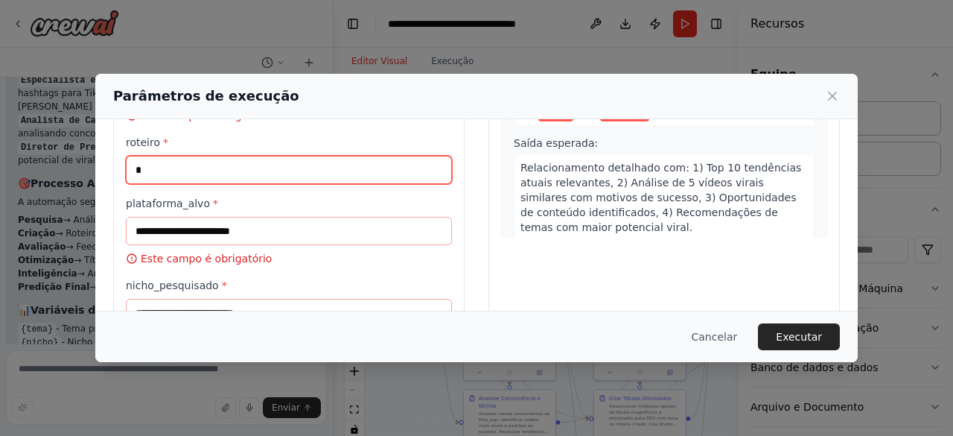
scroll to position [241, 0]
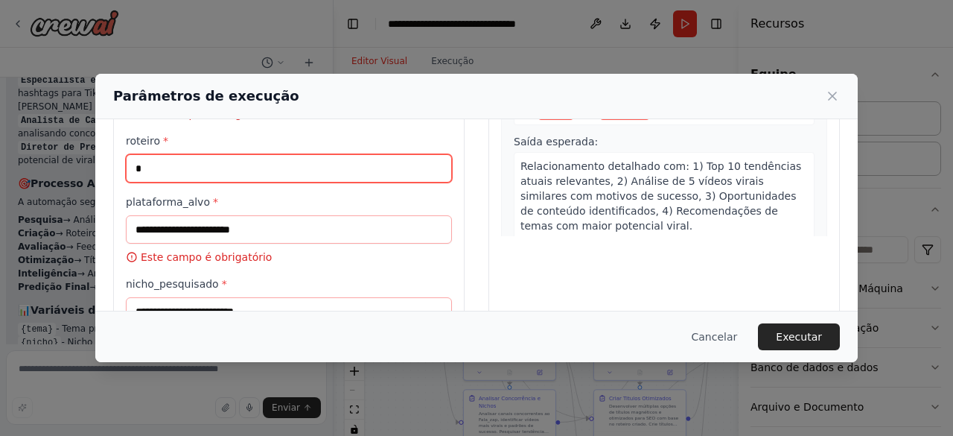
type input "*"
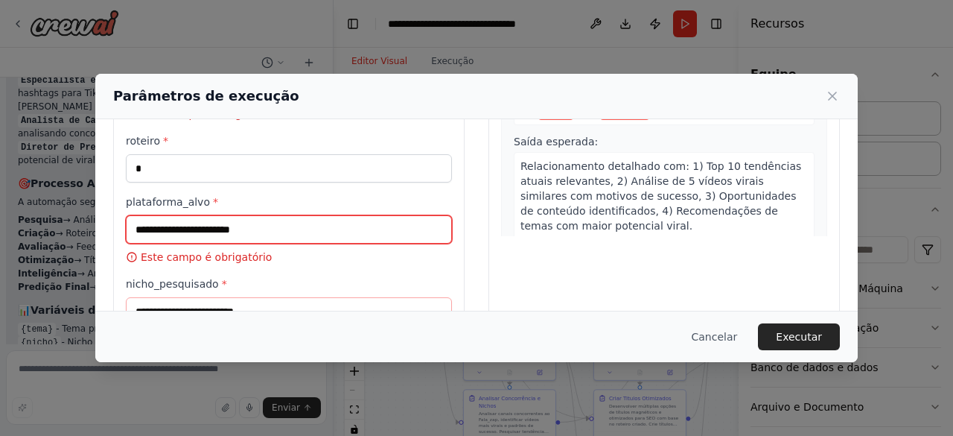
click at [230, 238] on input "plataforma_alvo *" at bounding box center [289, 229] width 326 height 28
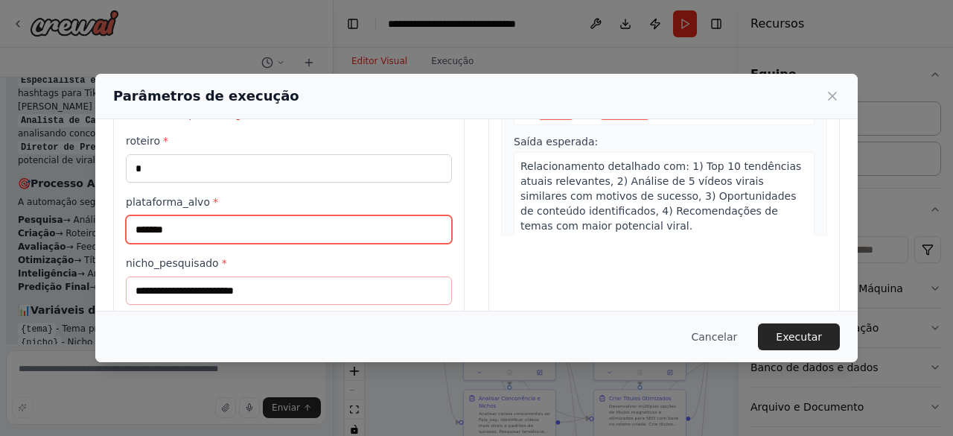
scroll to position [335, 0]
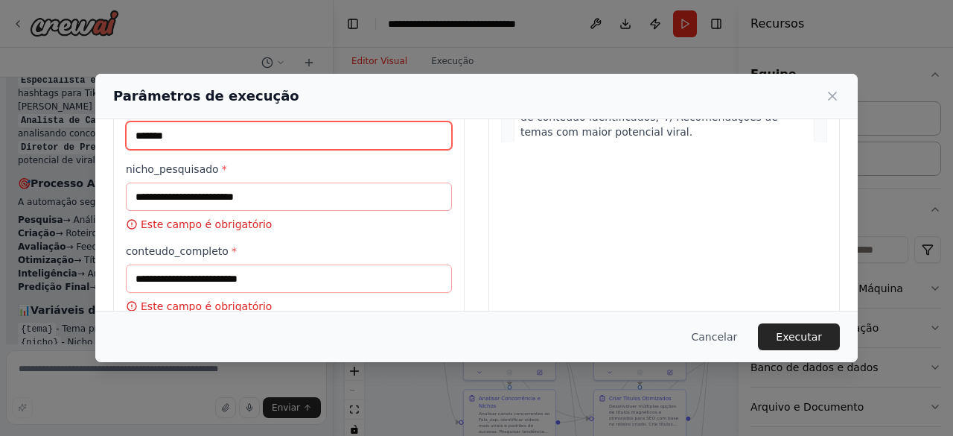
type input "*******"
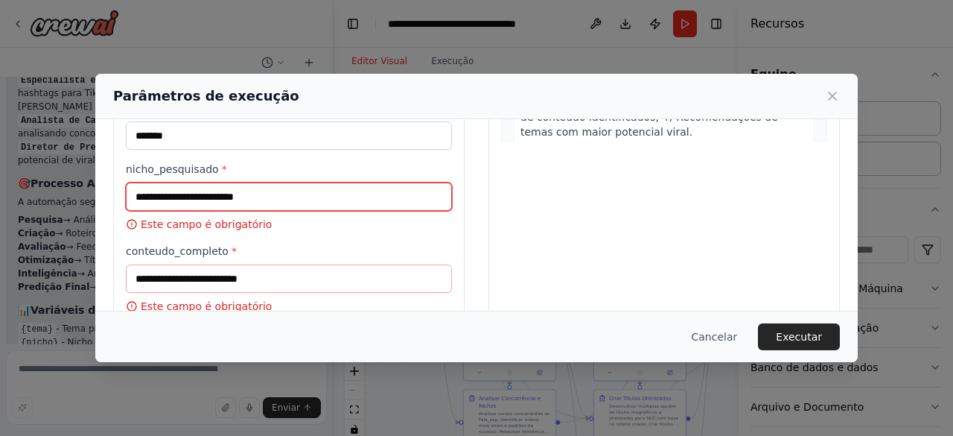
click at [238, 182] on input "nicho_pesquisado *" at bounding box center [289, 196] width 326 height 28
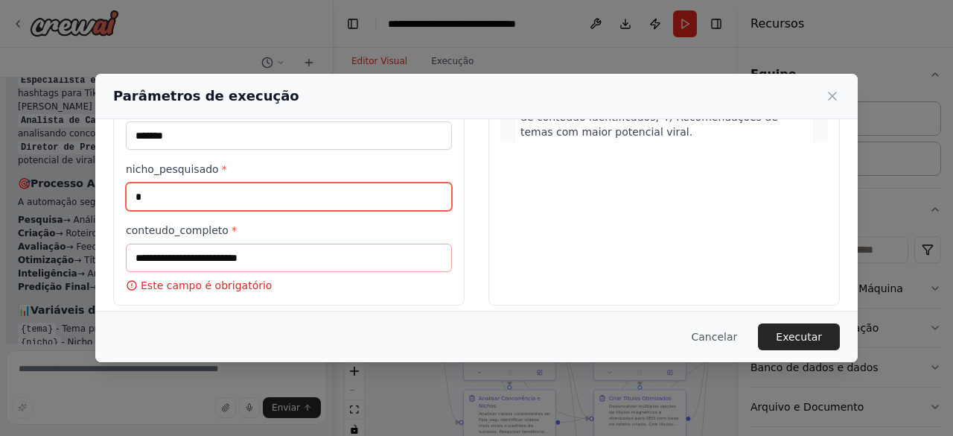
type input "*"
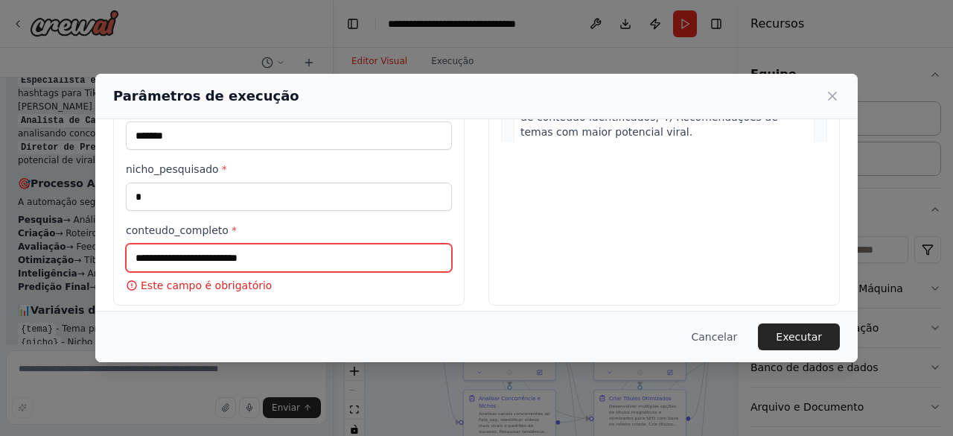
click at [249, 243] on input "conteudo_completo *" at bounding box center [289, 257] width 326 height 28
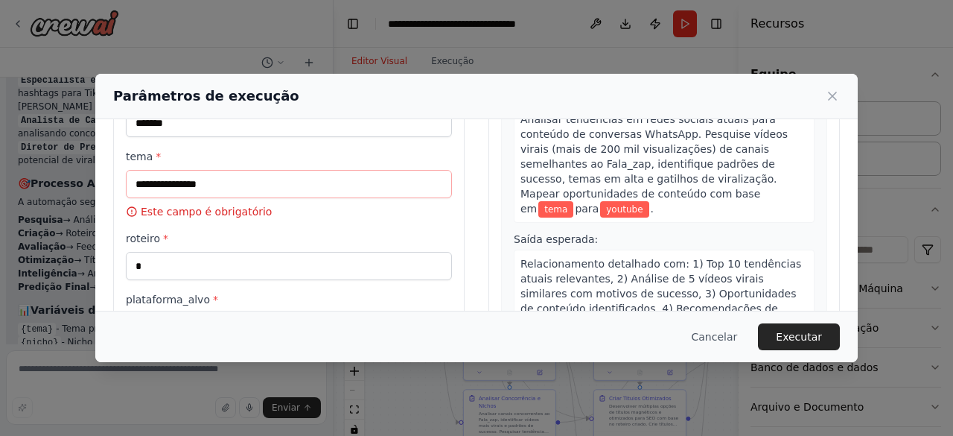
scroll to position [138, 0]
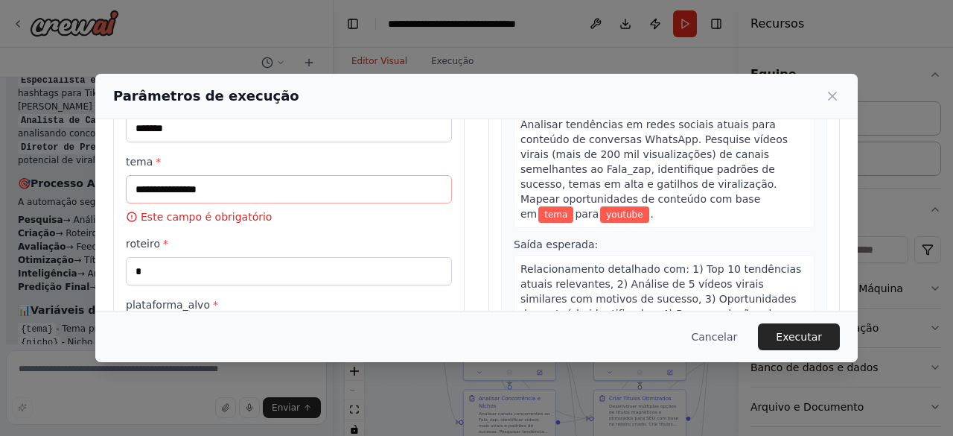
type input "*"
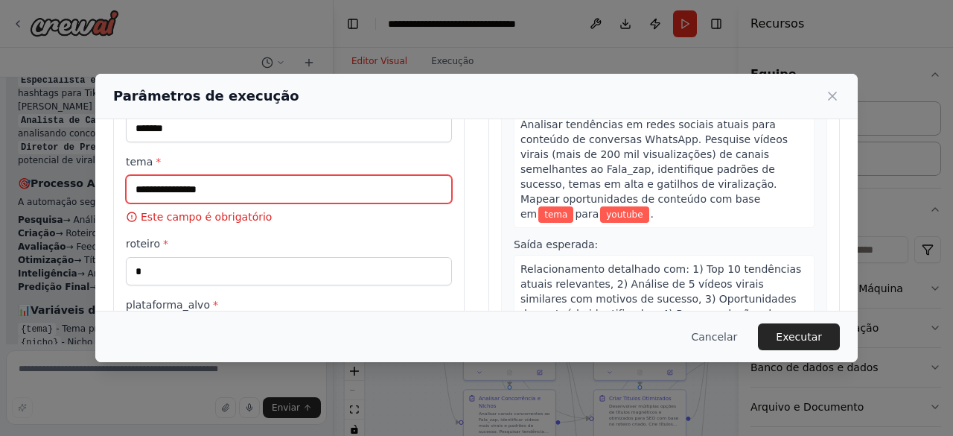
click at [253, 194] on input "tema *" at bounding box center [289, 189] width 326 height 28
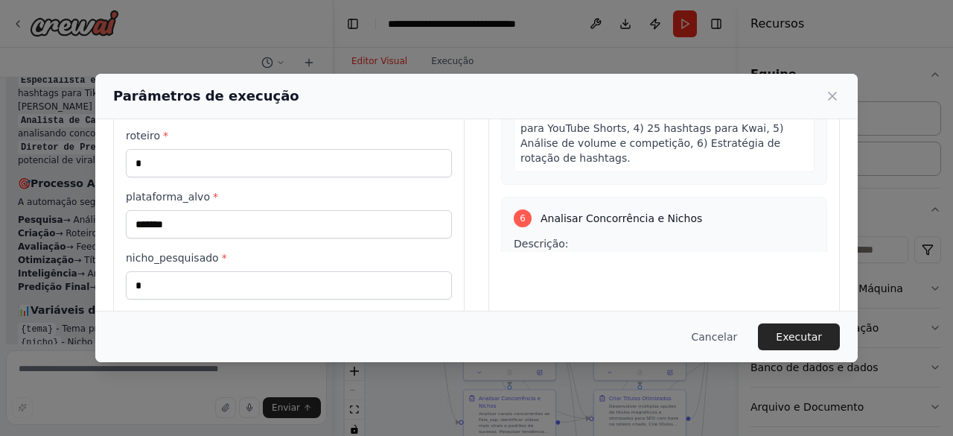
scroll to position [225, 0]
type input "**********"
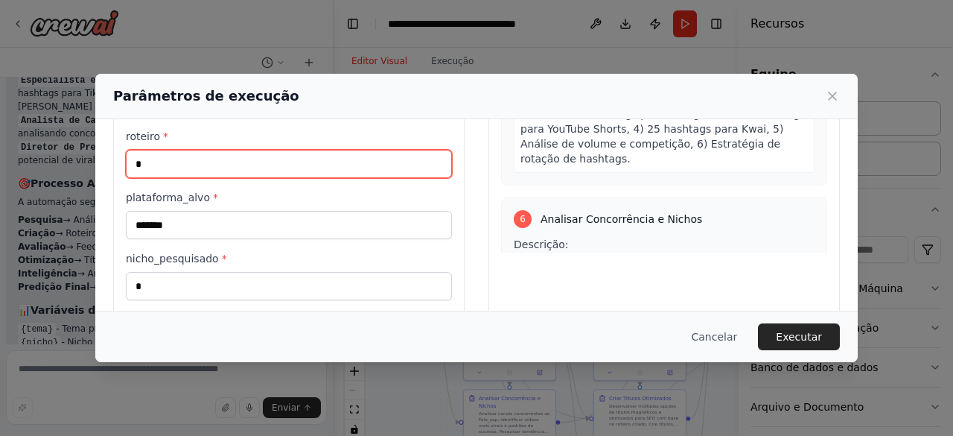
scroll to position [0, 0]
click at [298, 172] on input "*" at bounding box center [289, 164] width 326 height 28
type input "*"
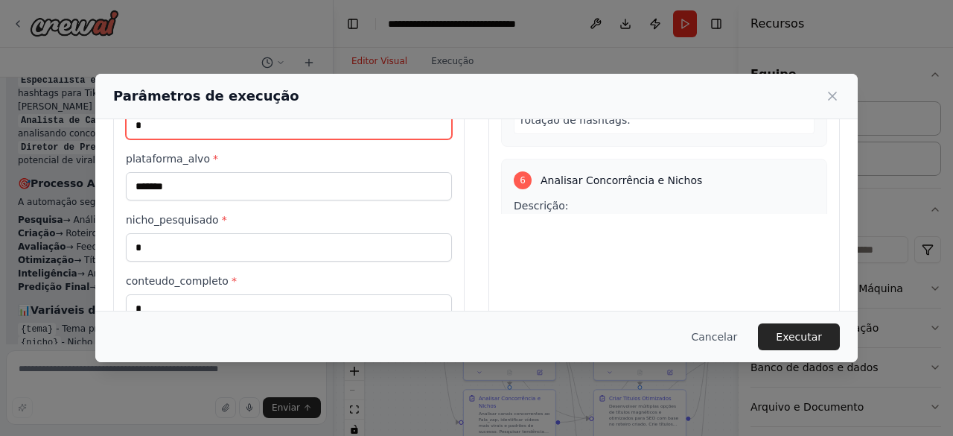
scroll to position [264, 0]
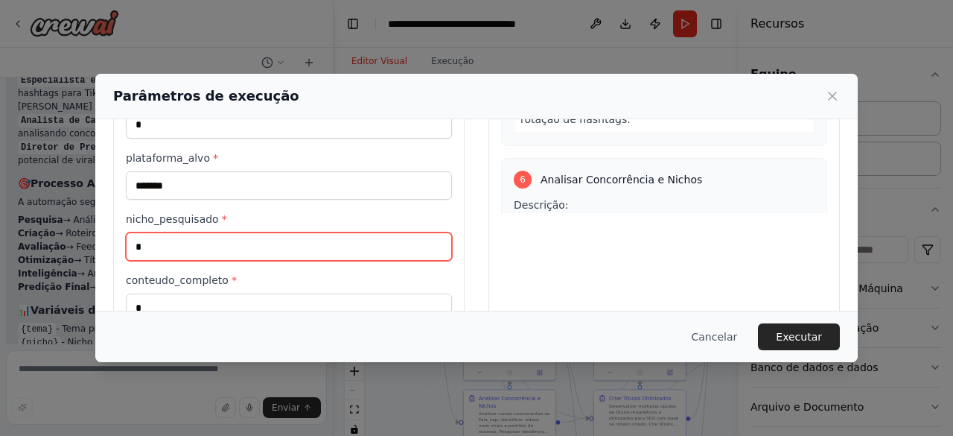
click at [296, 240] on input "*" at bounding box center [289, 246] width 326 height 28
type input "*"
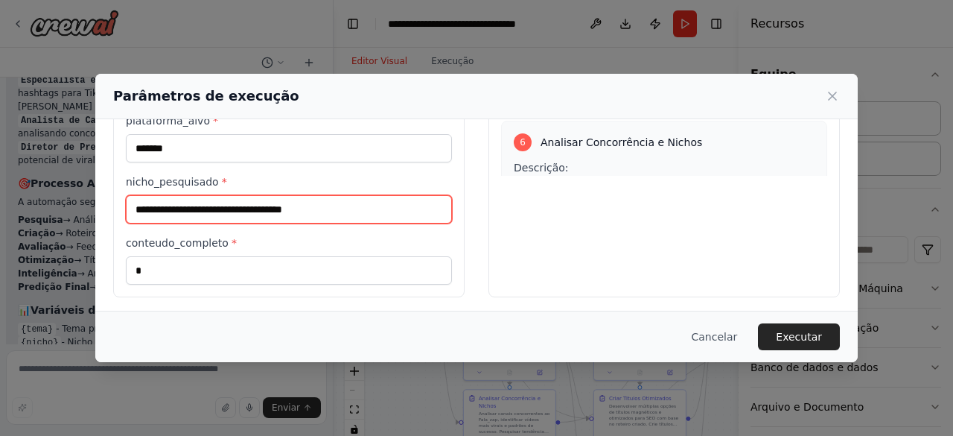
type input "**********"
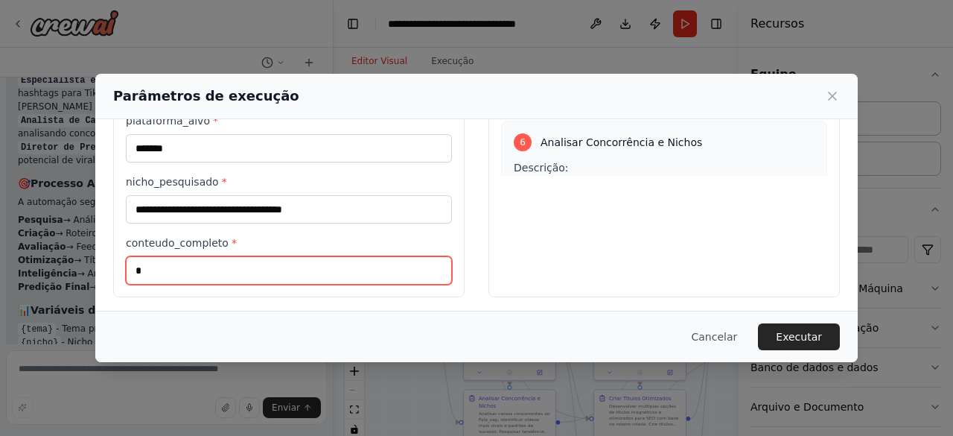
click at [304, 271] on input "*" at bounding box center [289, 270] width 326 height 28
type input "**********"
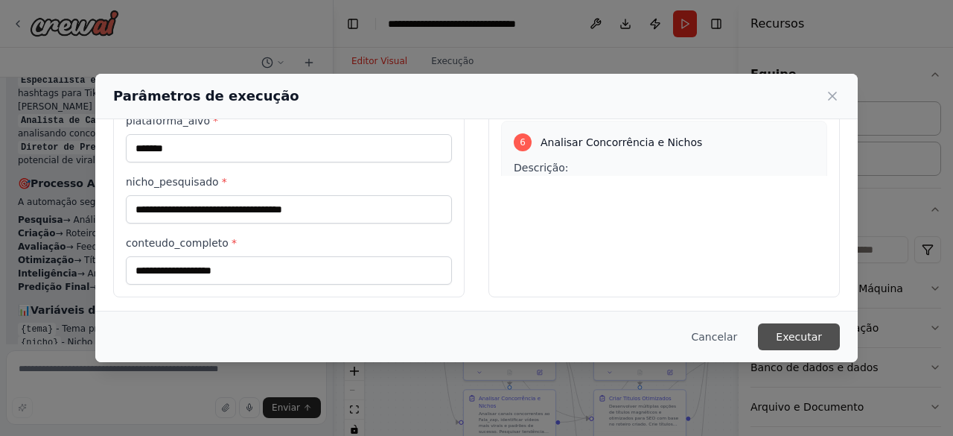
click at [791, 340] on font "Executar" at bounding box center [799, 337] width 46 height 12
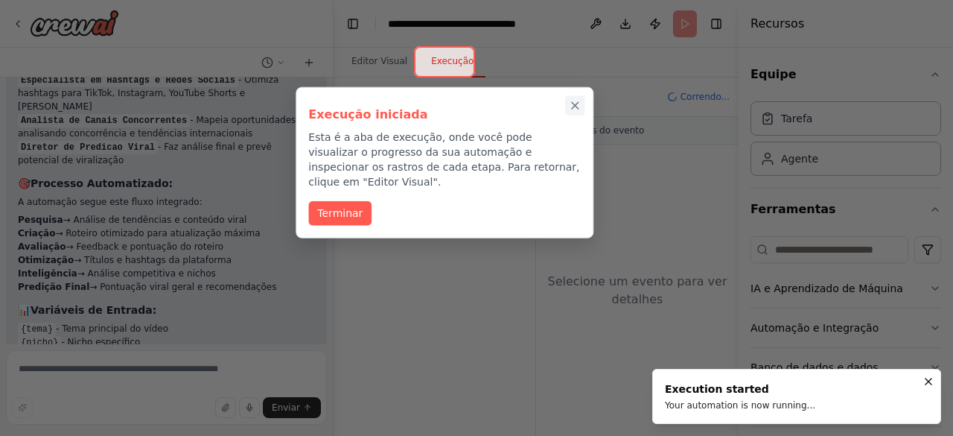
click at [576, 105] on icon "Passo a passo completo" at bounding box center [575, 105] width 7 height 7
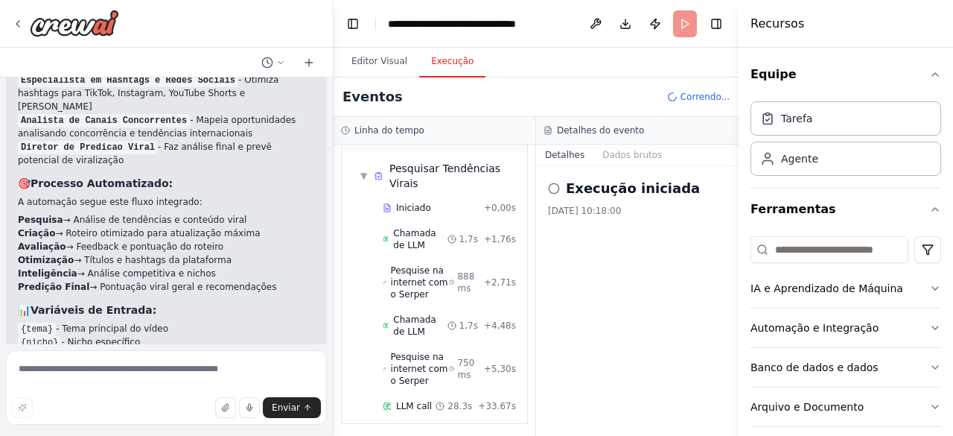
scroll to position [0, 0]
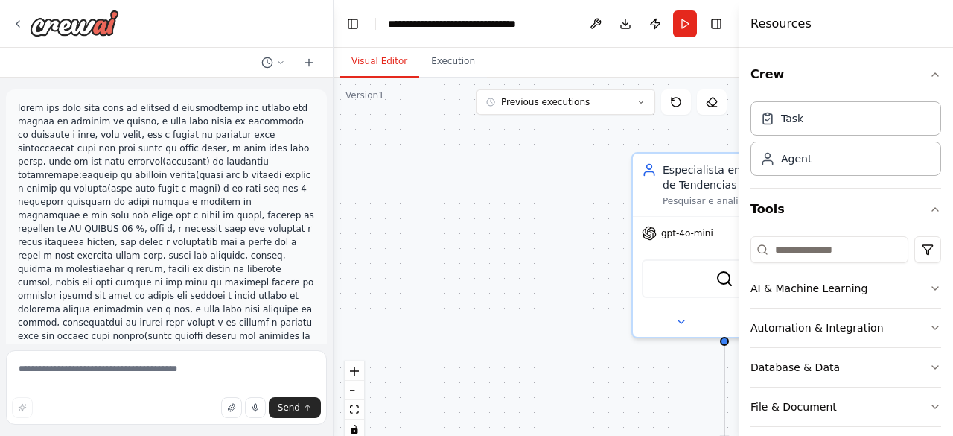
scroll to position [3516, 0]
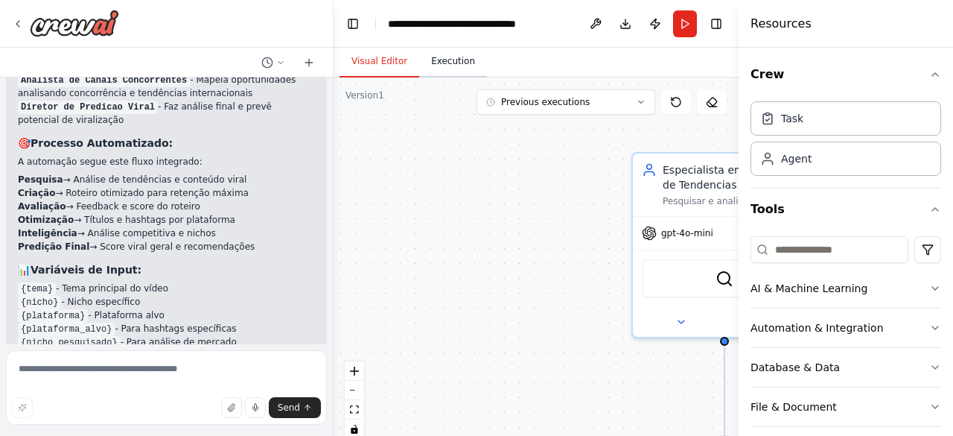
click at [453, 68] on button "Execution" at bounding box center [453, 61] width 68 height 31
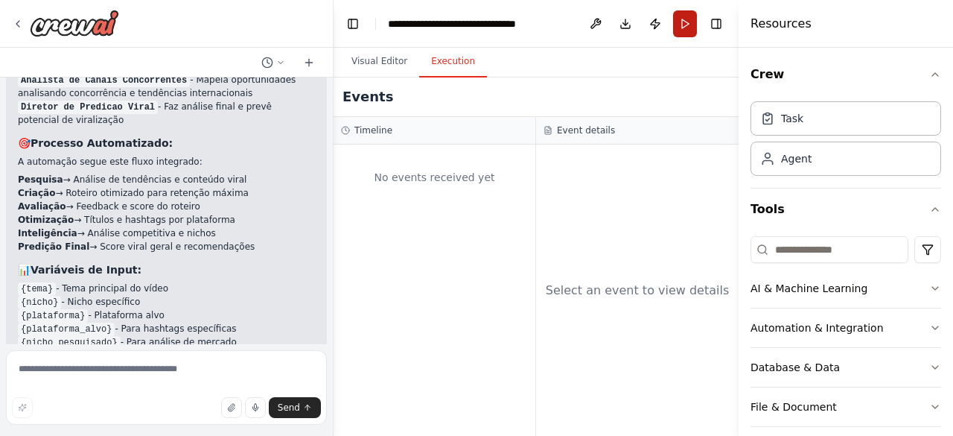
click at [685, 20] on button "Run" at bounding box center [685, 23] width 24 height 27
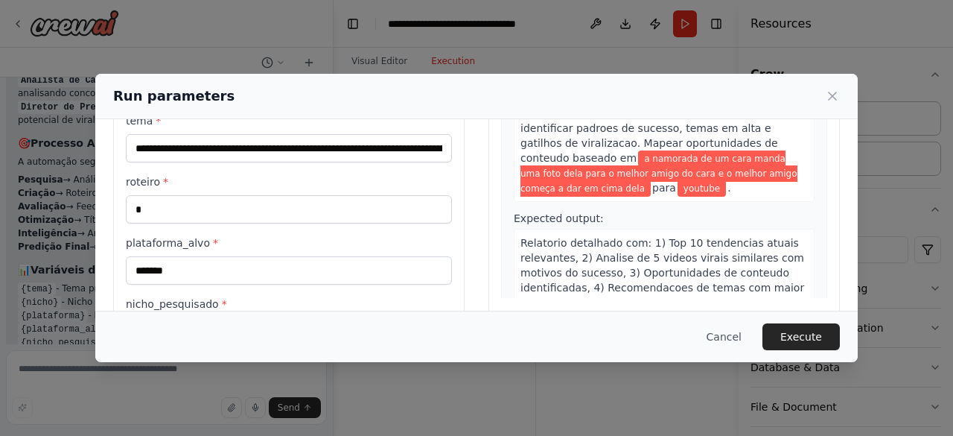
scroll to position [184, 0]
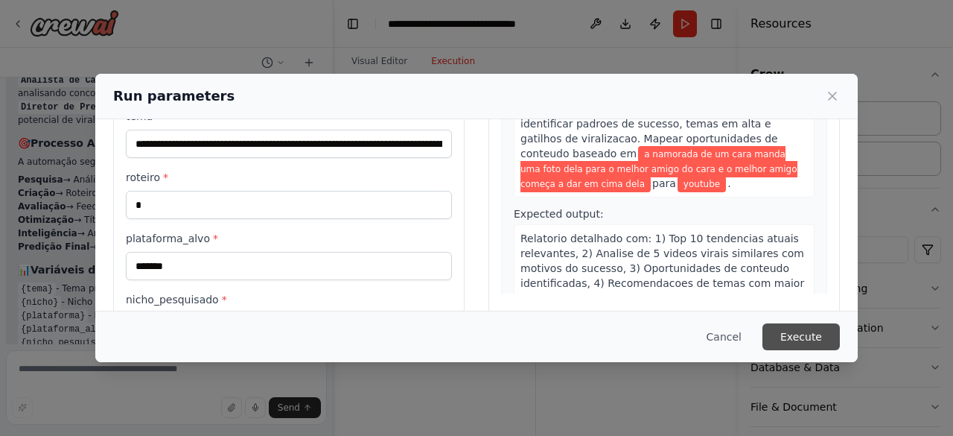
click at [797, 325] on button "Execute" at bounding box center [800, 336] width 77 height 27
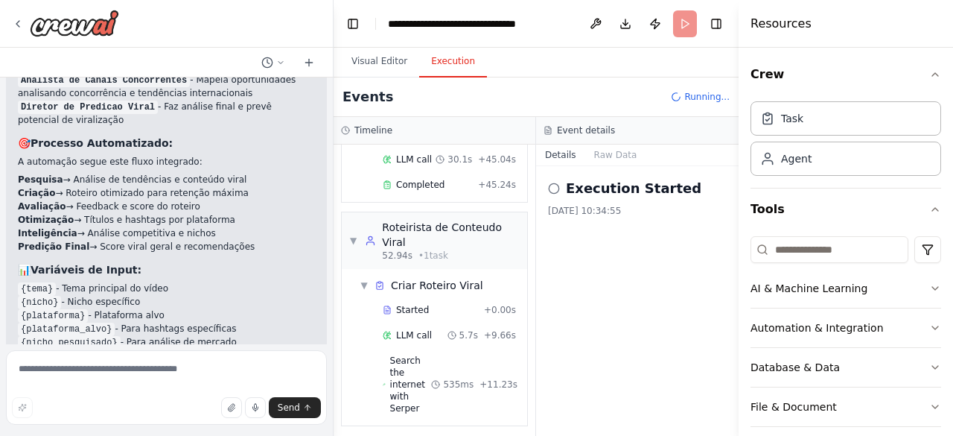
scroll to position [343, 0]
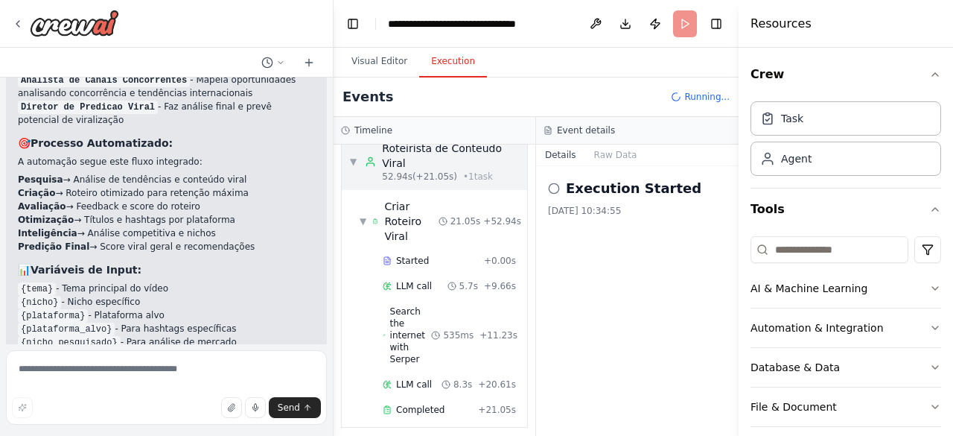
click at [369, 215] on div "▼ Roteirista de Conteudo Viral 52.94s (+21.05s) • 1 task ▼ Criar Roteiro Viral …" at bounding box center [434, 280] width 187 height 295
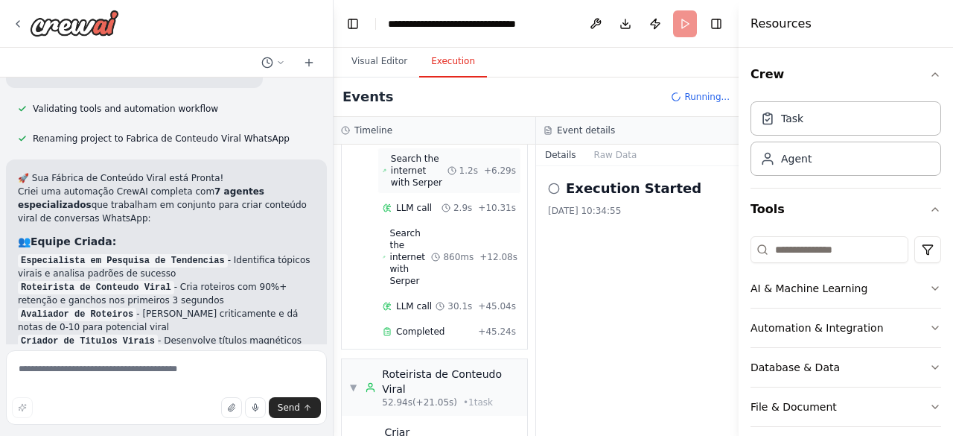
scroll to position [197, 0]
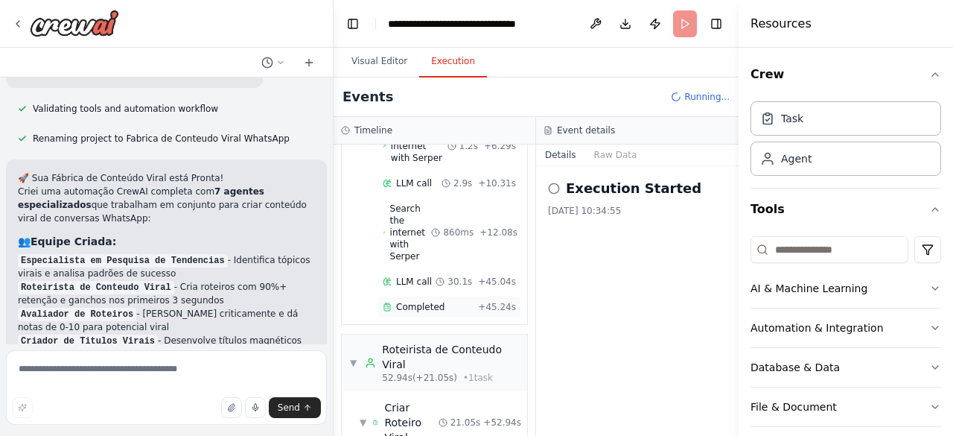
click at [418, 296] on div "Completed + 45.24s" at bounding box center [449, 307] width 144 height 22
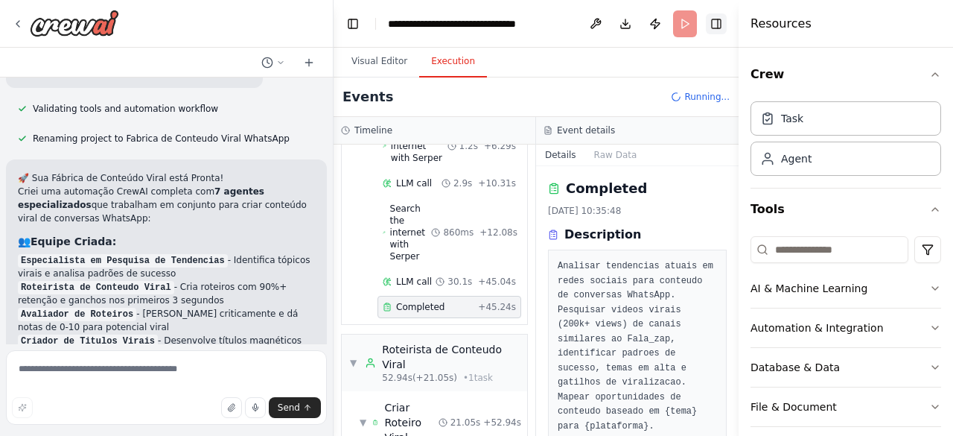
click at [716, 25] on button "Toggle Right Sidebar" at bounding box center [716, 23] width 21 height 21
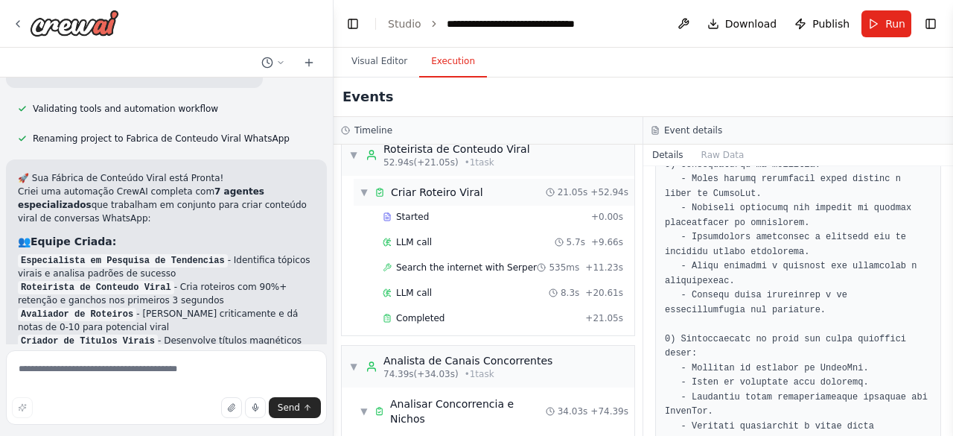
scroll to position [281, 0]
click at [428, 312] on span "Completed" at bounding box center [420, 318] width 48 height 12
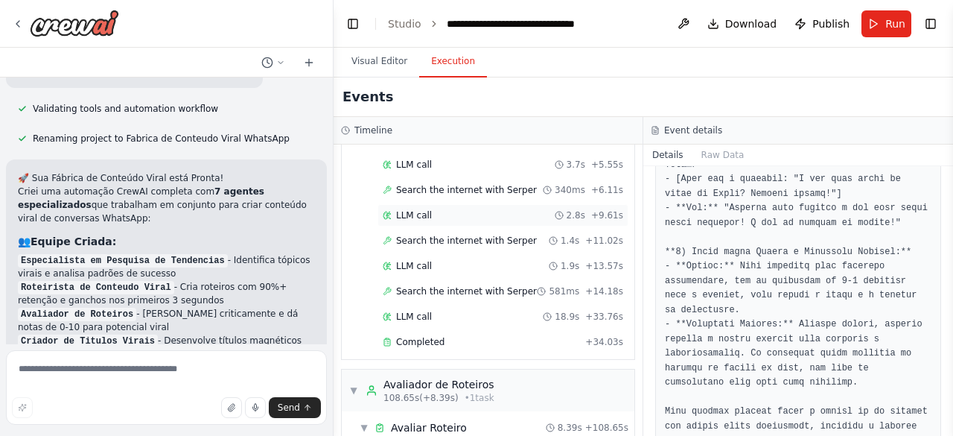
scroll to position [638, 0]
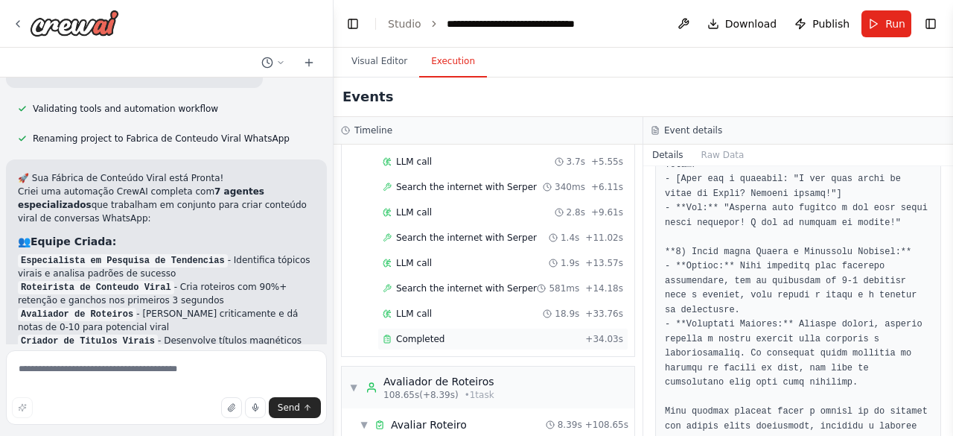
click at [478, 333] on div "Completed" at bounding box center [481, 339] width 197 height 12
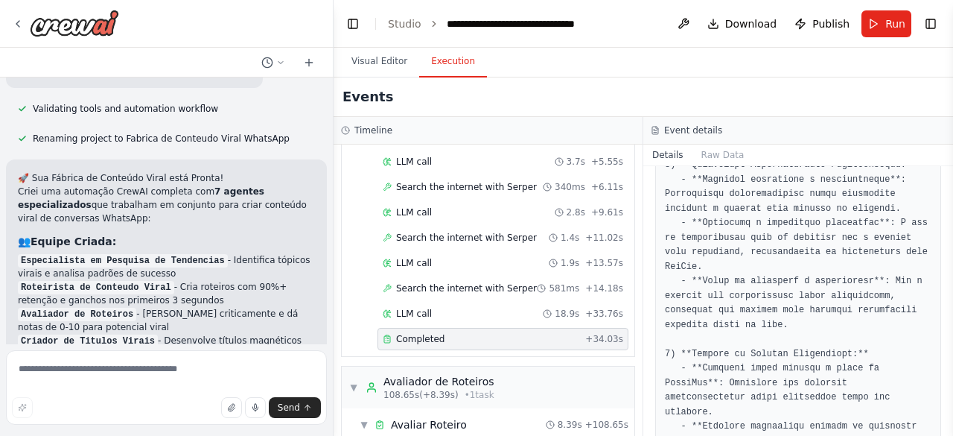
click at [478, 333] on div "Completed" at bounding box center [481, 339] width 197 height 12
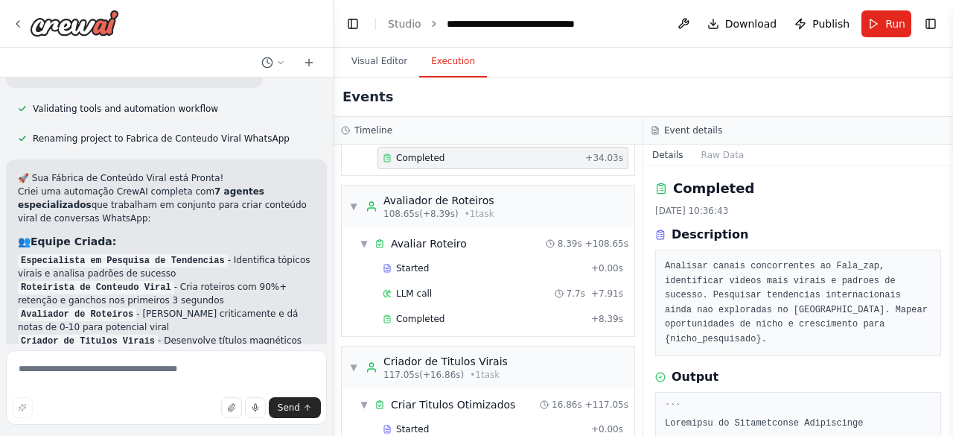
scroll to position [828, 0]
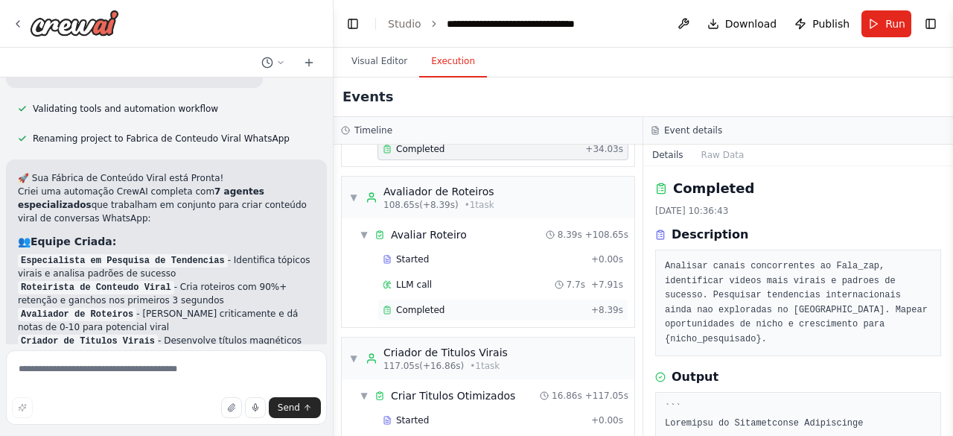
click at [457, 304] on div "Completed" at bounding box center [484, 310] width 203 height 12
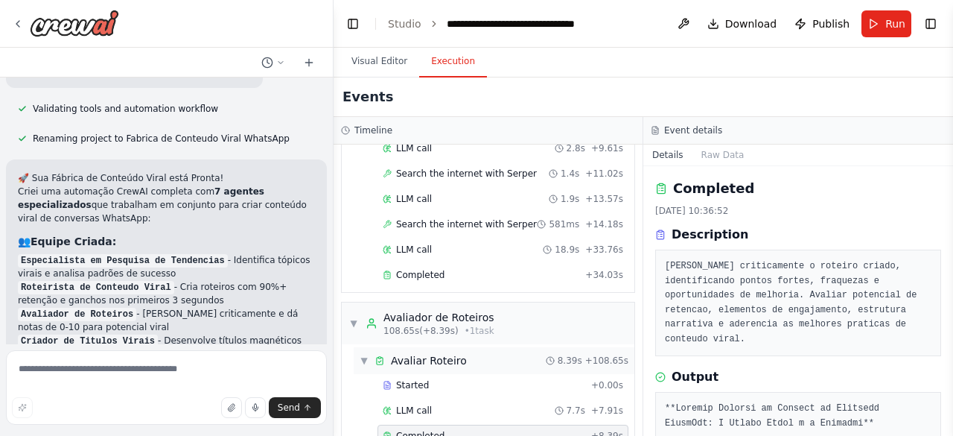
scroll to position [698, 0]
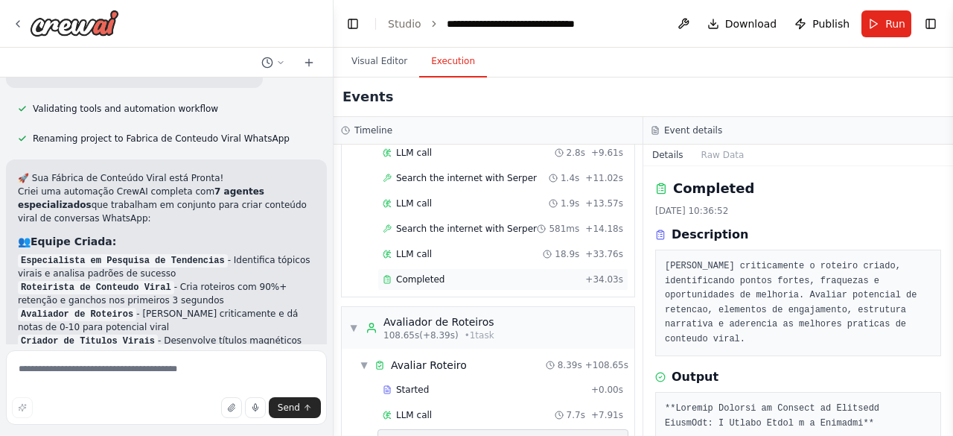
click at [465, 273] on div "Completed" at bounding box center [481, 279] width 197 height 12
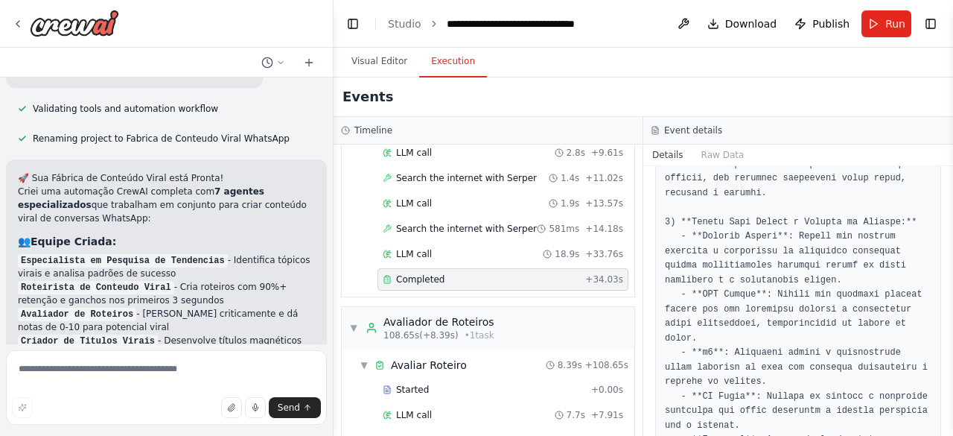
scroll to position [493, 0]
click at [399, 429] on div "Completed + 8.39s" at bounding box center [502, 440] width 251 height 22
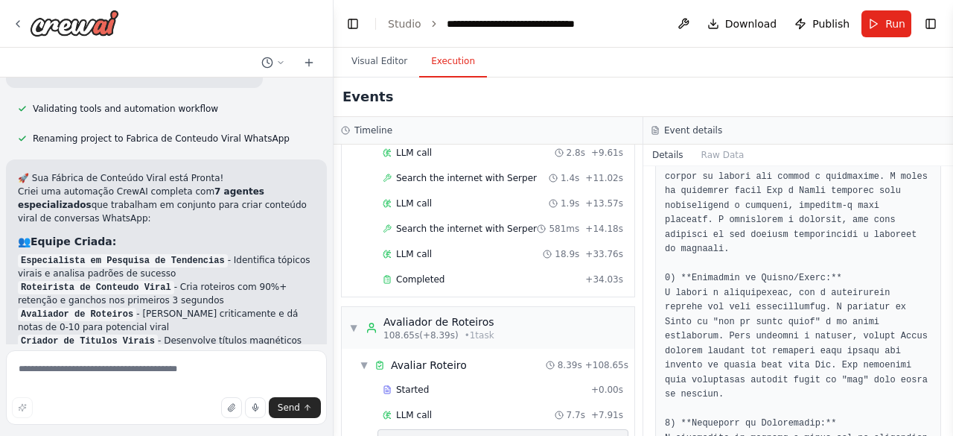
scroll to position [0, 0]
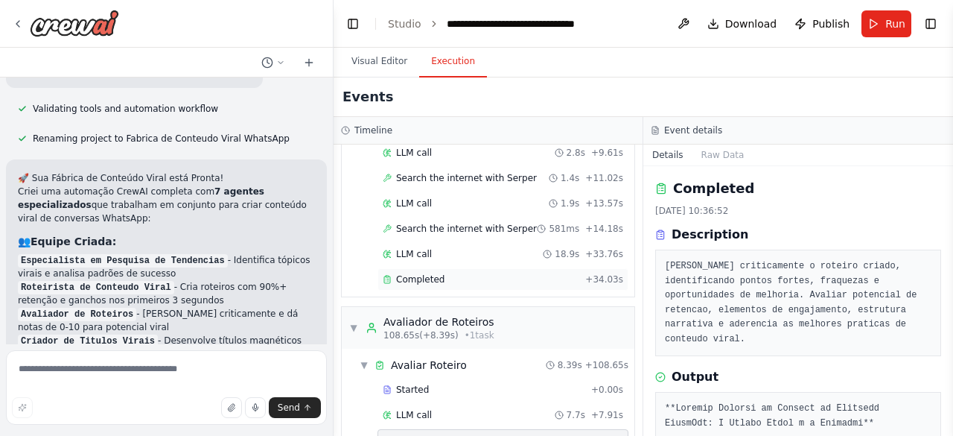
click at [450, 273] on div "Completed" at bounding box center [481, 279] width 197 height 12
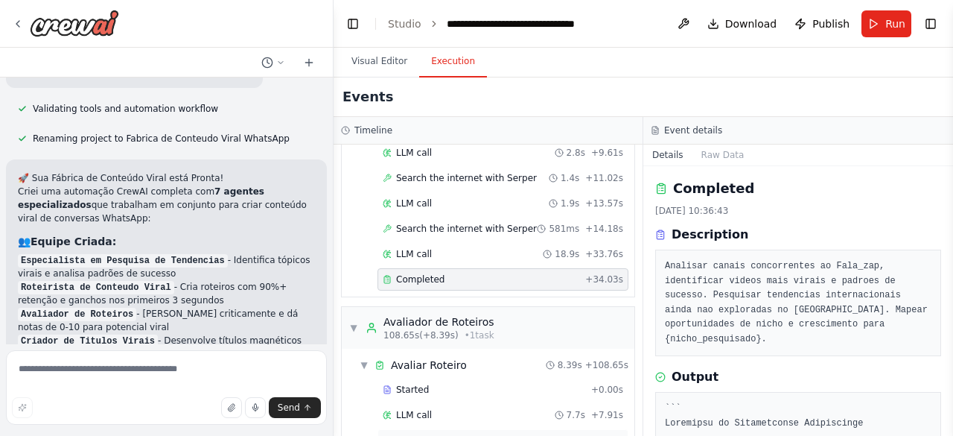
click at [427, 434] on span "Completed" at bounding box center [420, 440] width 48 height 12
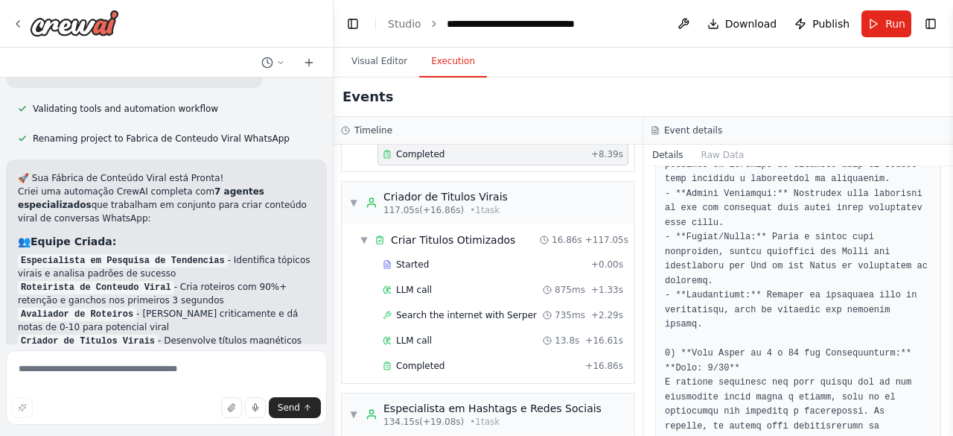
scroll to position [1009, 0]
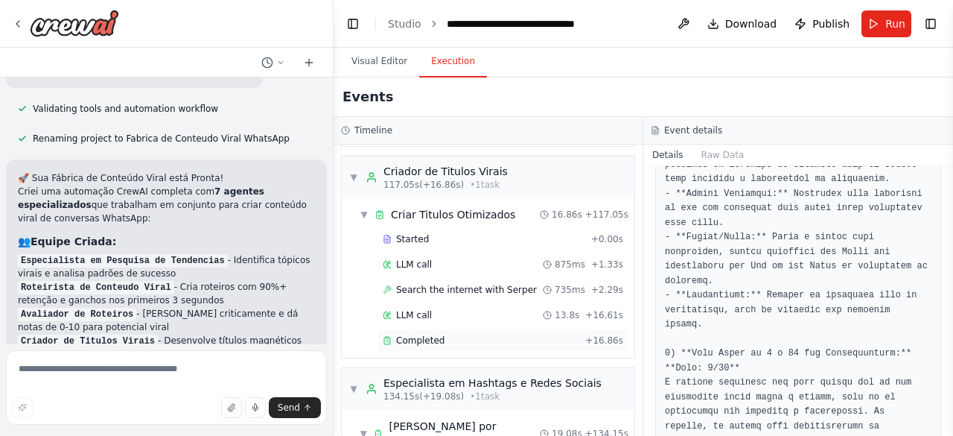
click at [465, 334] on div "Completed" at bounding box center [481, 340] width 197 height 12
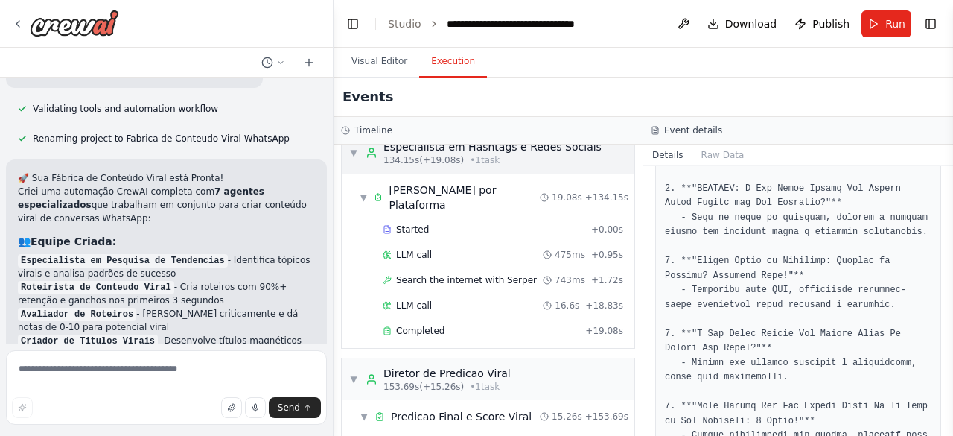
scroll to position [1254, 0]
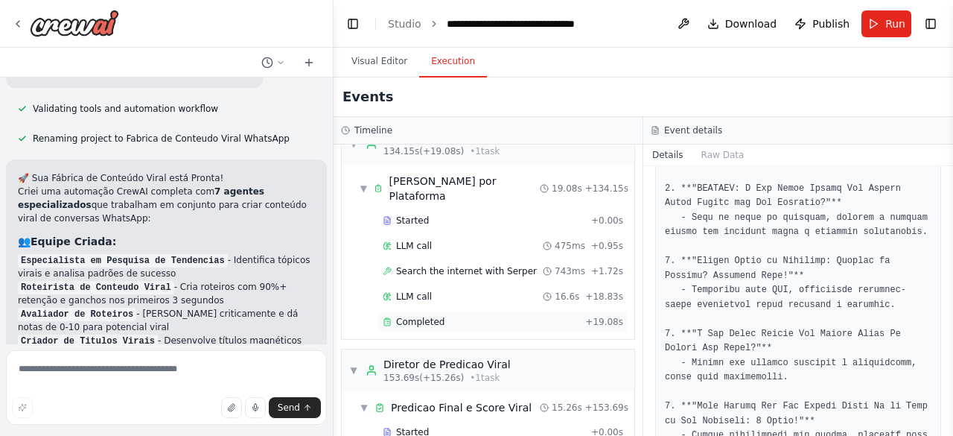
click at [447, 310] on div "Completed + 19.08s" at bounding box center [502, 321] width 251 height 22
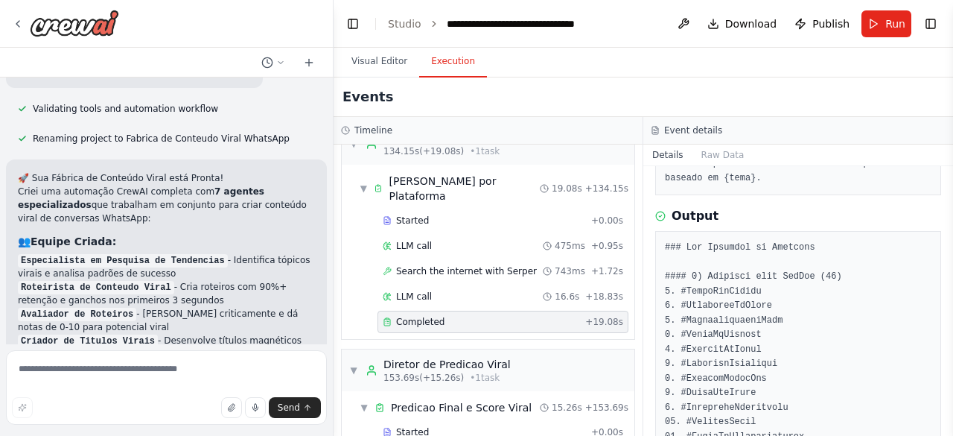
scroll to position [162, 0]
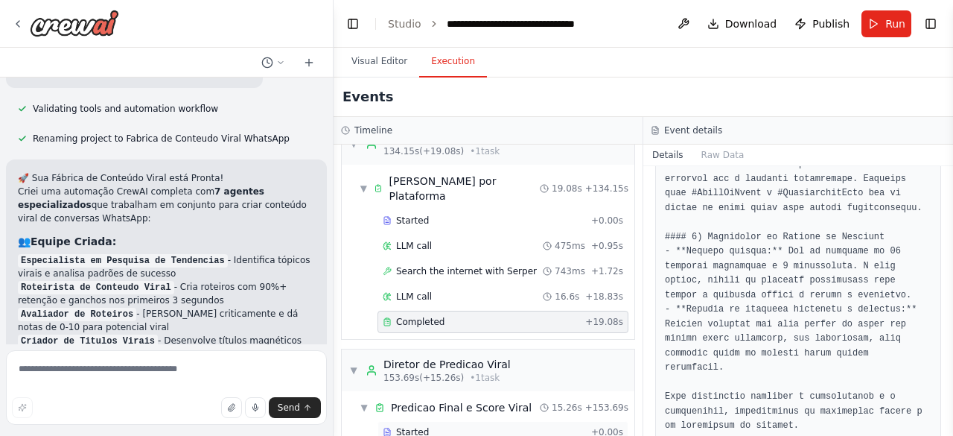
scroll to position [1296, 0]
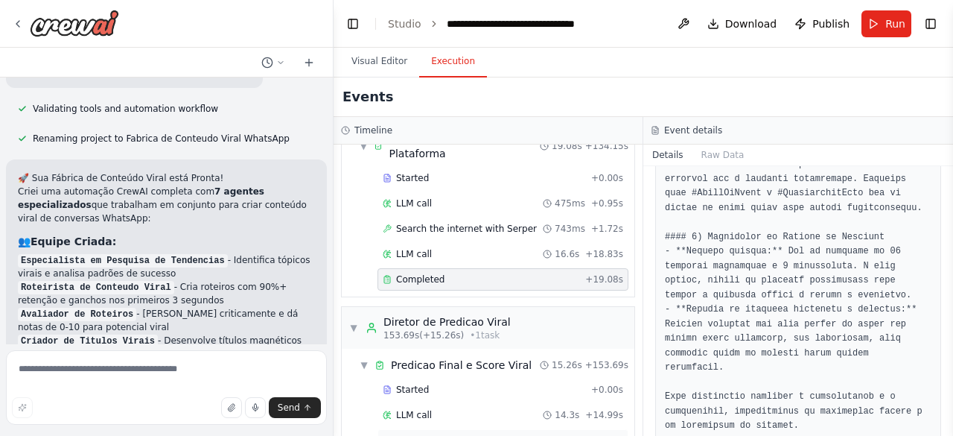
click at [491, 429] on div "Completed + 15.26s" at bounding box center [502, 440] width 251 height 22
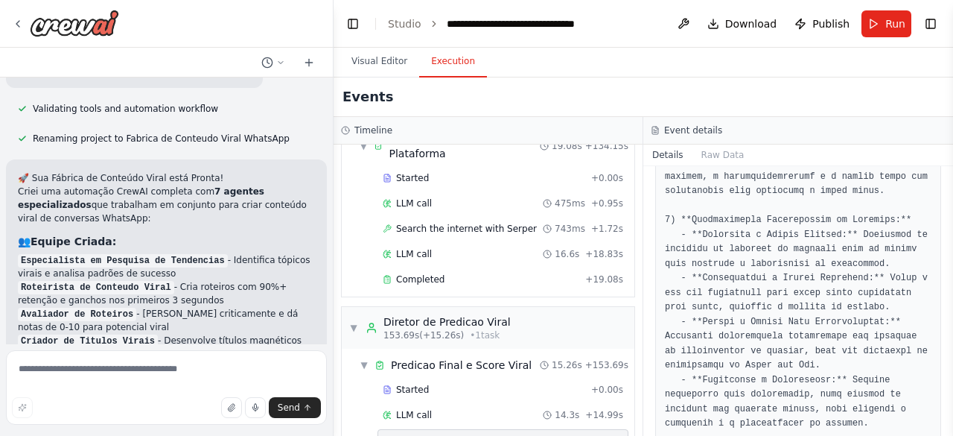
scroll to position [1013, 0]
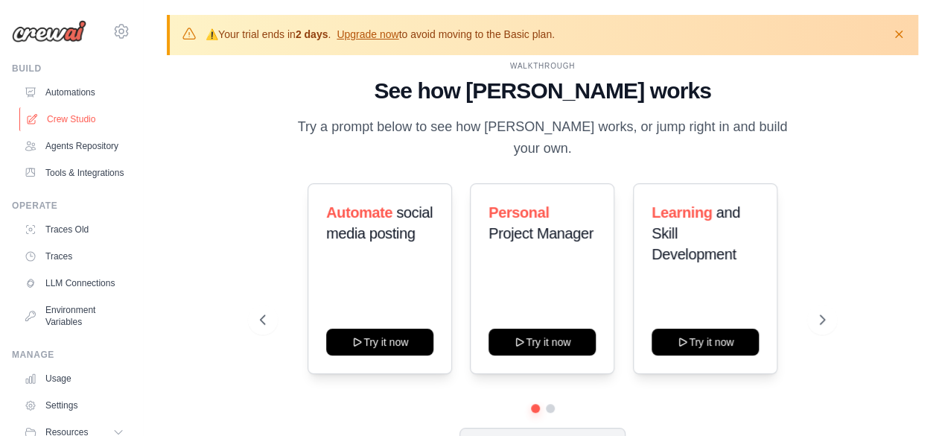
click at [63, 118] on link "Crew Studio" at bounding box center [75, 119] width 112 height 24
click at [896, 32] on icon "button" at bounding box center [898, 33] width 15 height 15
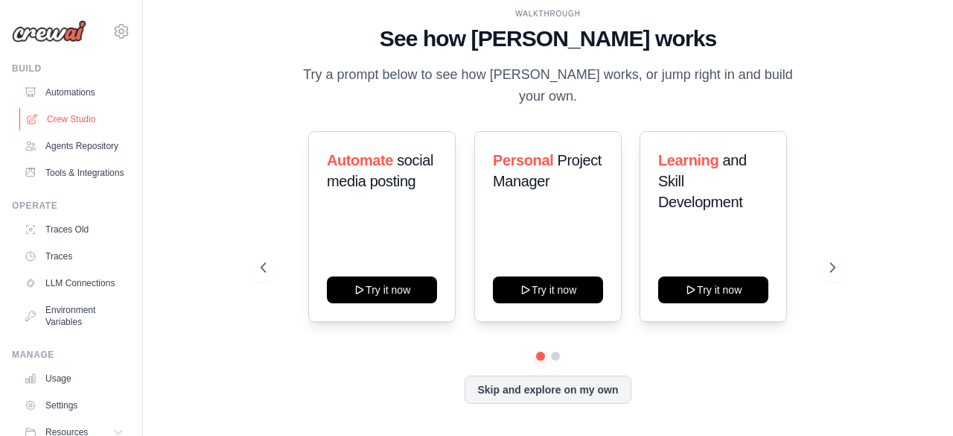
click at [74, 112] on link "Crew Studio" at bounding box center [75, 119] width 112 height 24
click at [55, 120] on link "Crew Studio" at bounding box center [75, 119] width 112 height 24
click at [72, 115] on link "Crew Studio" at bounding box center [75, 119] width 112 height 24
click at [66, 153] on link "Agents Repository" at bounding box center [75, 146] width 112 height 24
click at [71, 87] on link "Automations" at bounding box center [75, 92] width 112 height 24
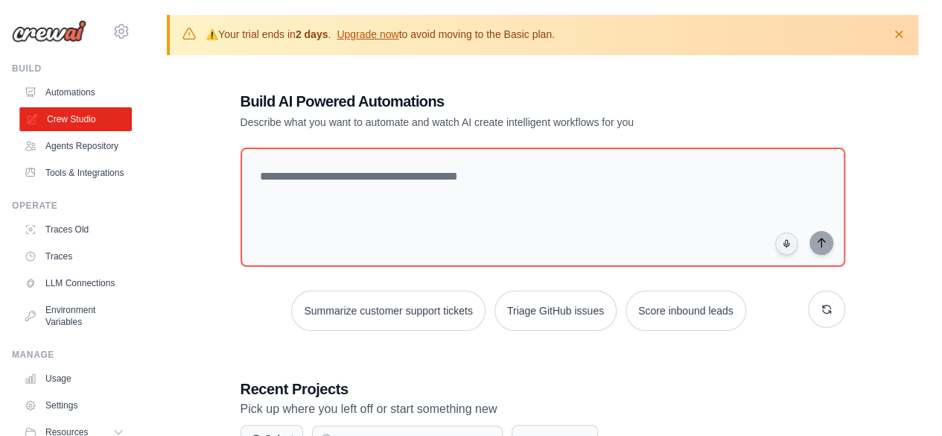
click at [67, 117] on link "Crew Studio" at bounding box center [75, 119] width 112 height 24
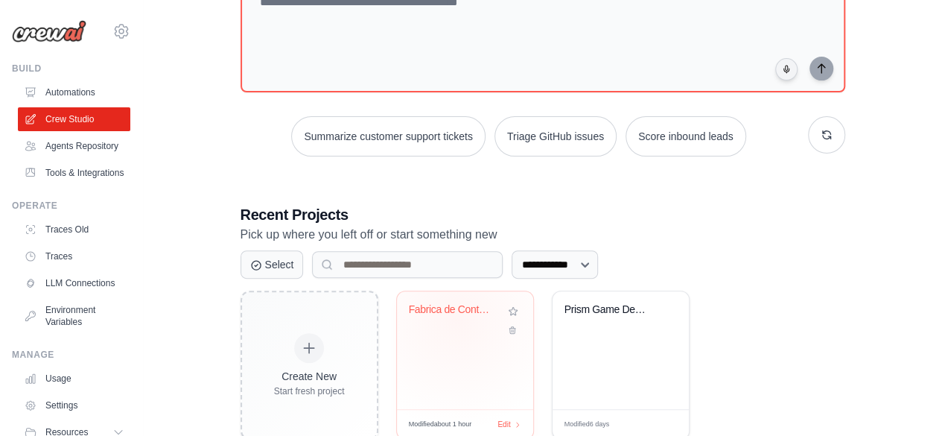
click at [456, 316] on div "Fabrica de Conteudo Viral WhatsApp" at bounding box center [454, 312] width 90 height 19
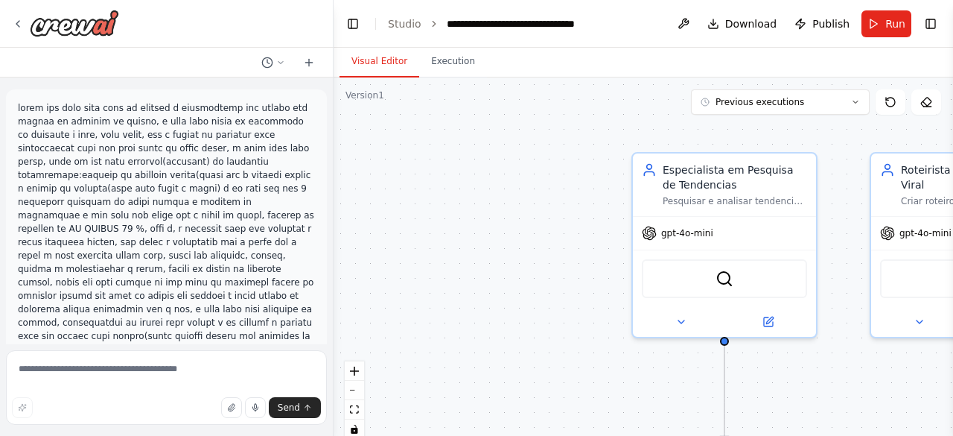
scroll to position [3516, 0]
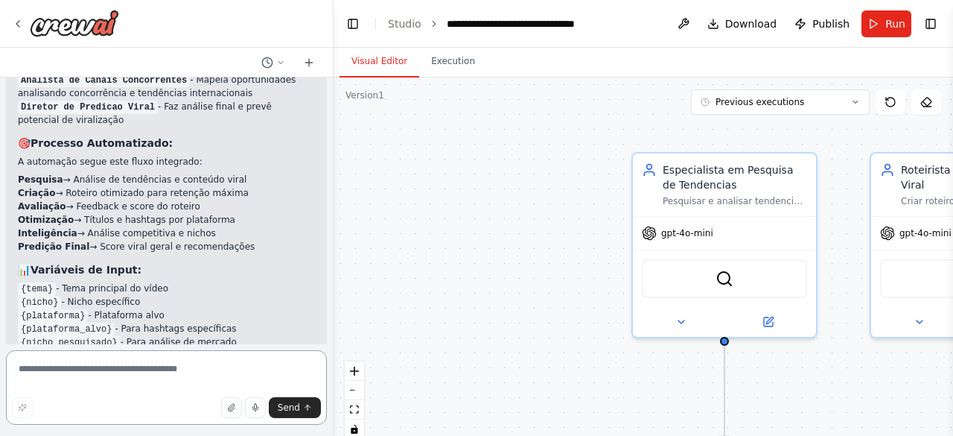
click at [177, 369] on textarea at bounding box center [166, 387] width 321 height 74
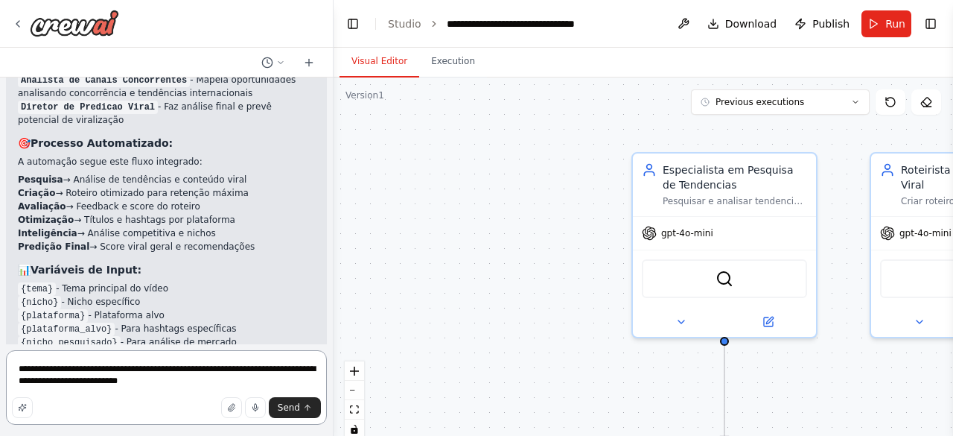
paste textarea "**********"
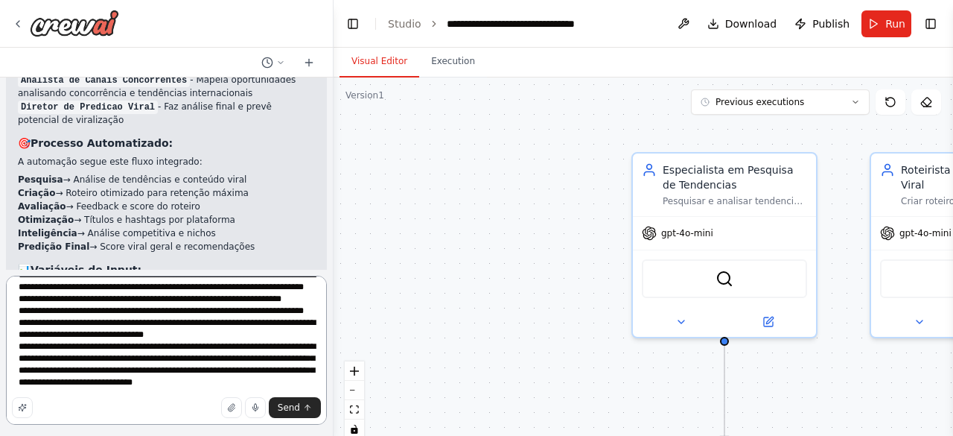
scroll to position [543, 0]
type textarea "**********"
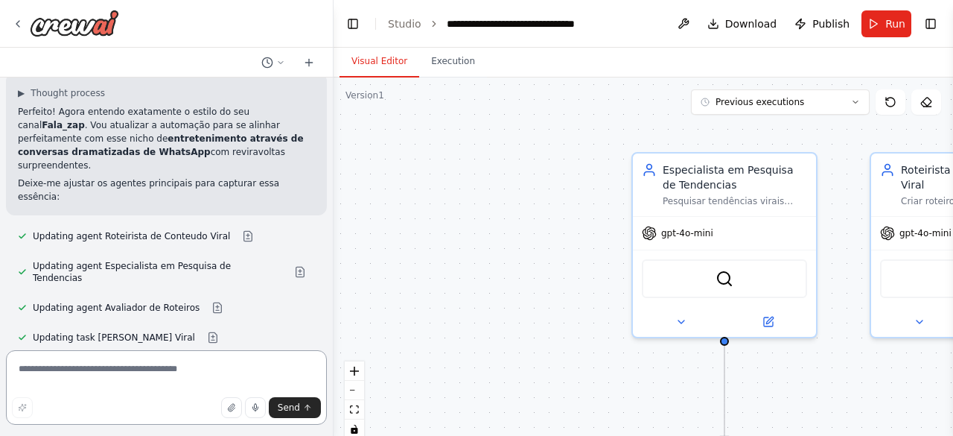
scroll to position [4973, 0]
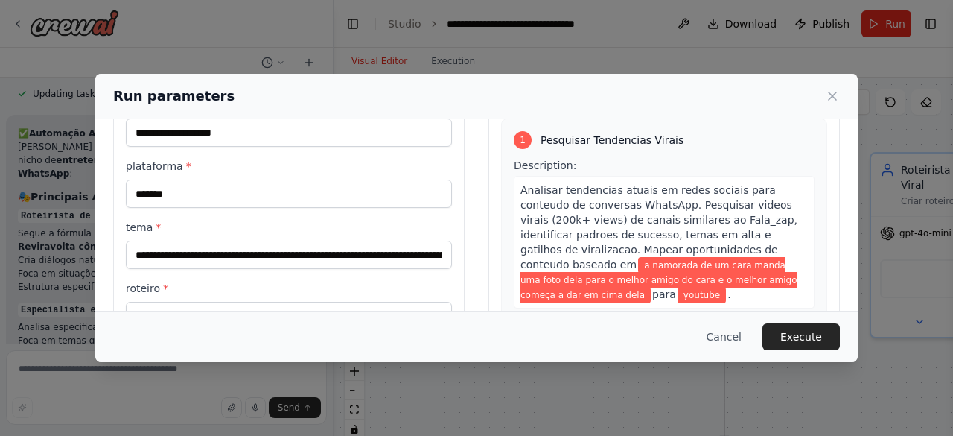
scroll to position [118, 0]
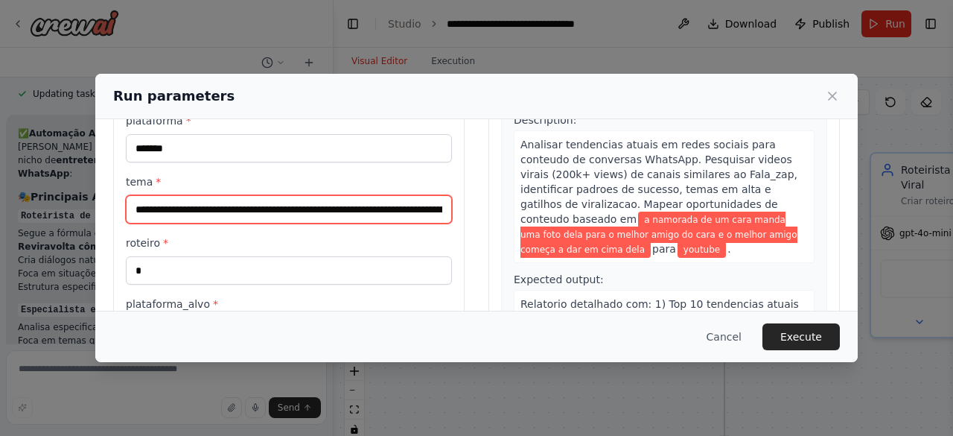
click at [430, 212] on input "**********" at bounding box center [289, 209] width 326 height 28
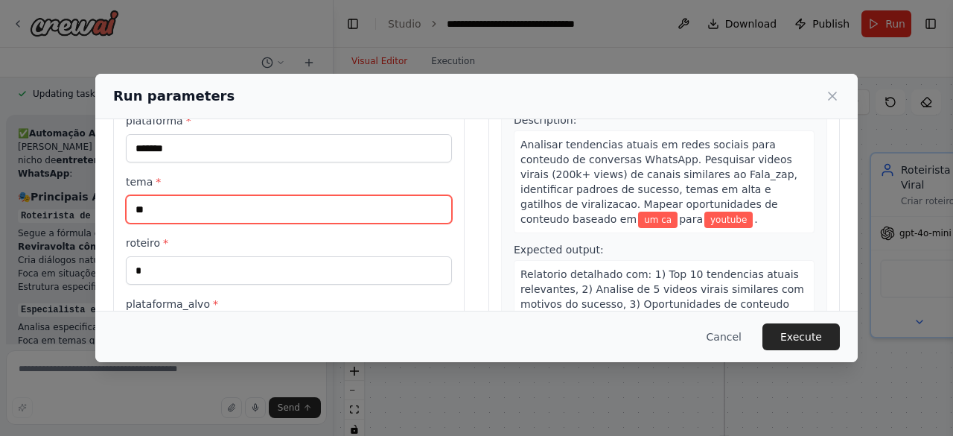
type input "*"
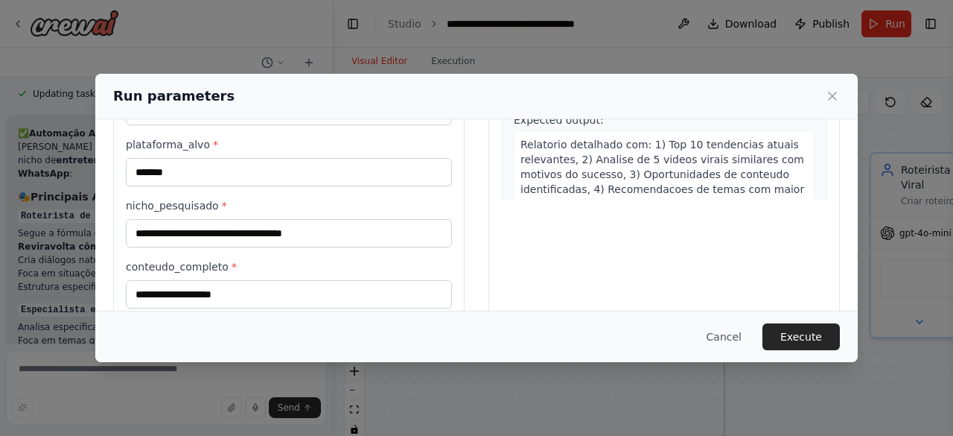
scroll to position [302, 0]
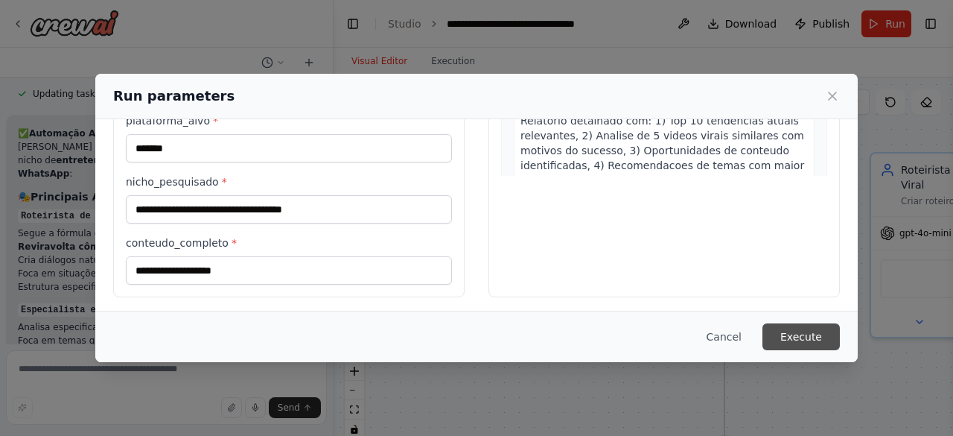
type input "**********"
click at [785, 325] on button "Execute" at bounding box center [800, 336] width 77 height 27
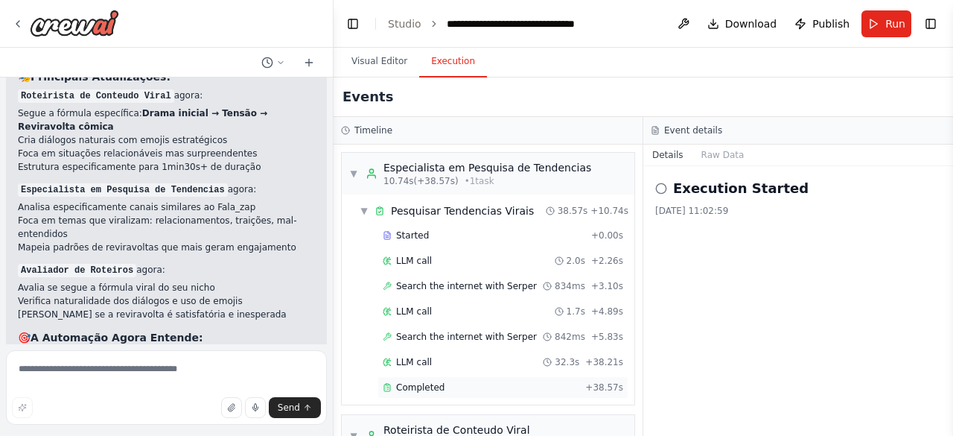
click at [433, 381] on span "Completed" at bounding box center [420, 387] width 48 height 12
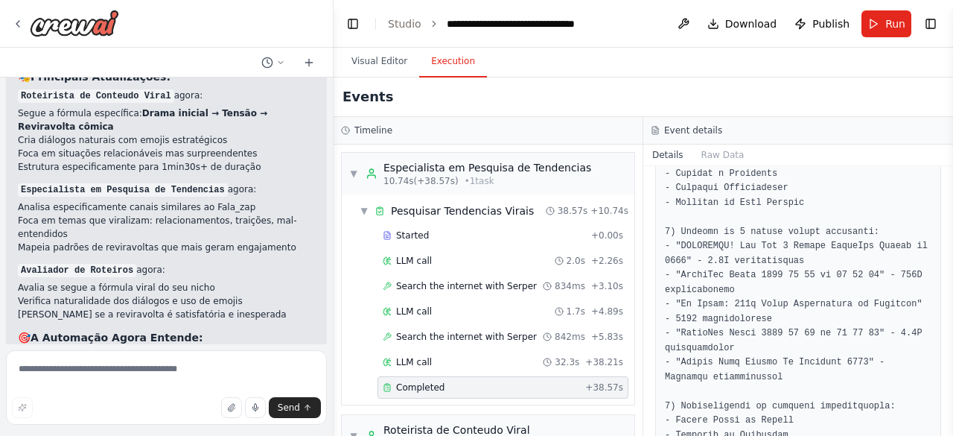
scroll to position [372, 0]
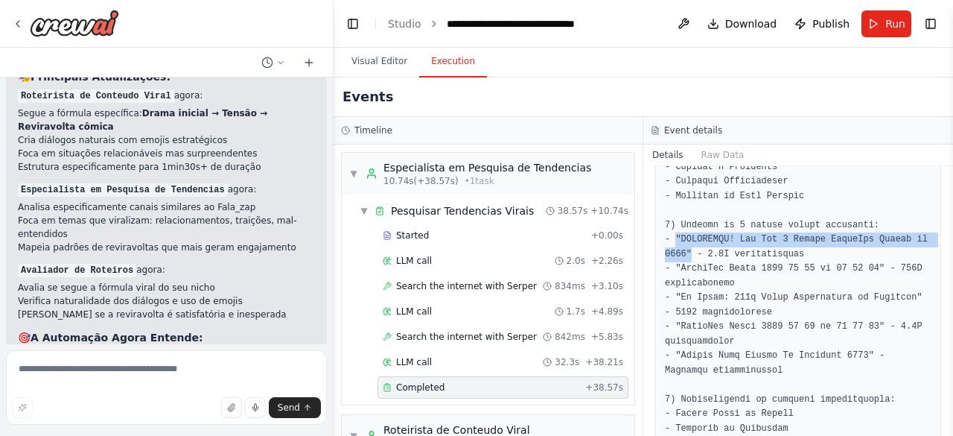
drag, startPoint x: 672, startPoint y: 220, endPoint x: 689, endPoint y: 239, distance: 25.8
click at [689, 239] on pre at bounding box center [798, 305] width 267 height 523
copy pre ""BOMBSHELL! The Top 5 Secret WhatsApp Tricks of 2025""
click at [753, 252] on pre at bounding box center [798, 305] width 267 height 523
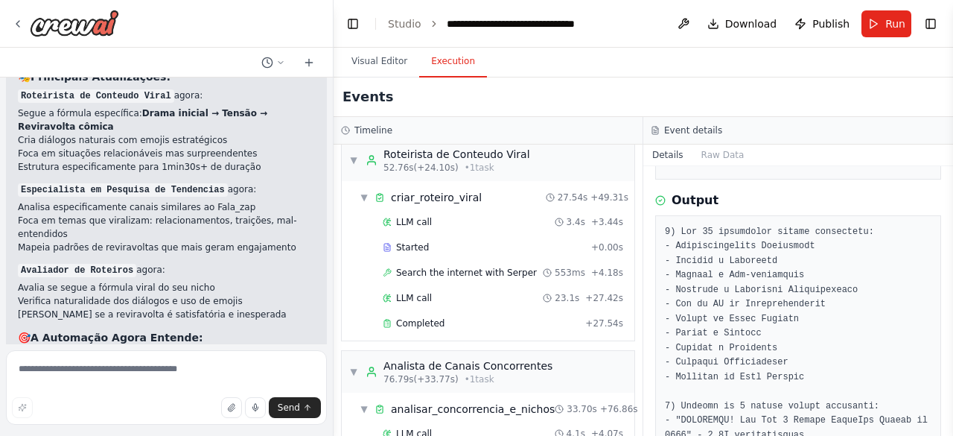
scroll to position [277, 0]
click at [469, 316] on div "Completed" at bounding box center [481, 322] width 197 height 12
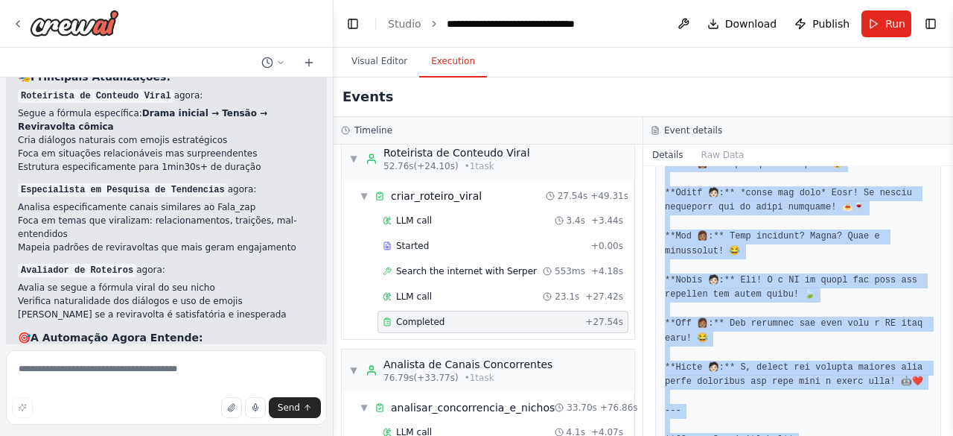
scroll to position [1724, 0]
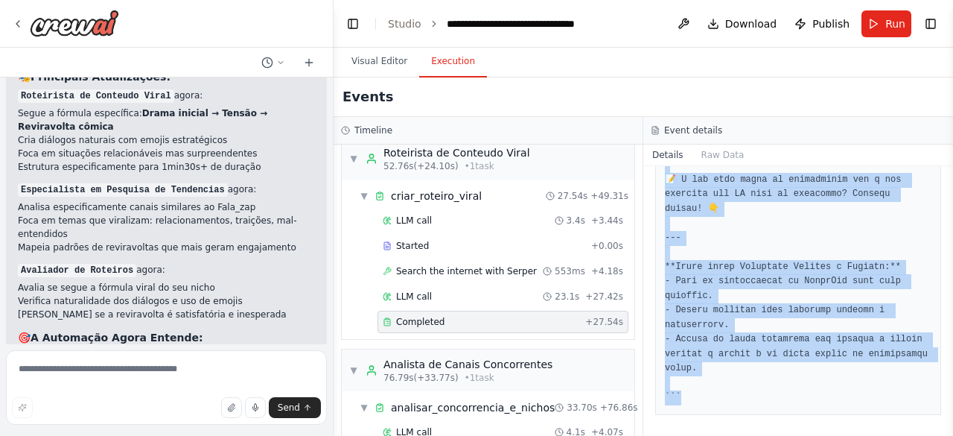
drag, startPoint x: 663, startPoint y: 206, endPoint x: 854, endPoint y: 398, distance: 271.1
copy pre "``` Lorem: IPS DOLORSIT A CO ADIP? 🤖💔 Elitseddo Eiusmodt: 2 incidid Utlaboreet:…"
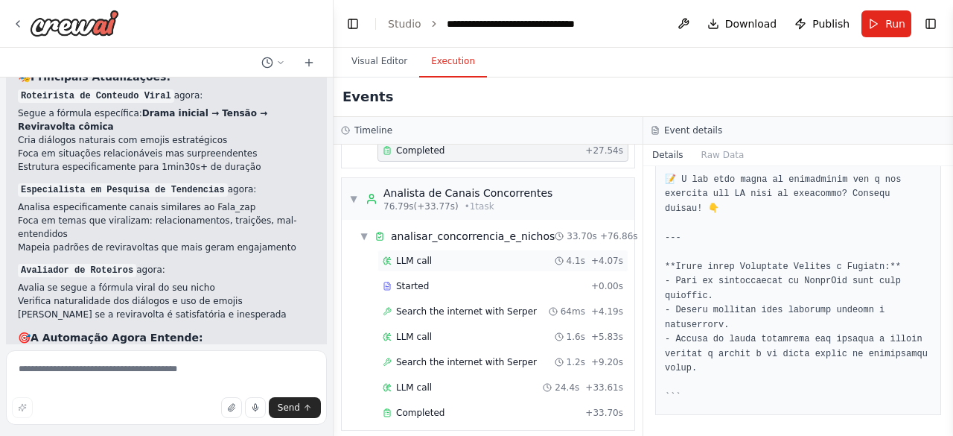
scroll to position [450, 0]
click at [429, 405] on span "Completed" at bounding box center [420, 411] width 48 height 12
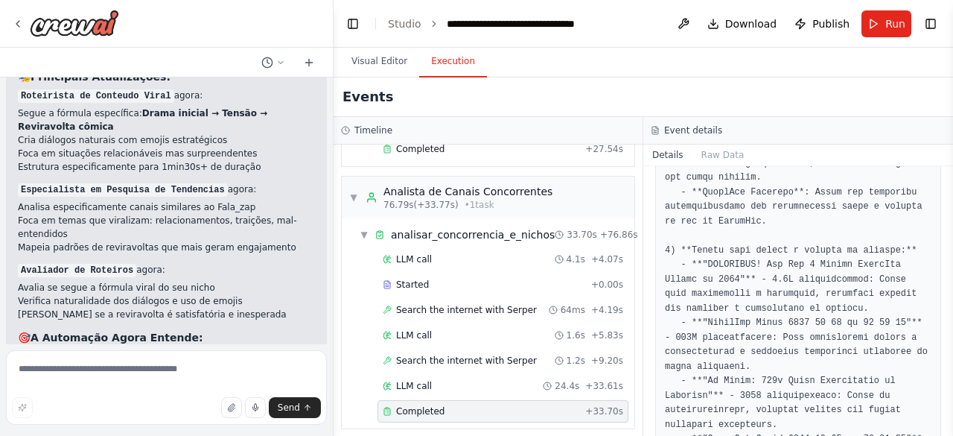
scroll to position [466, 0]
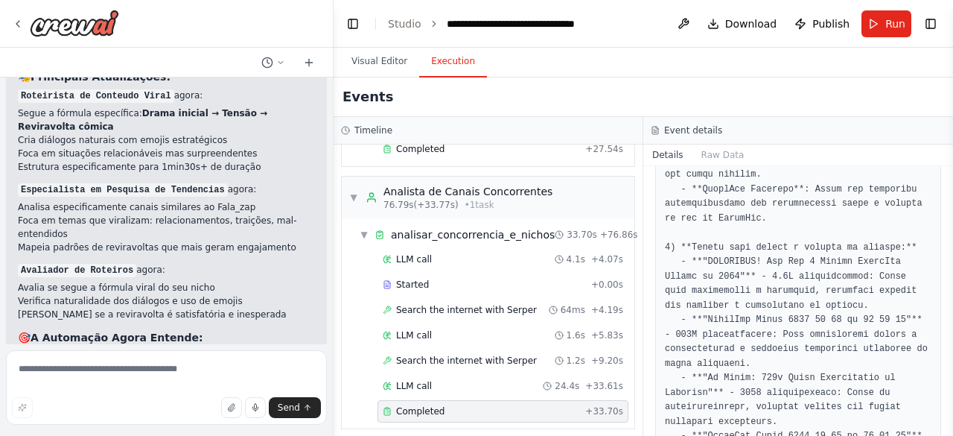
click at [729, 126] on div "Event details" at bounding box center [798, 130] width 295 height 12
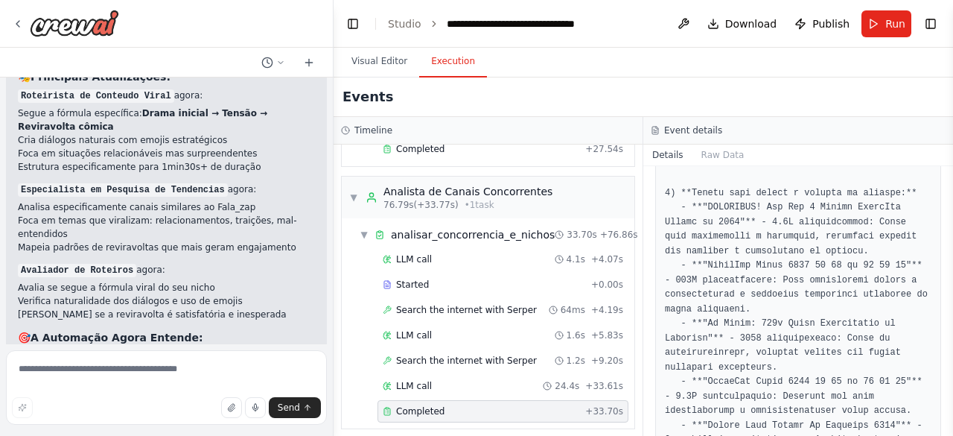
scroll to position [523, 0]
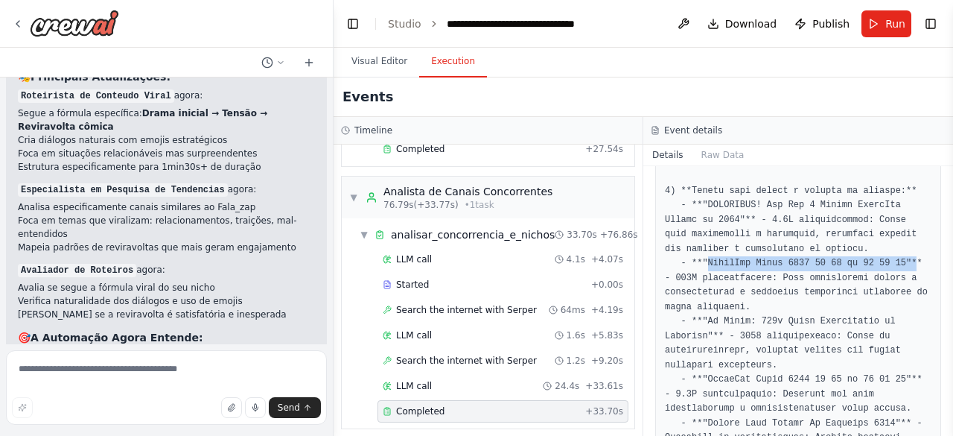
drag, startPoint x: 704, startPoint y: 232, endPoint x: 895, endPoint y: 232, distance: 191.3
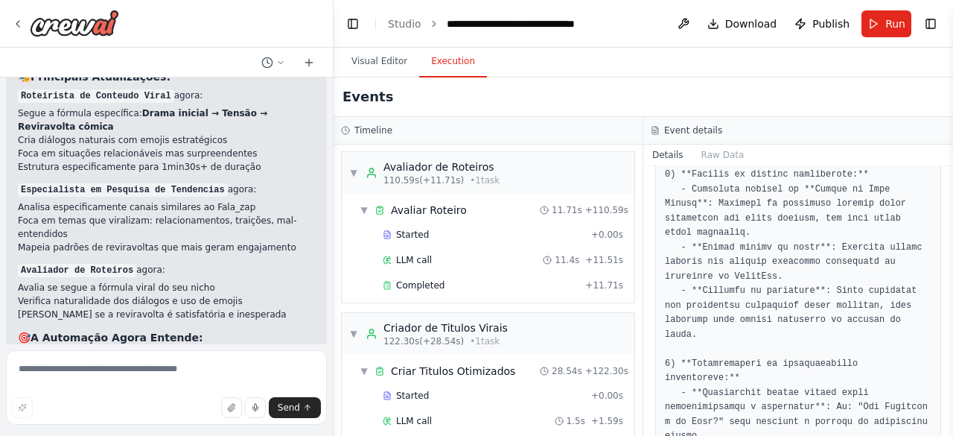
scroll to position [738, 0]
click at [506, 278] on div "Completed" at bounding box center [481, 284] width 197 height 12
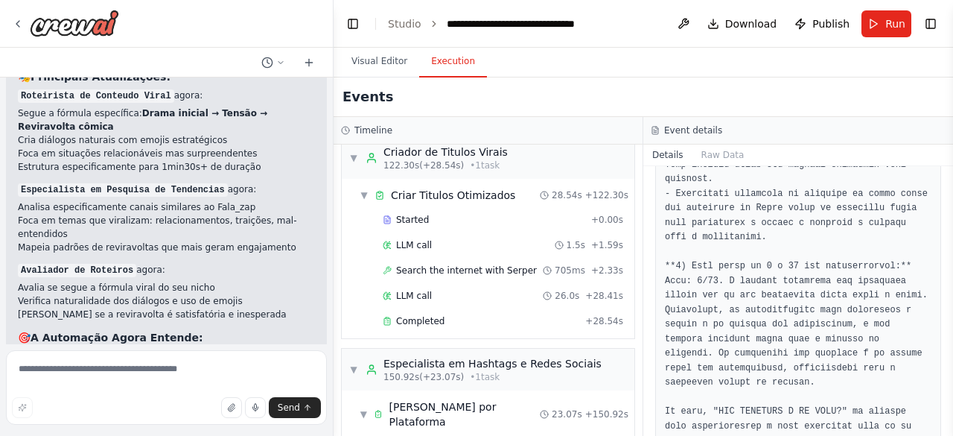
scroll to position [945, 0]
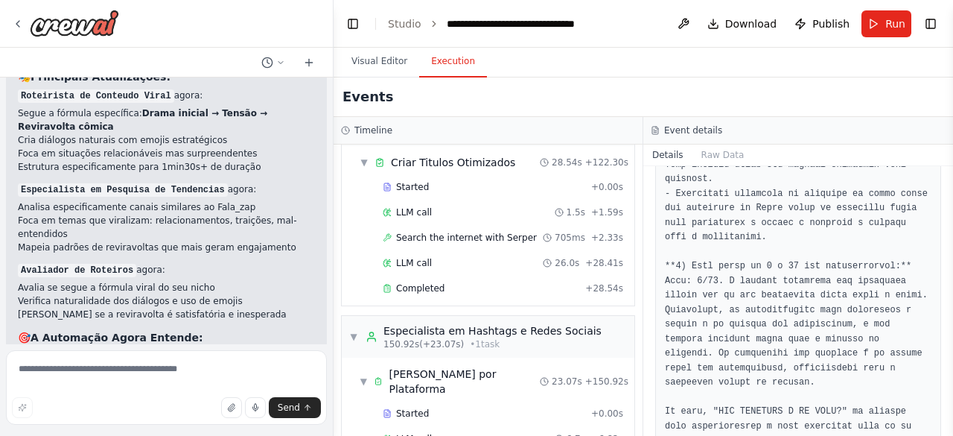
click at [488, 282] on div "Completed" at bounding box center [481, 288] width 197 height 12
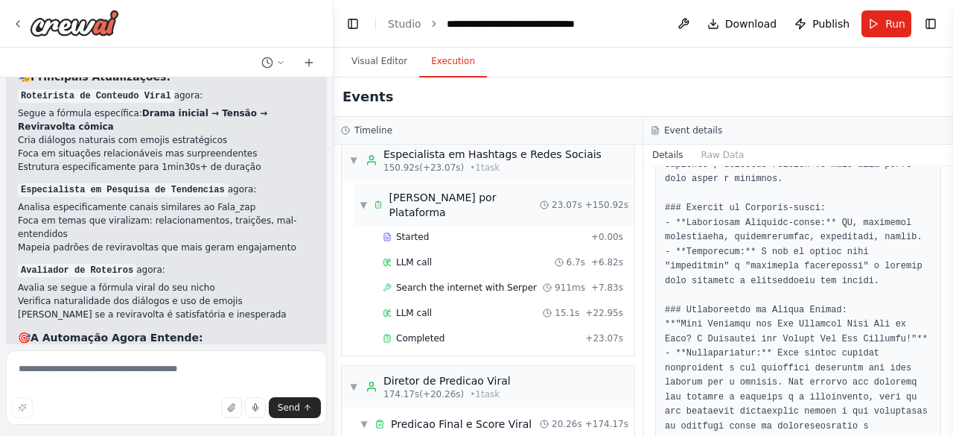
scroll to position [1122, 0]
click at [506, 331] on div "Completed" at bounding box center [481, 337] width 197 height 12
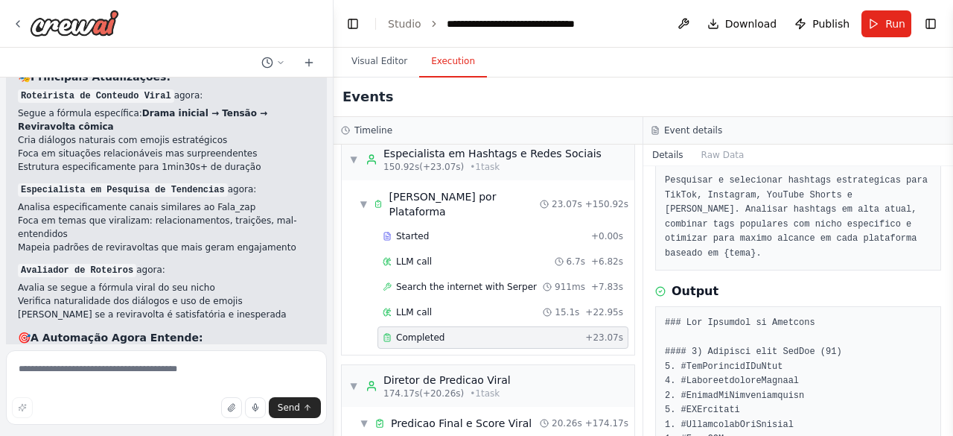
scroll to position [0, 0]
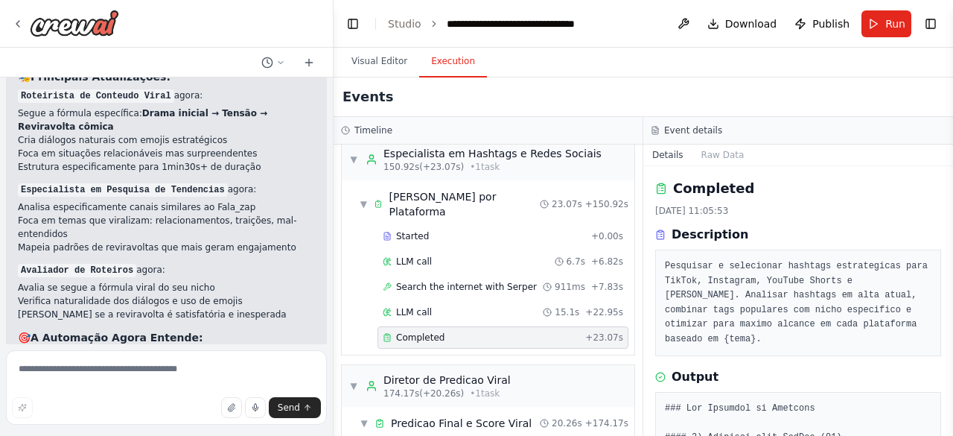
click at [755, 162] on div "Details Raw Data" at bounding box center [798, 155] width 310 height 22
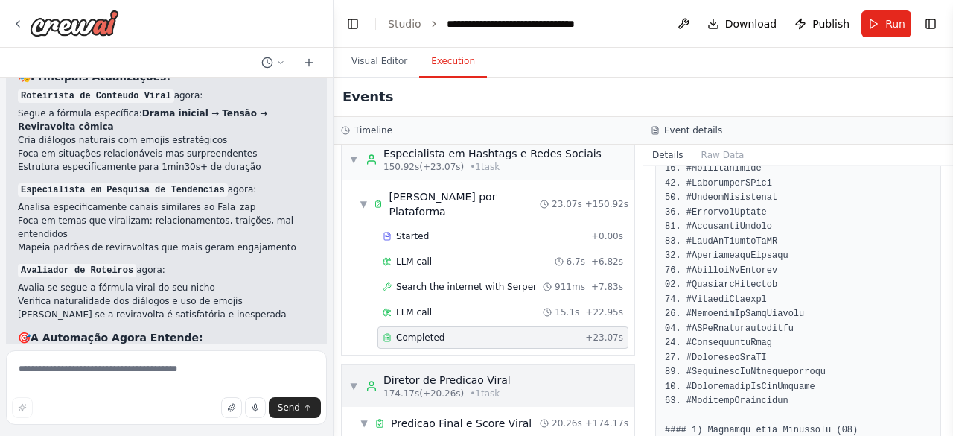
scroll to position [1197, 0]
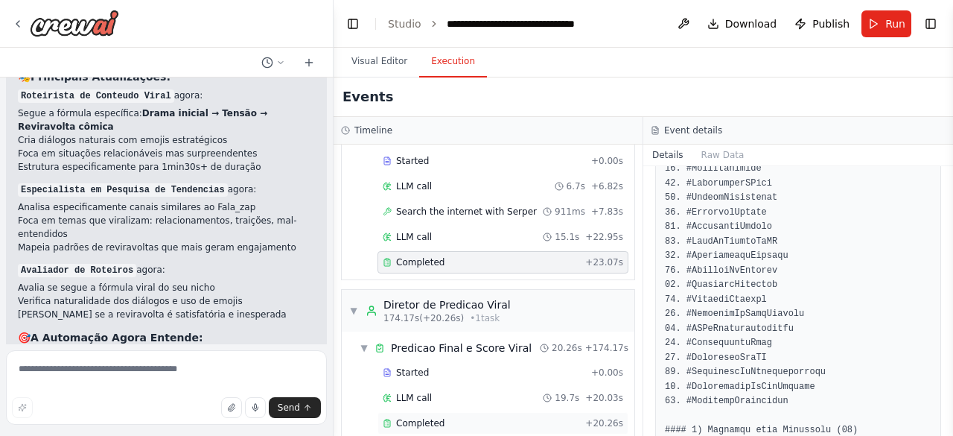
click at [470, 412] on div "Completed + 20.26s" at bounding box center [502, 423] width 251 height 22
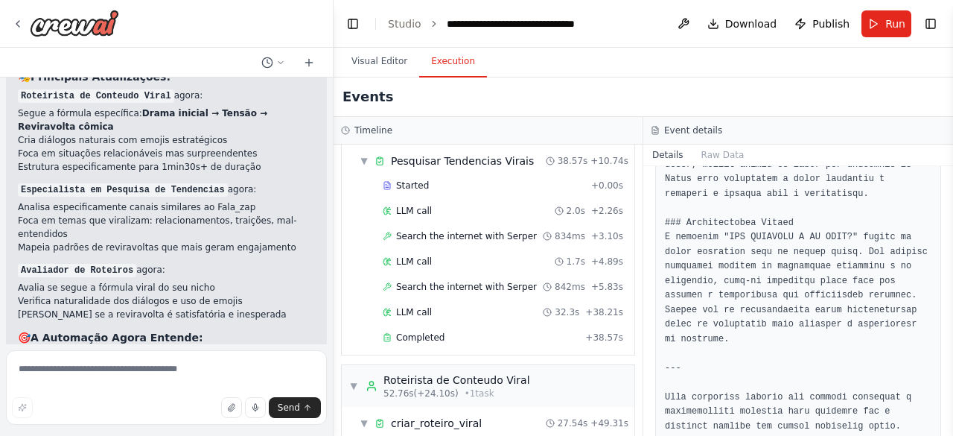
scroll to position [0, 0]
